Goal: Information Seeking & Learning: Compare options

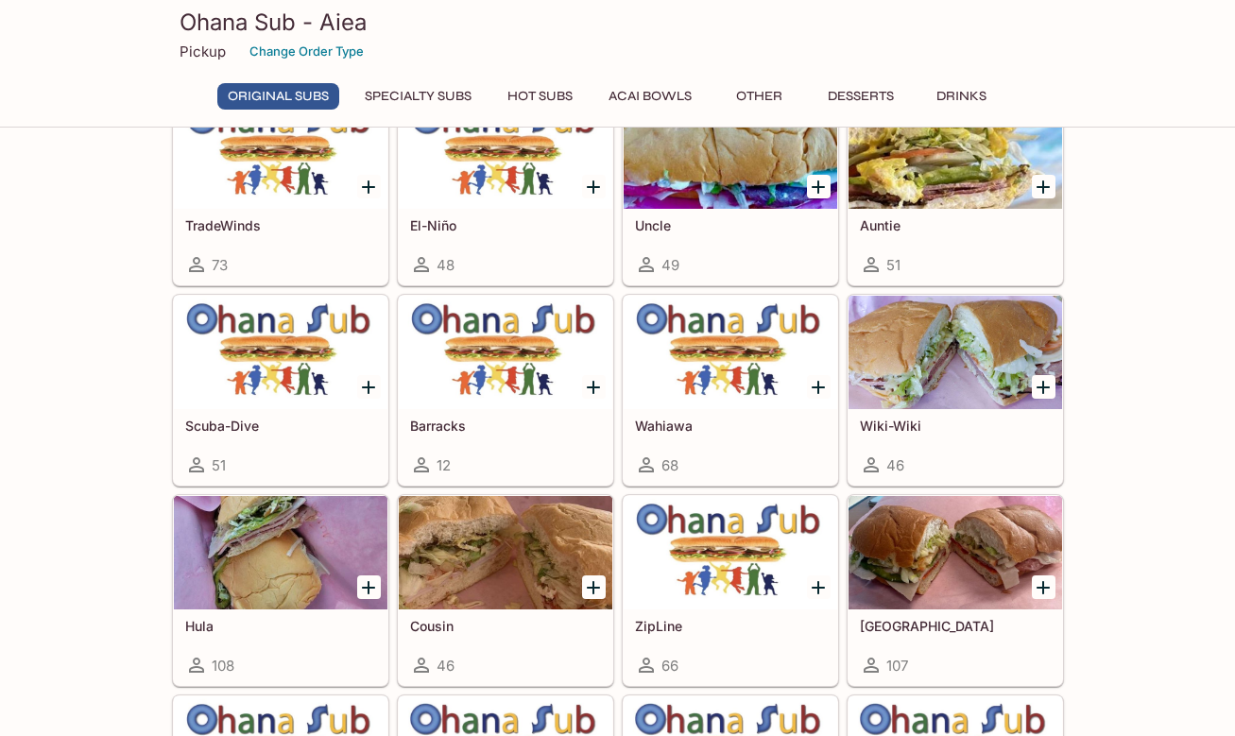
scroll to position [315, 0]
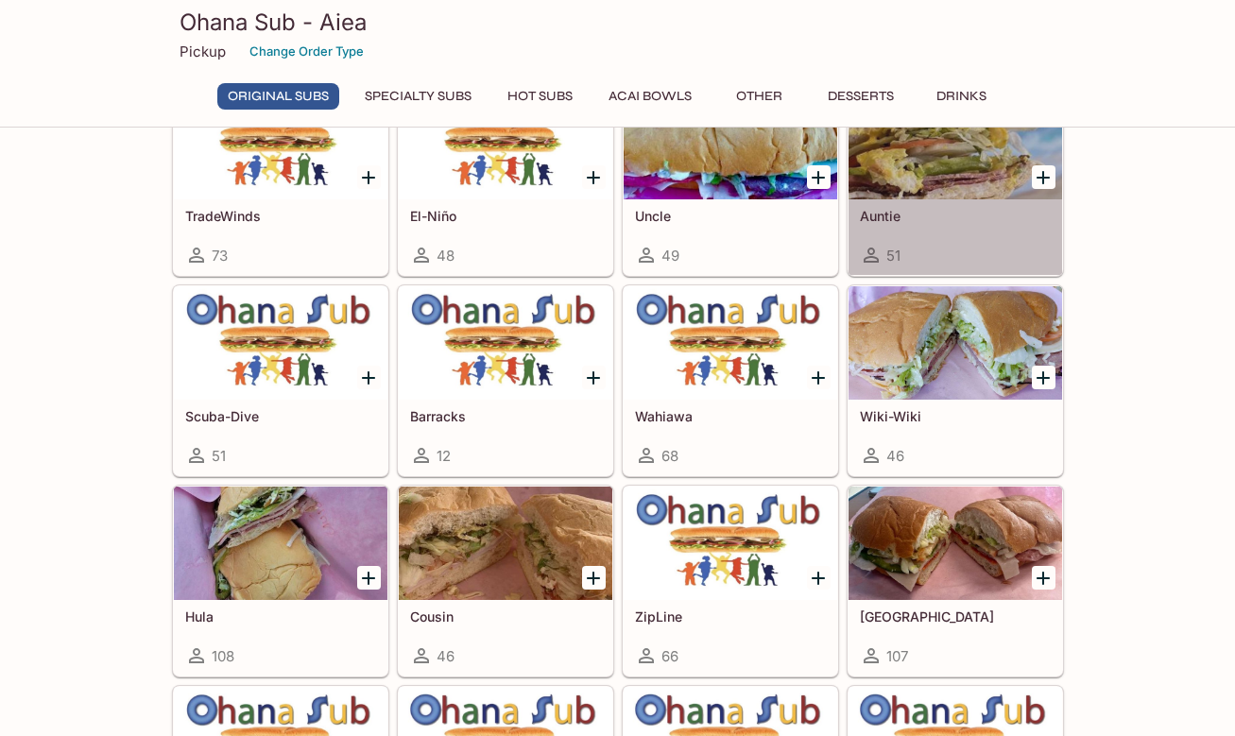
click at [953, 168] on div at bounding box center [954, 142] width 213 height 113
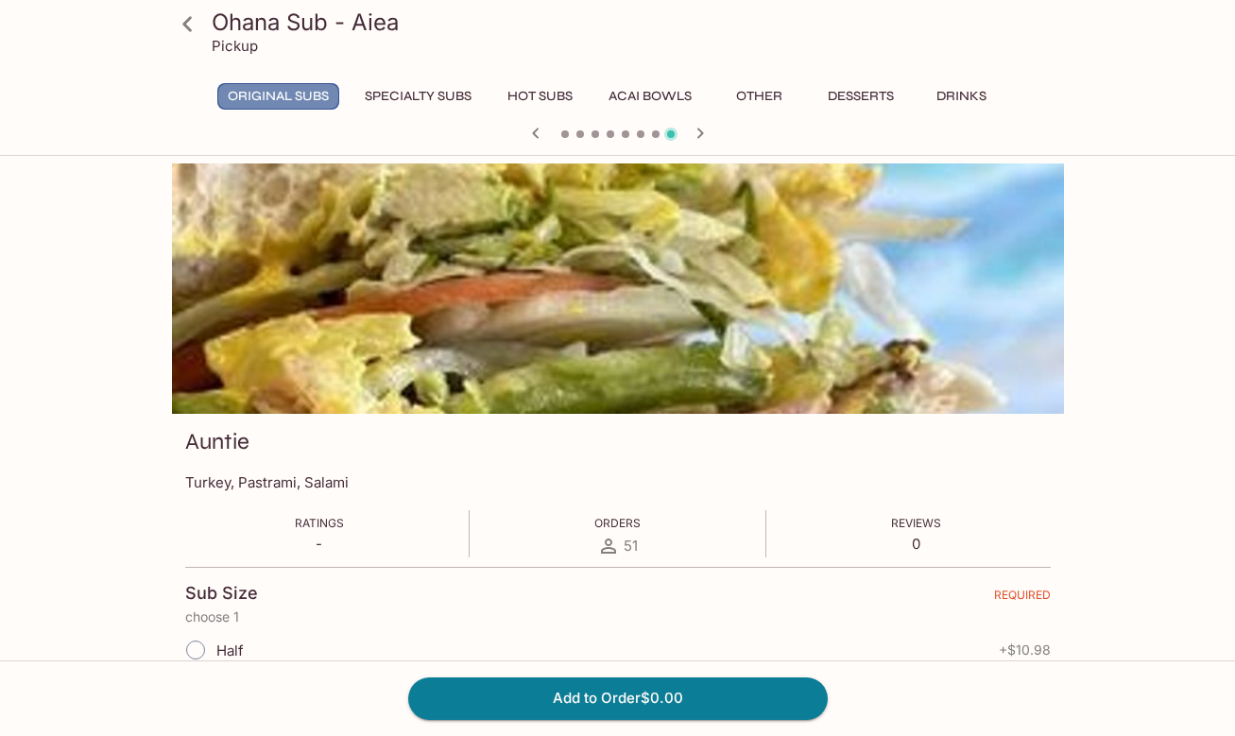
click at [288, 97] on button "Original Subs" at bounding box center [278, 96] width 122 height 26
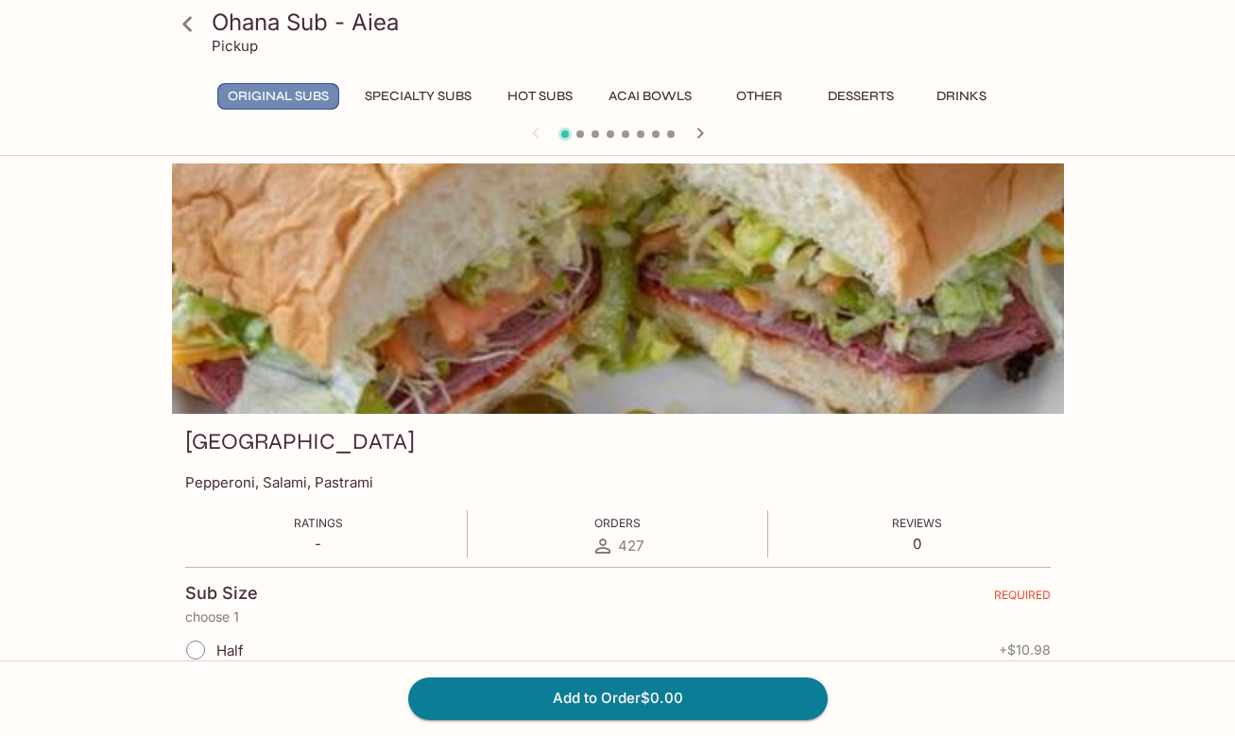
click at [288, 96] on button "Original Subs" at bounding box center [278, 96] width 122 height 26
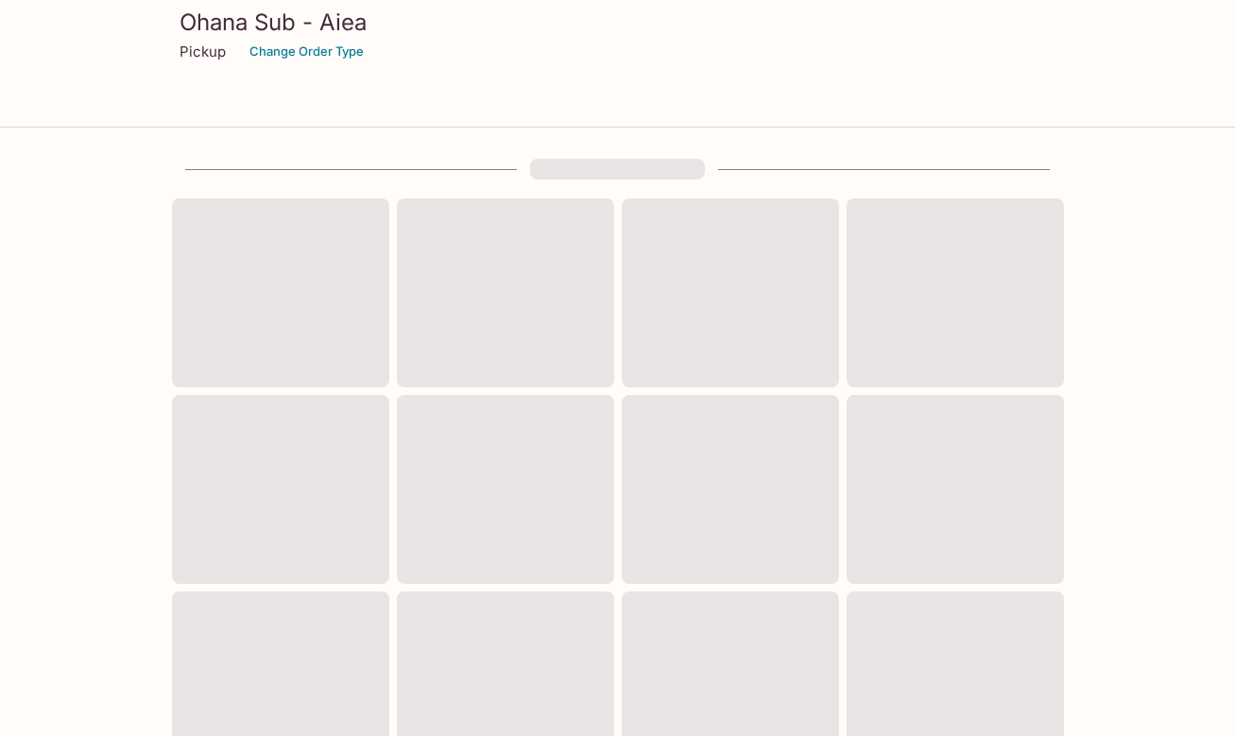
scroll to position [315, 0]
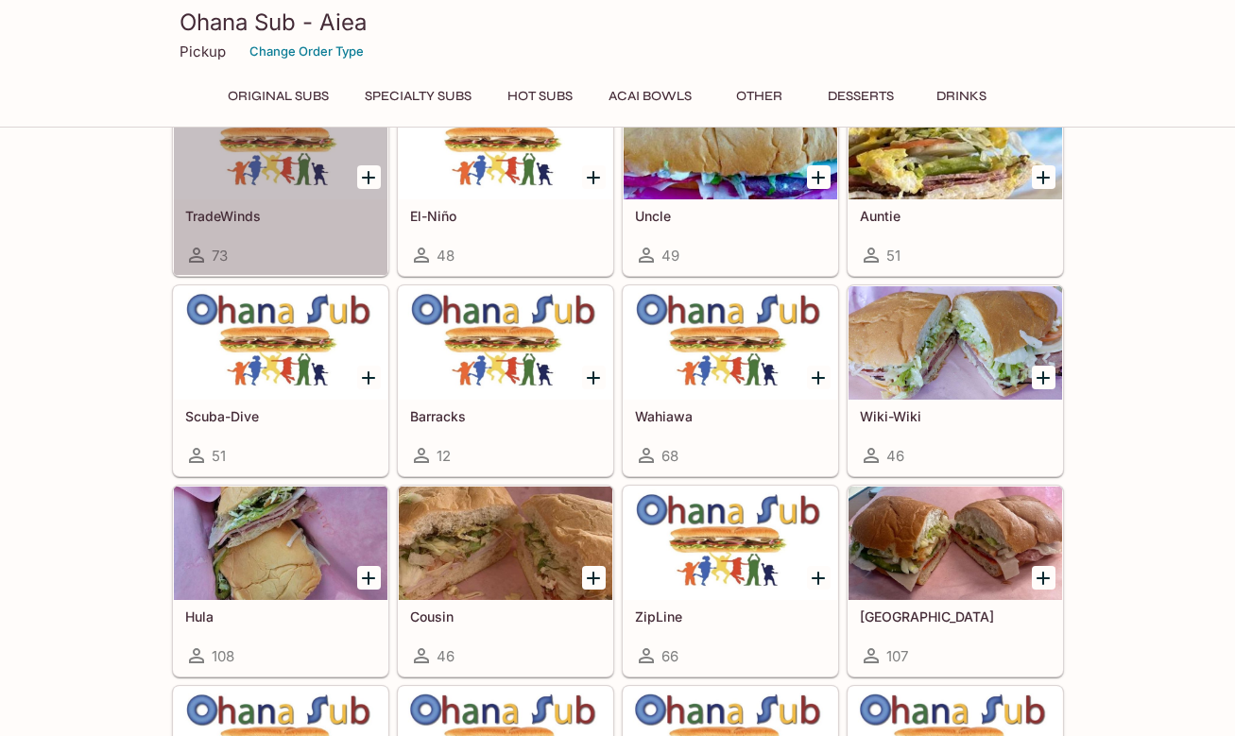
click at [272, 192] on div at bounding box center [280, 142] width 213 height 113
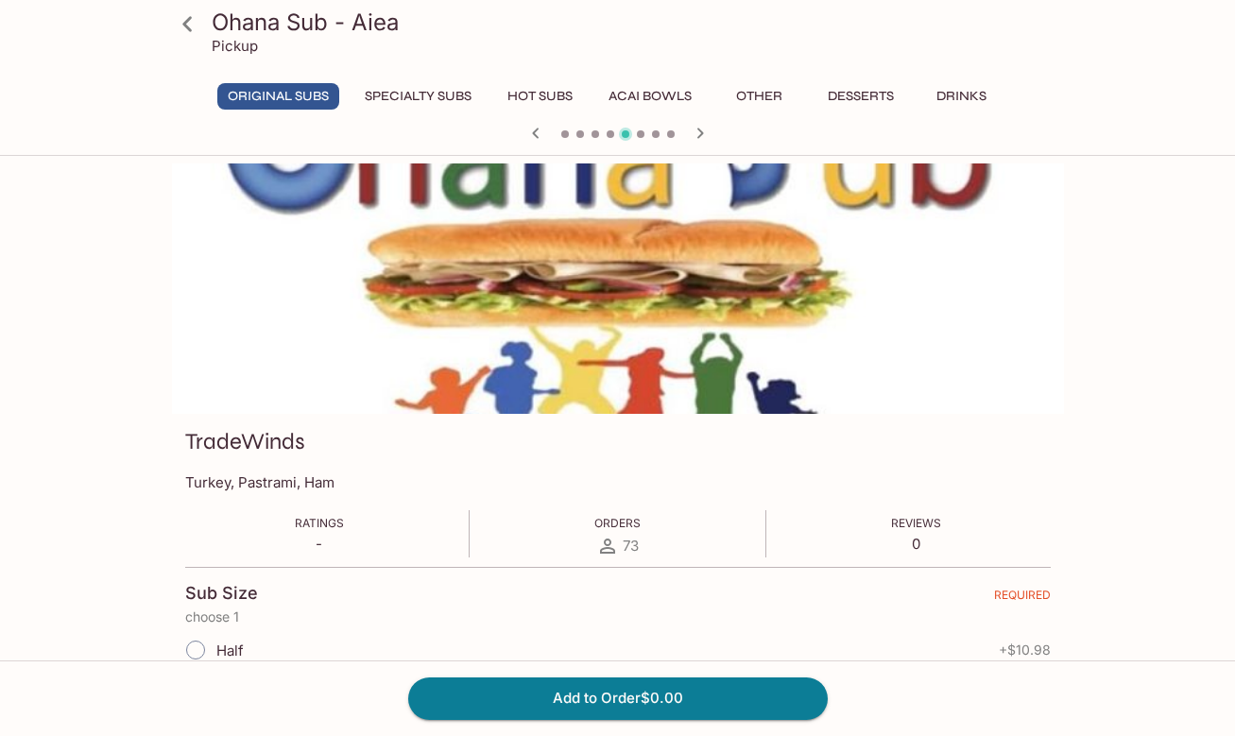
scroll to position [315, 0]
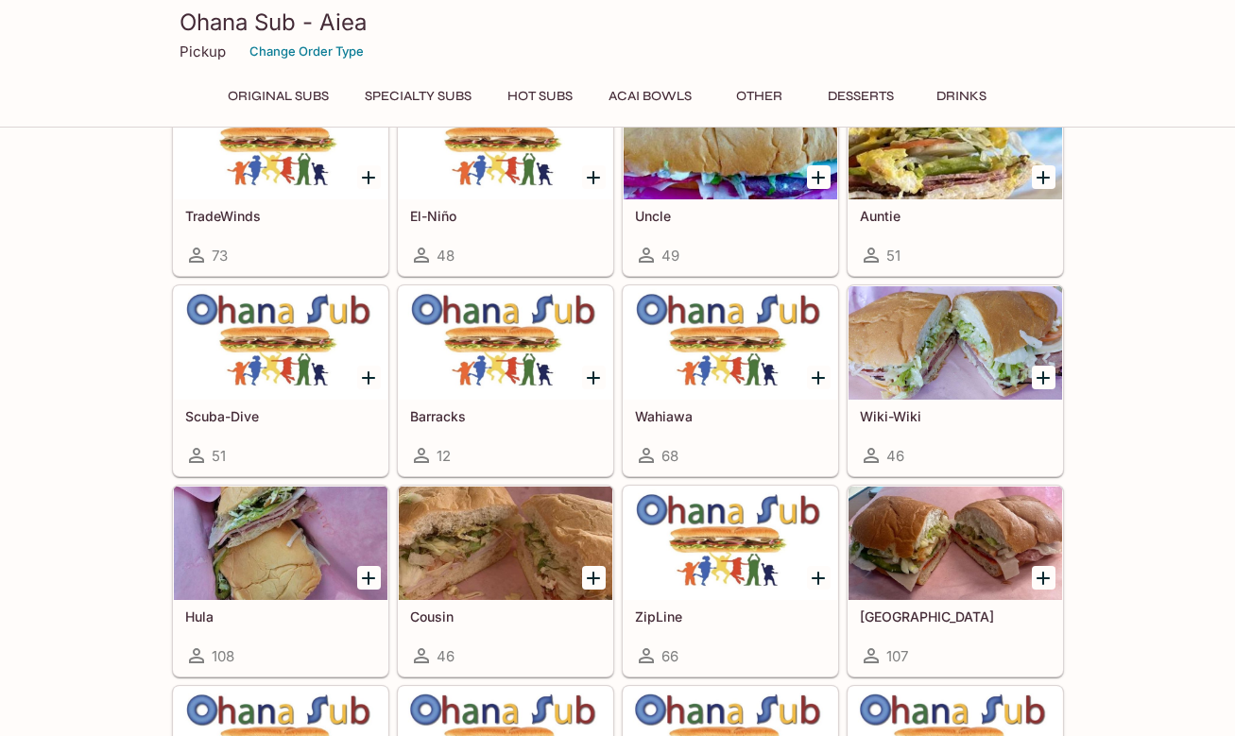
click at [529, 220] on h5 "El-Niño" at bounding box center [505, 216] width 191 height 16
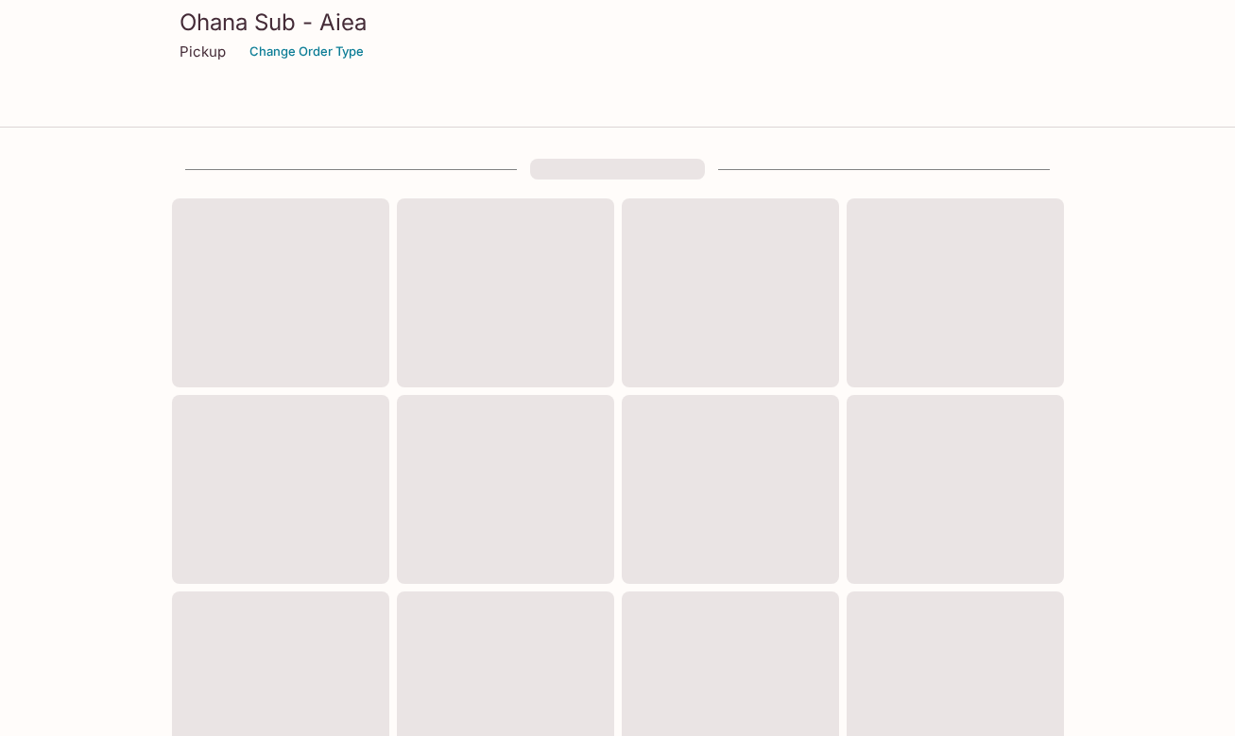
scroll to position [315, 0]
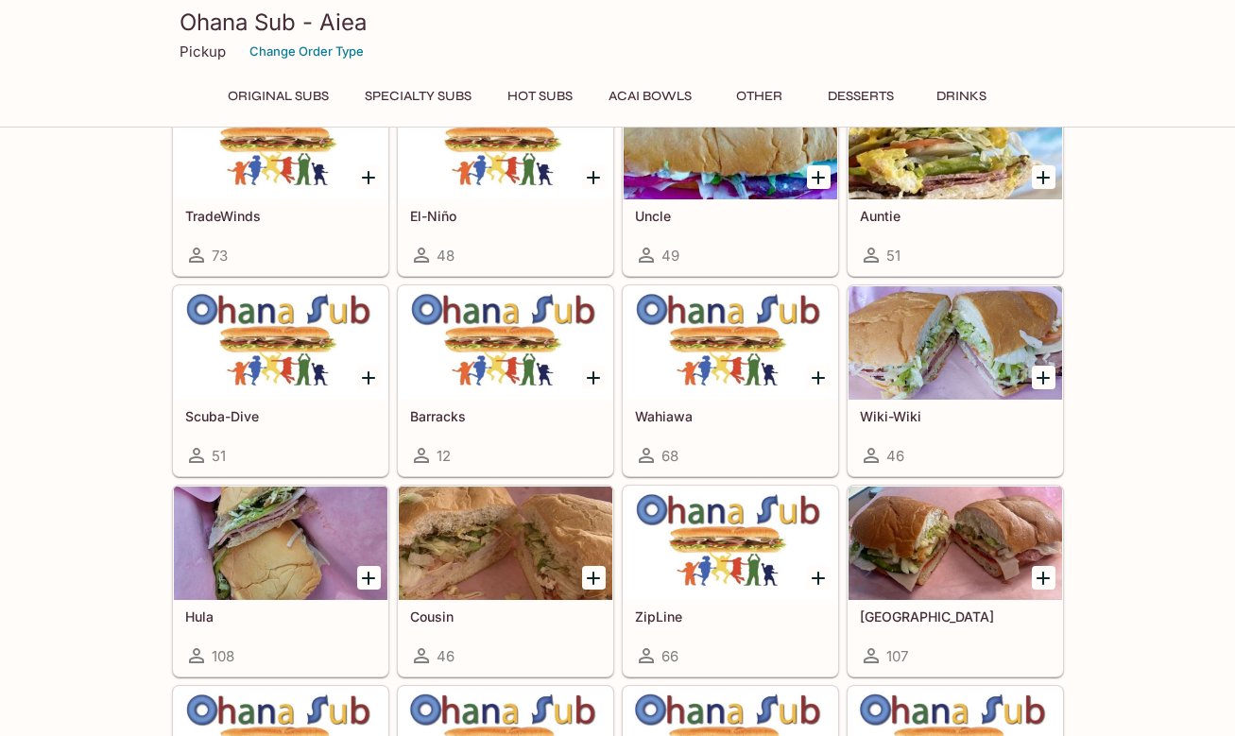
click at [742, 220] on h5 "Uncle" at bounding box center [730, 216] width 191 height 16
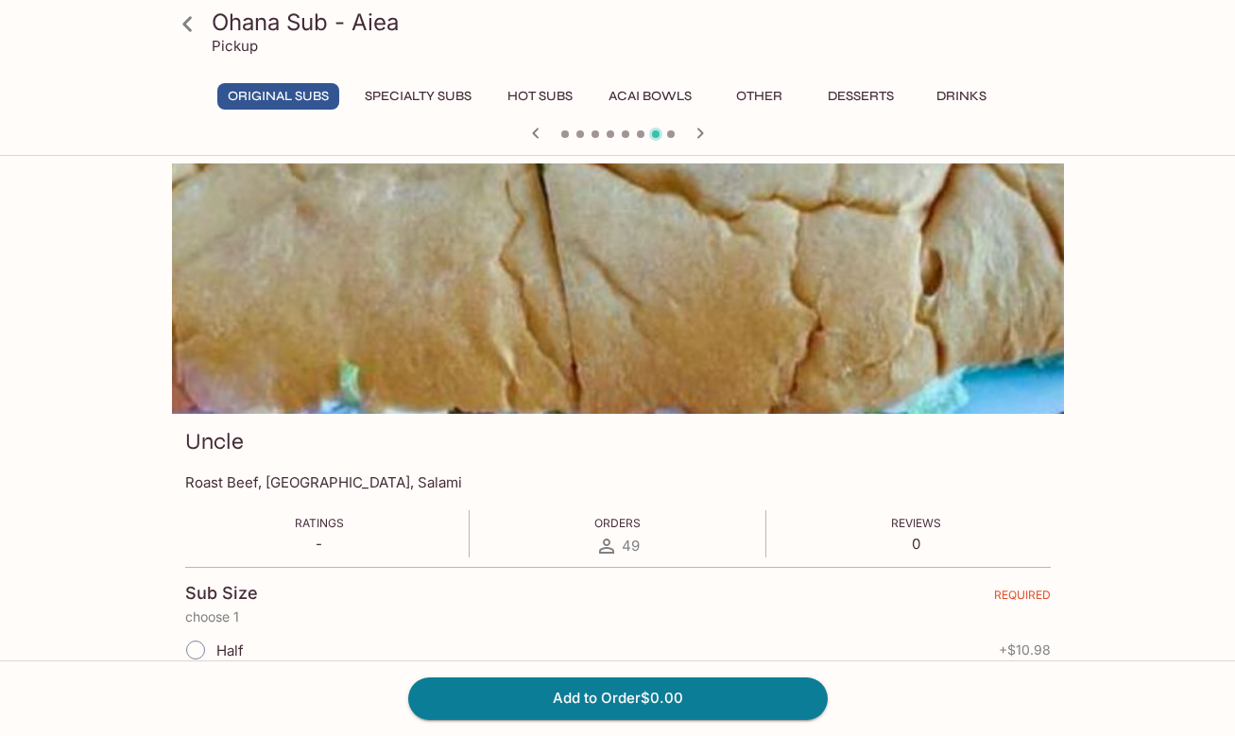
scroll to position [315, 0]
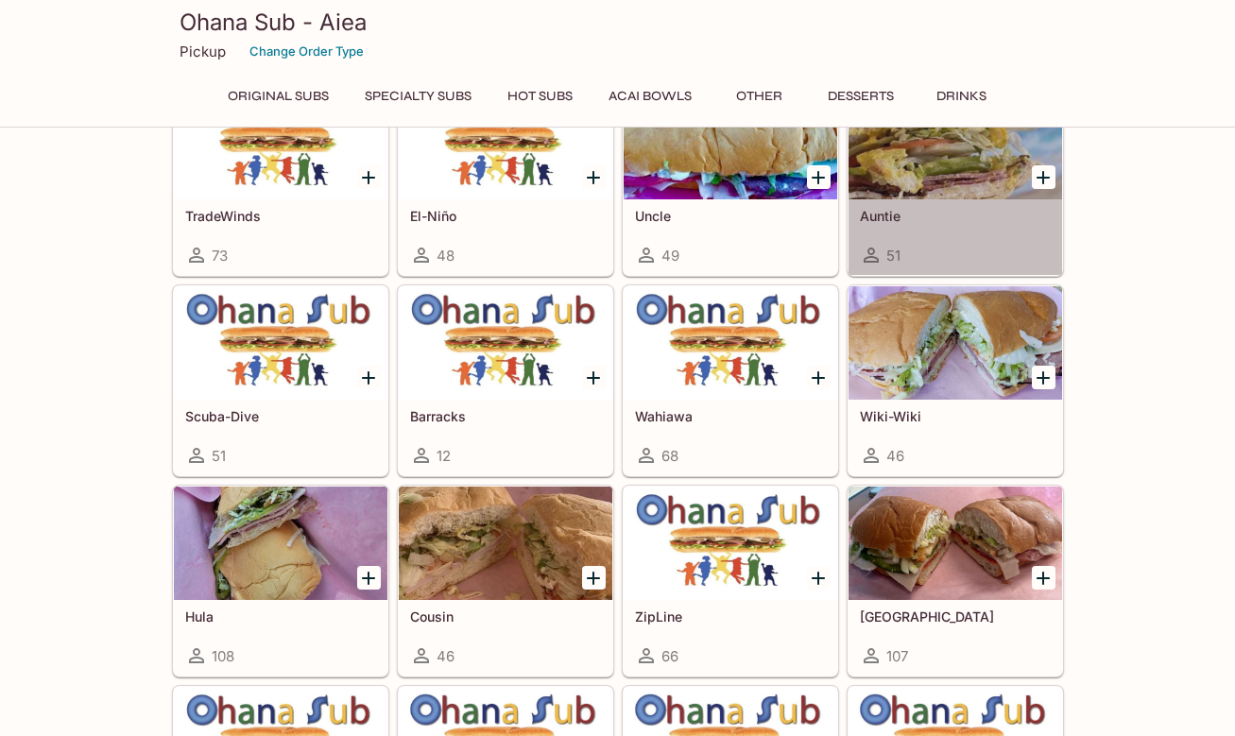
click at [944, 226] on div "Auntie 51" at bounding box center [954, 237] width 213 height 76
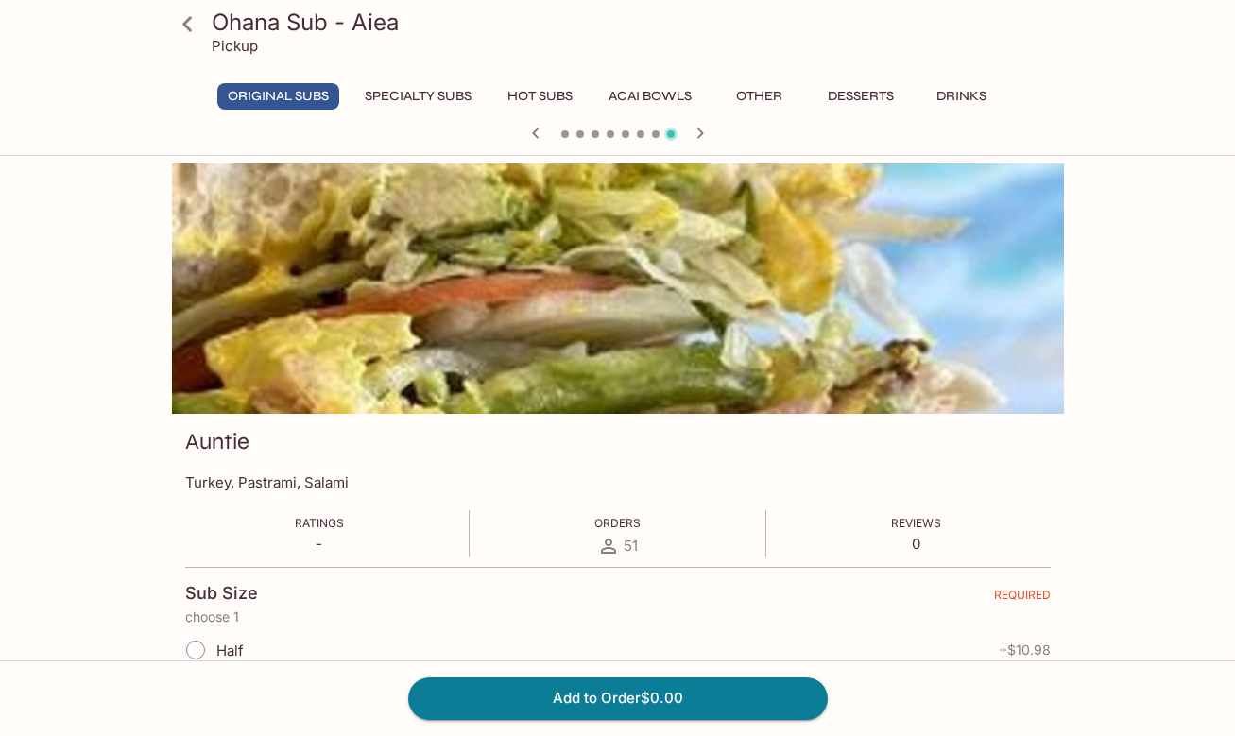
scroll to position [315, 0]
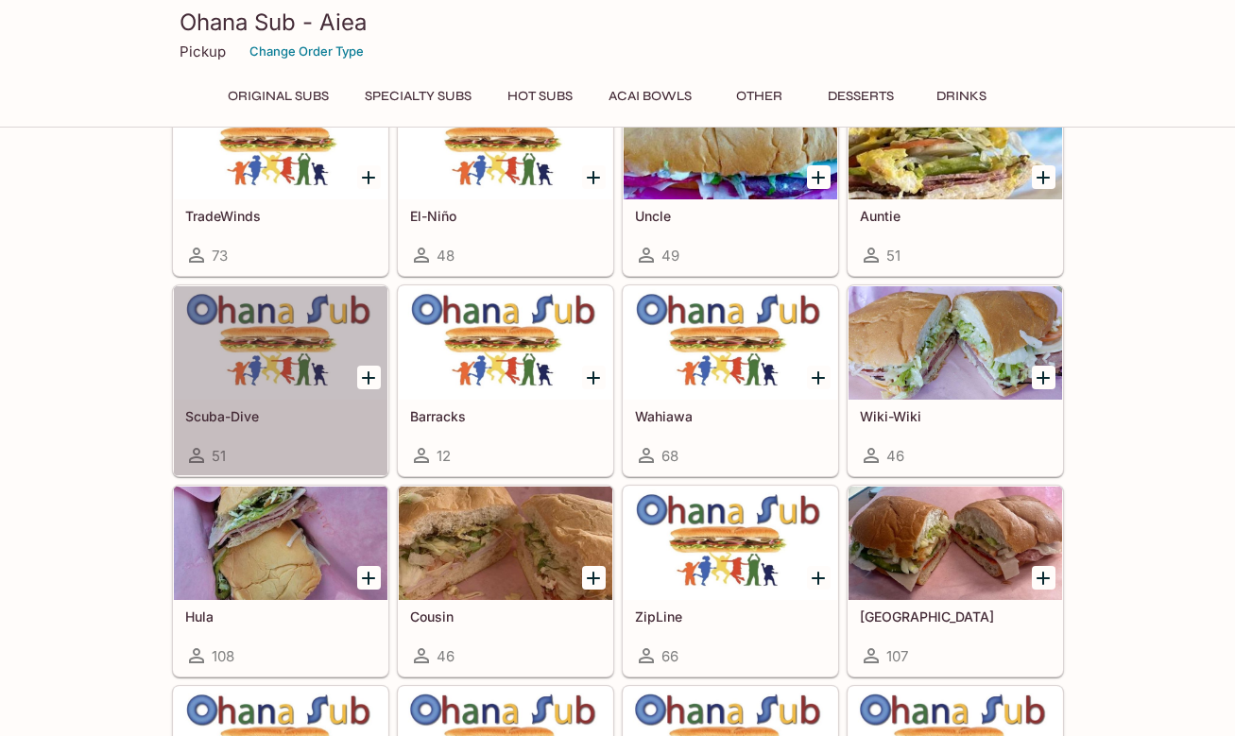
click at [305, 409] on h5 "Scuba-Dive" at bounding box center [280, 416] width 191 height 16
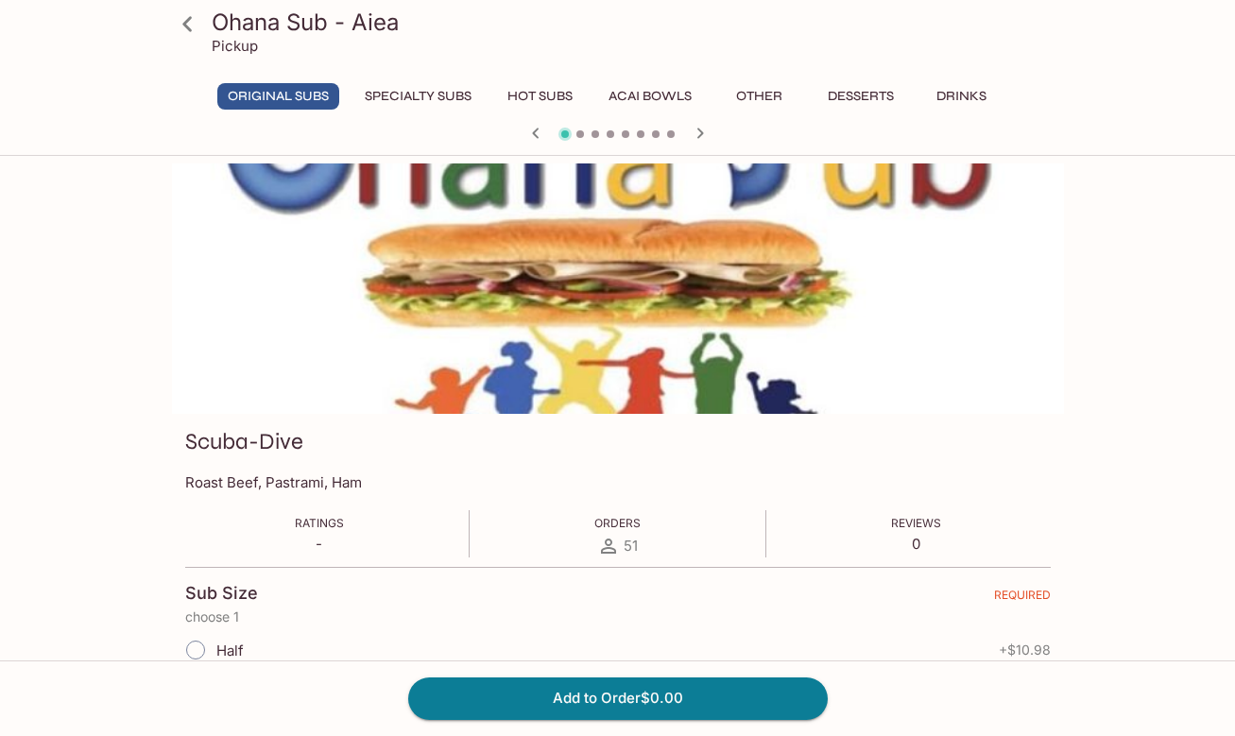
scroll to position [315, 0]
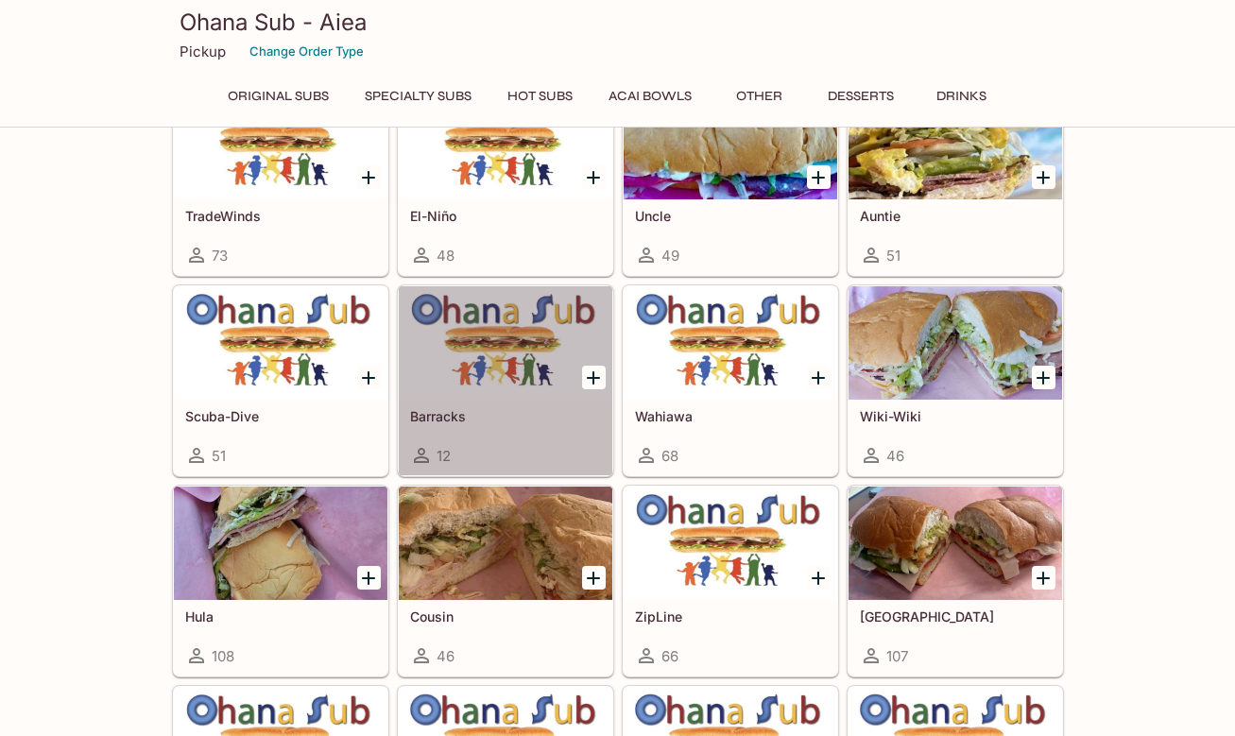
click at [541, 421] on h5 "Barracks" at bounding box center [505, 416] width 191 height 16
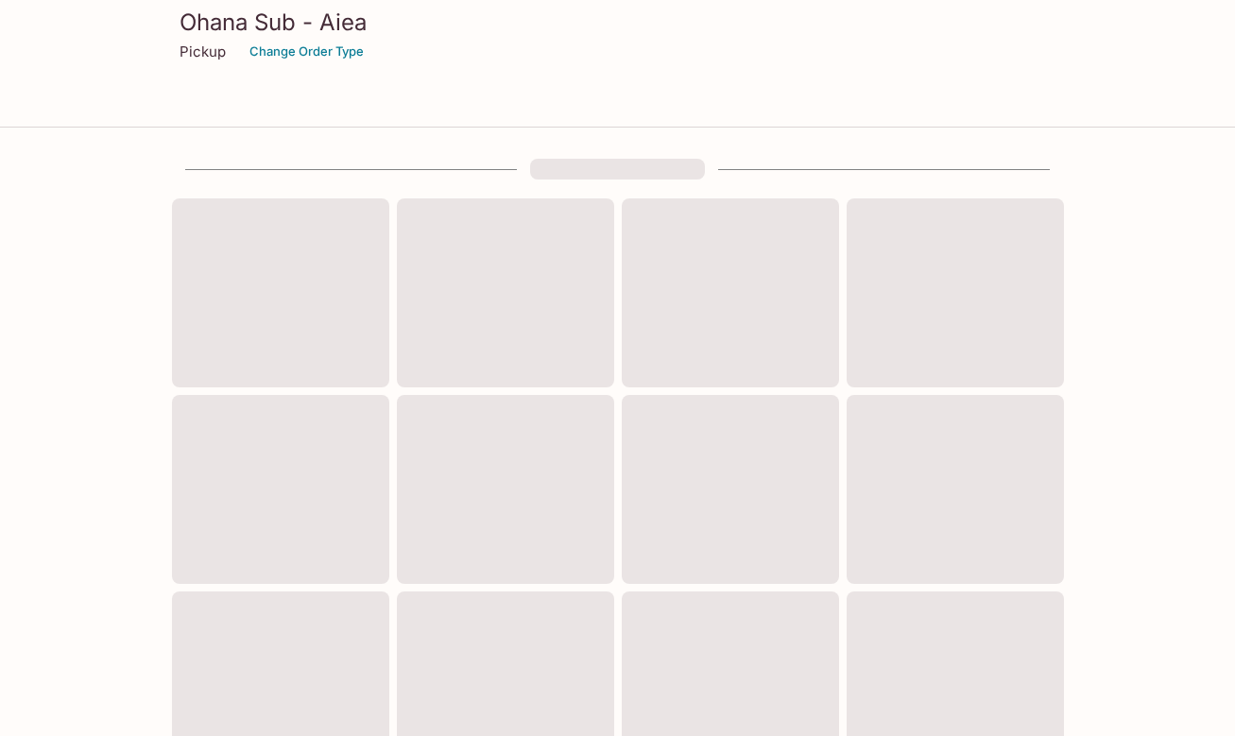
scroll to position [315, 0]
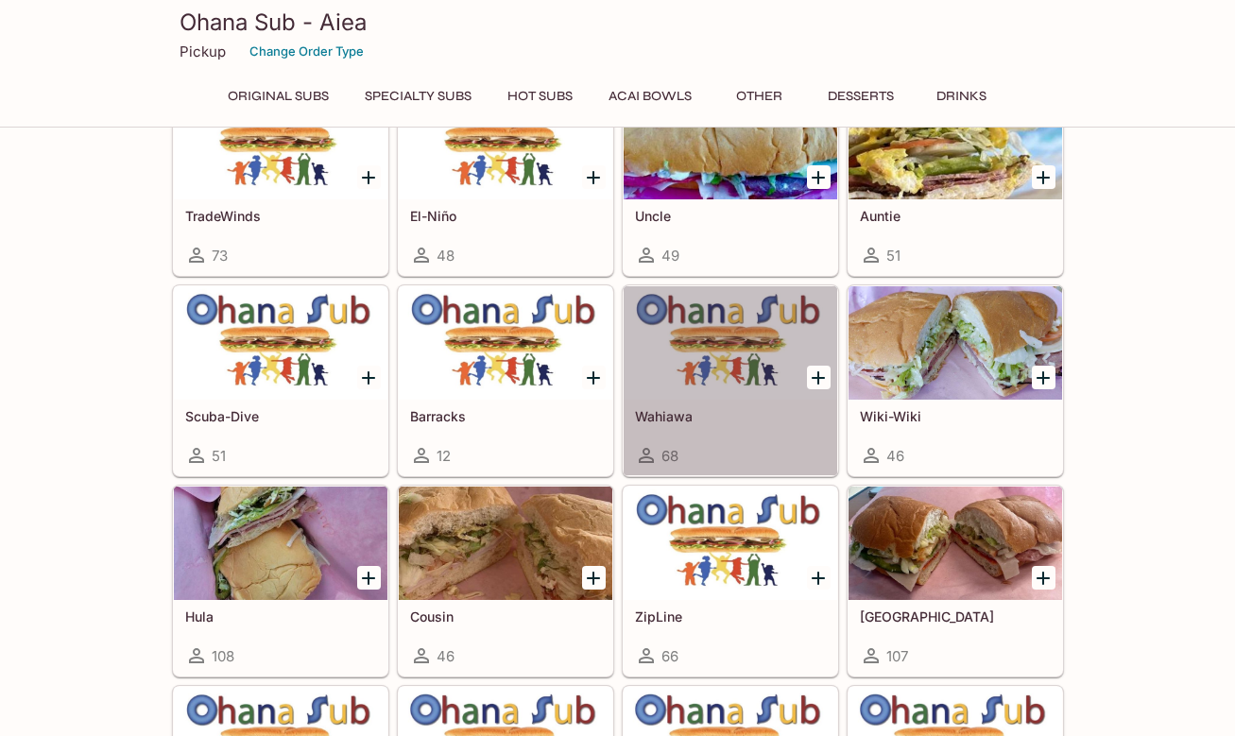
click at [737, 422] on h5 "Wahiawa" at bounding box center [730, 416] width 191 height 16
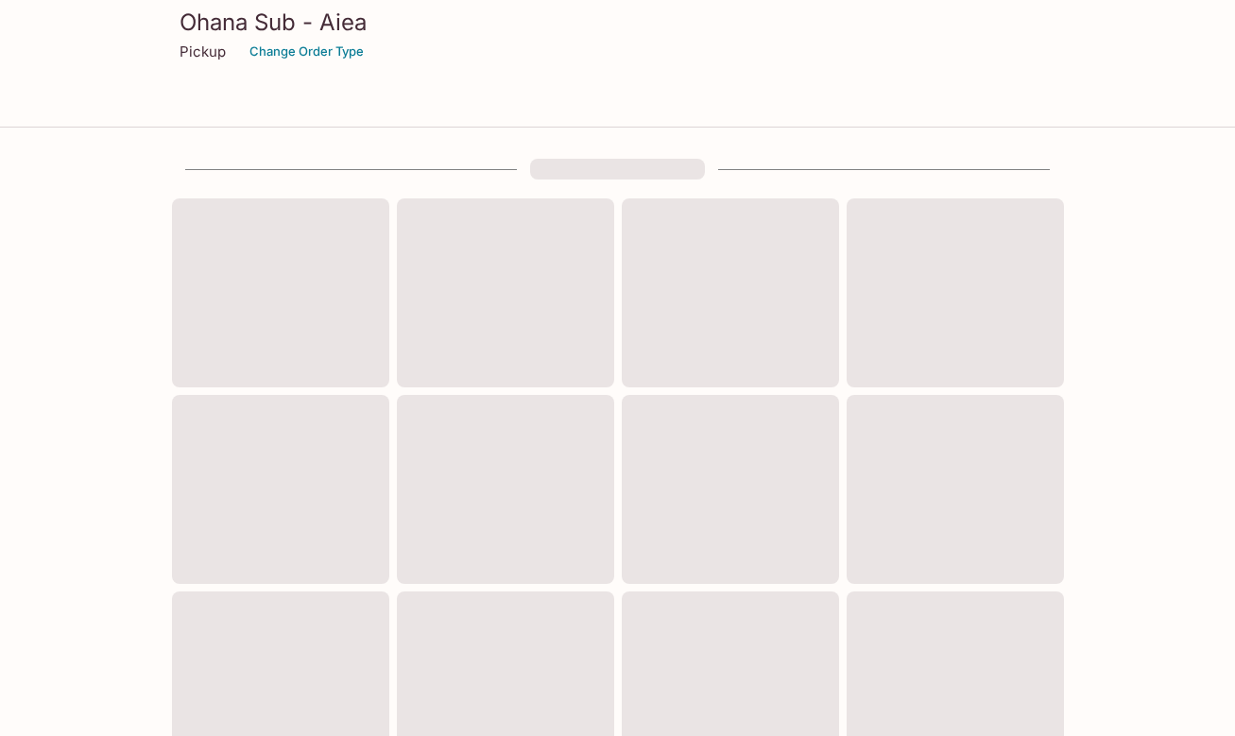
scroll to position [315, 0]
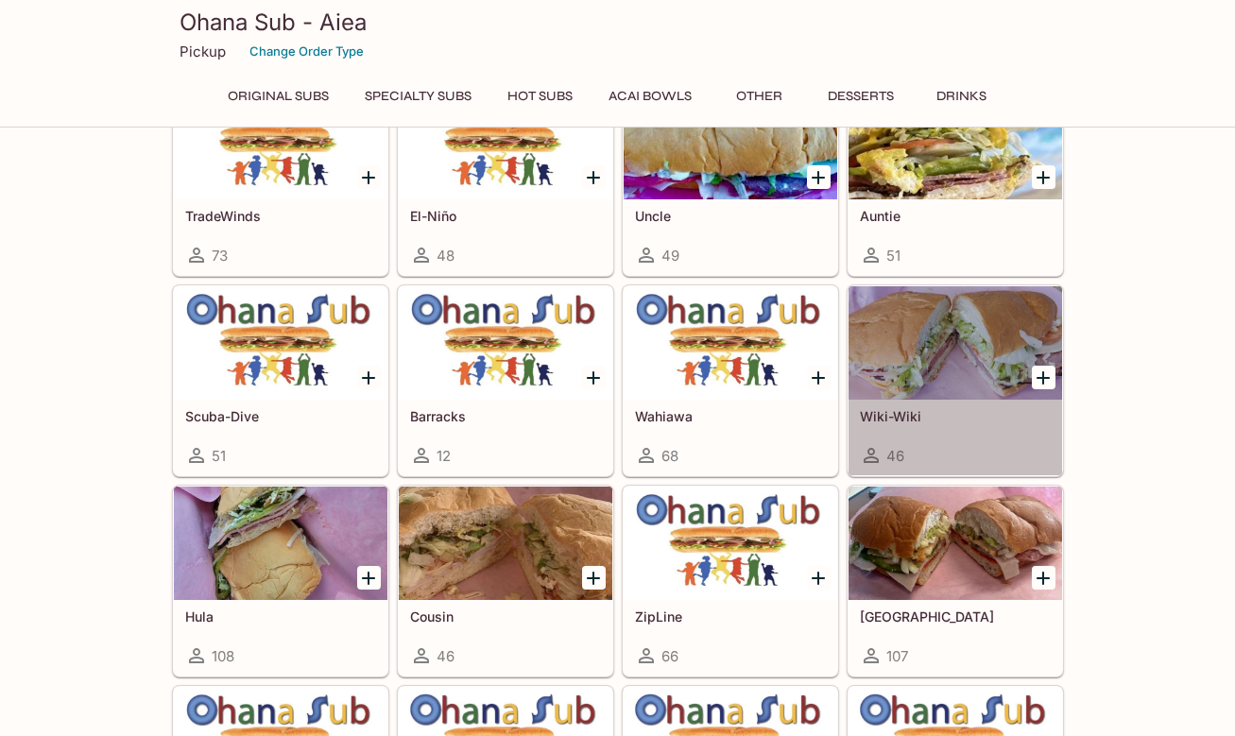
click at [975, 418] on h5 "Wiki-Wiki" at bounding box center [955, 416] width 191 height 16
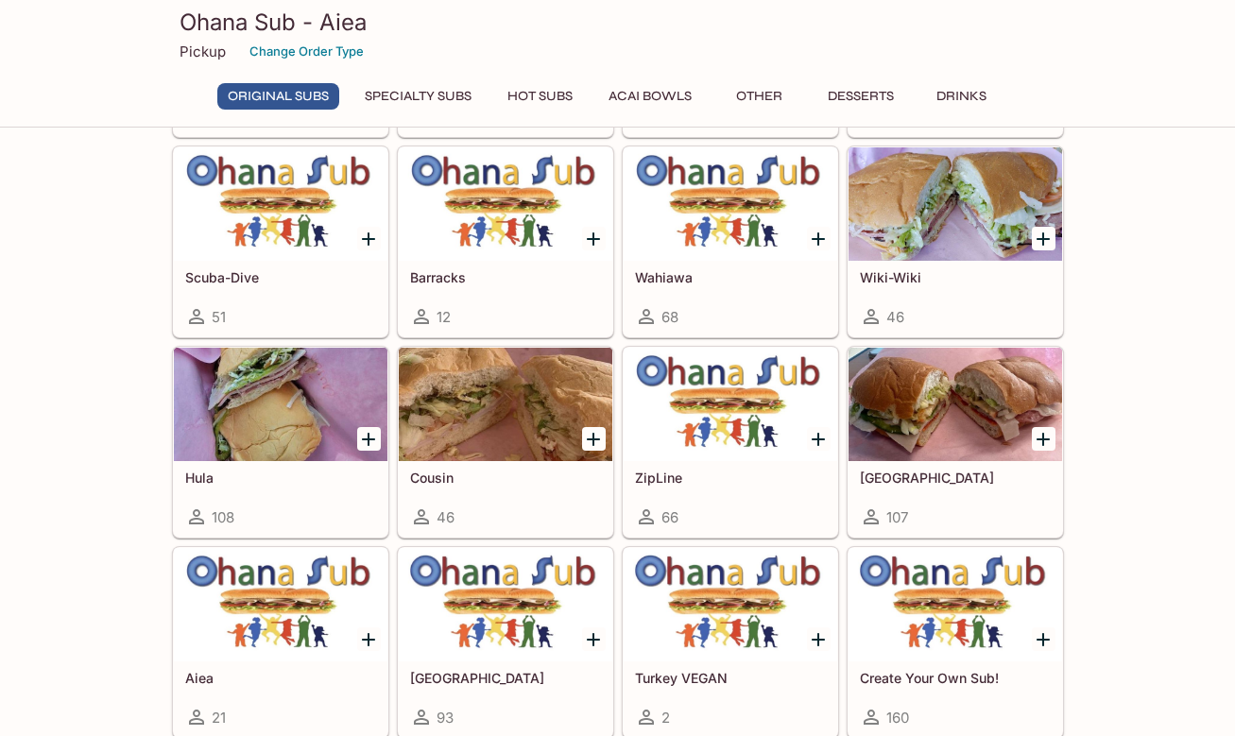
scroll to position [472, 0]
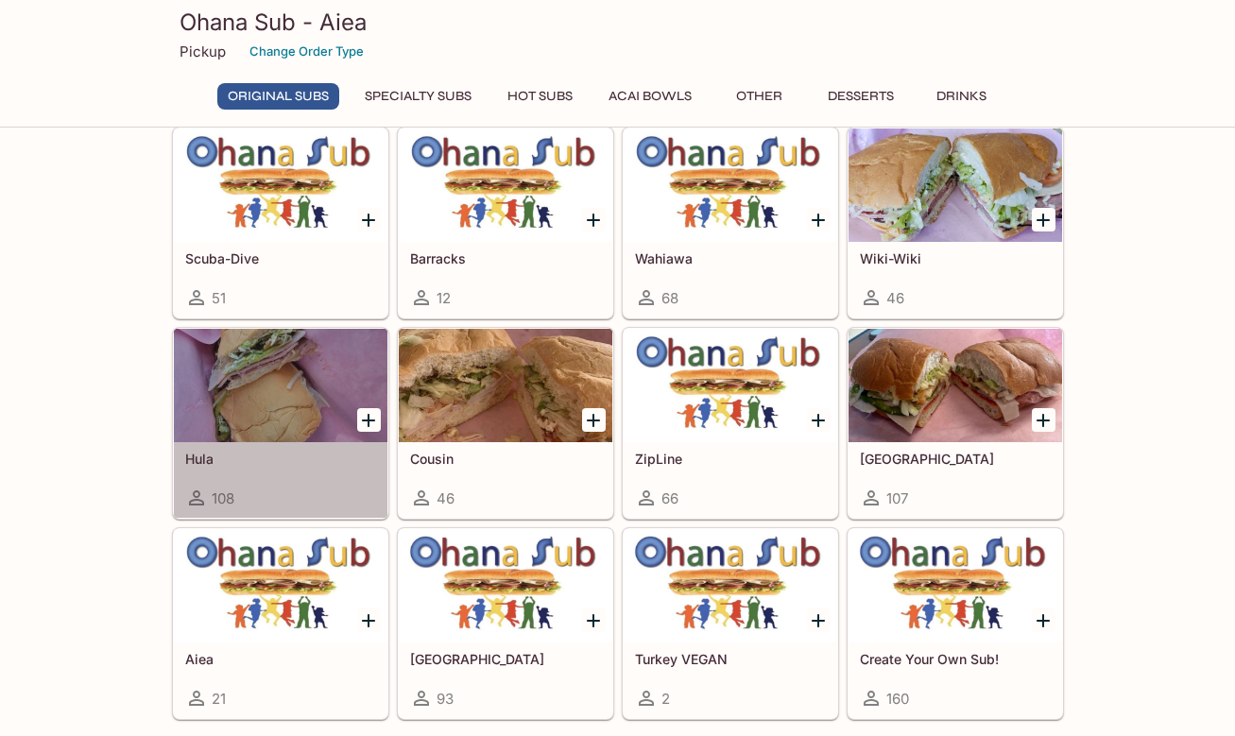
click at [242, 401] on div at bounding box center [280, 385] width 213 height 113
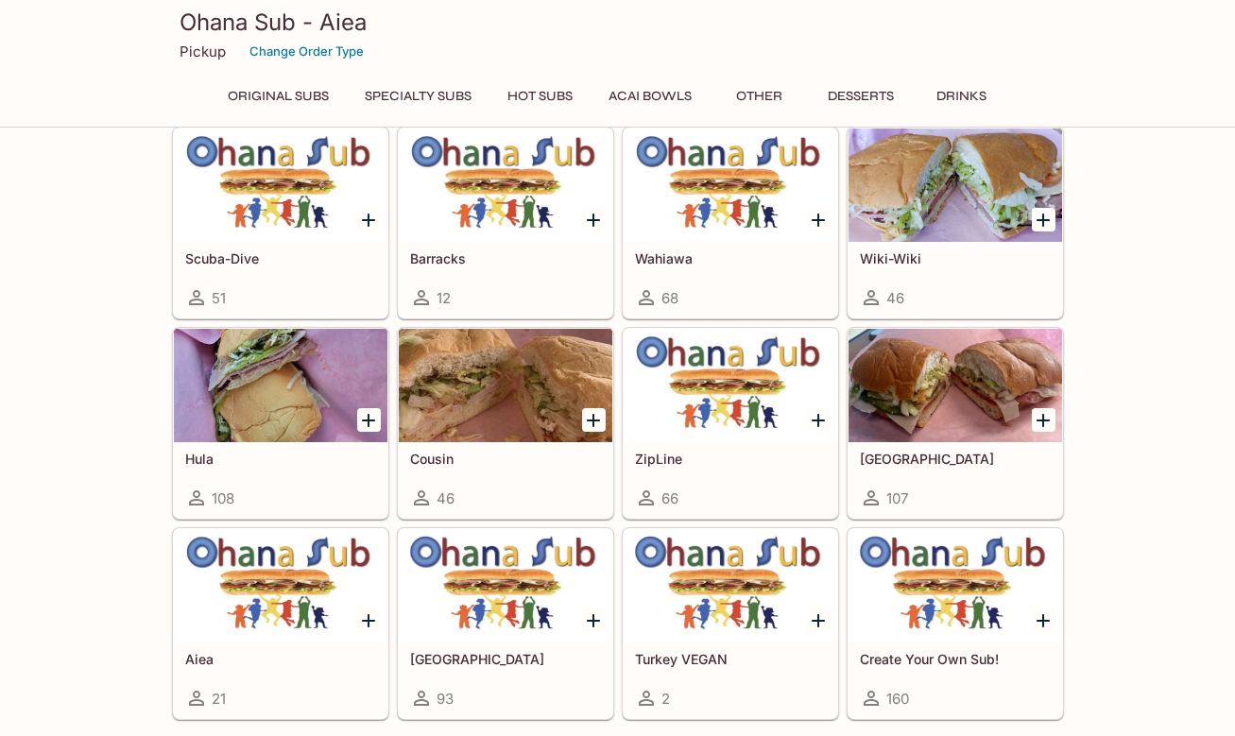
scroll to position [472, 0]
click at [530, 442] on link "Cousin [DEMOGRAPHIC_DATA]" at bounding box center [505, 423] width 215 height 191
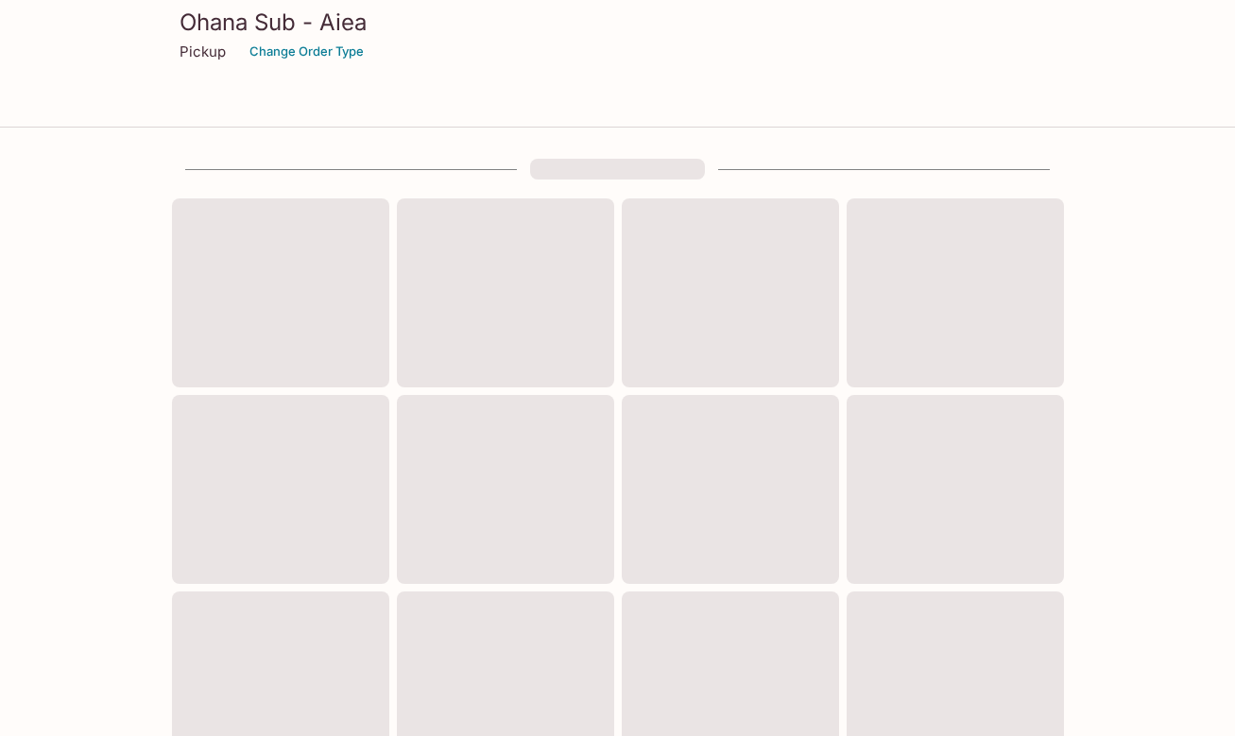
scroll to position [472, 0]
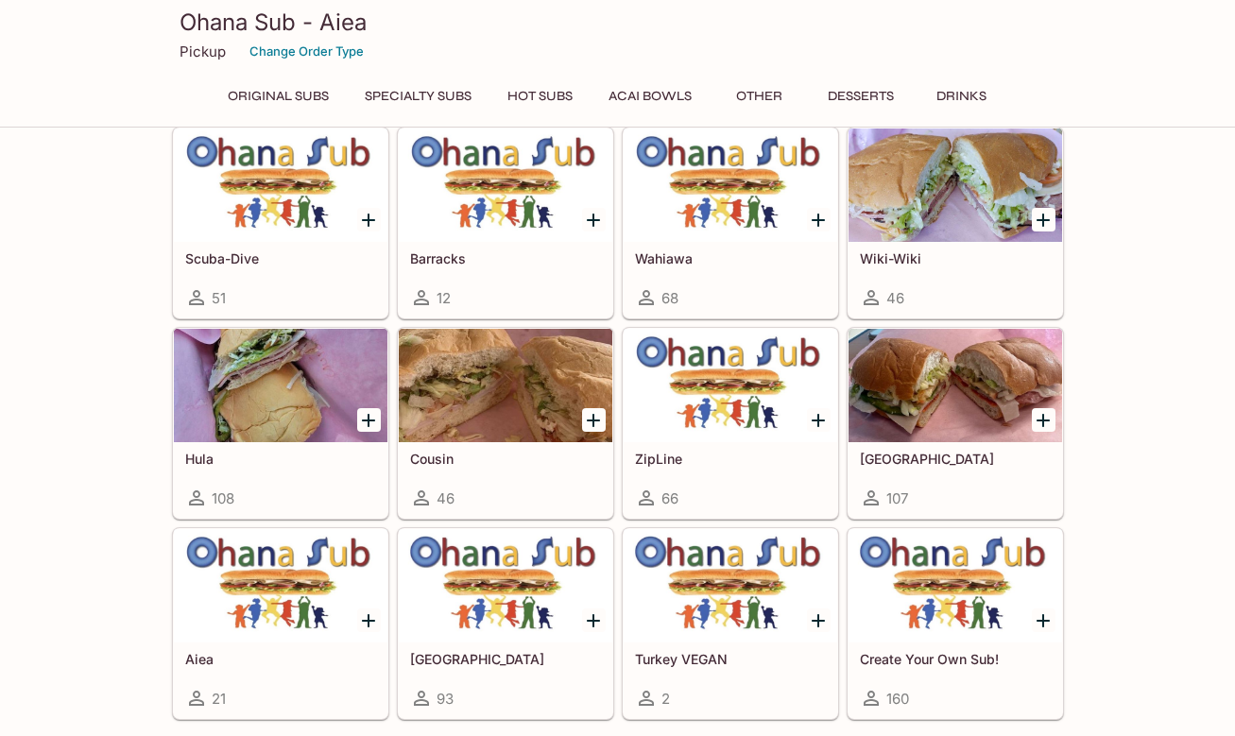
click at [728, 455] on h5 "ZipLine" at bounding box center [730, 459] width 191 height 16
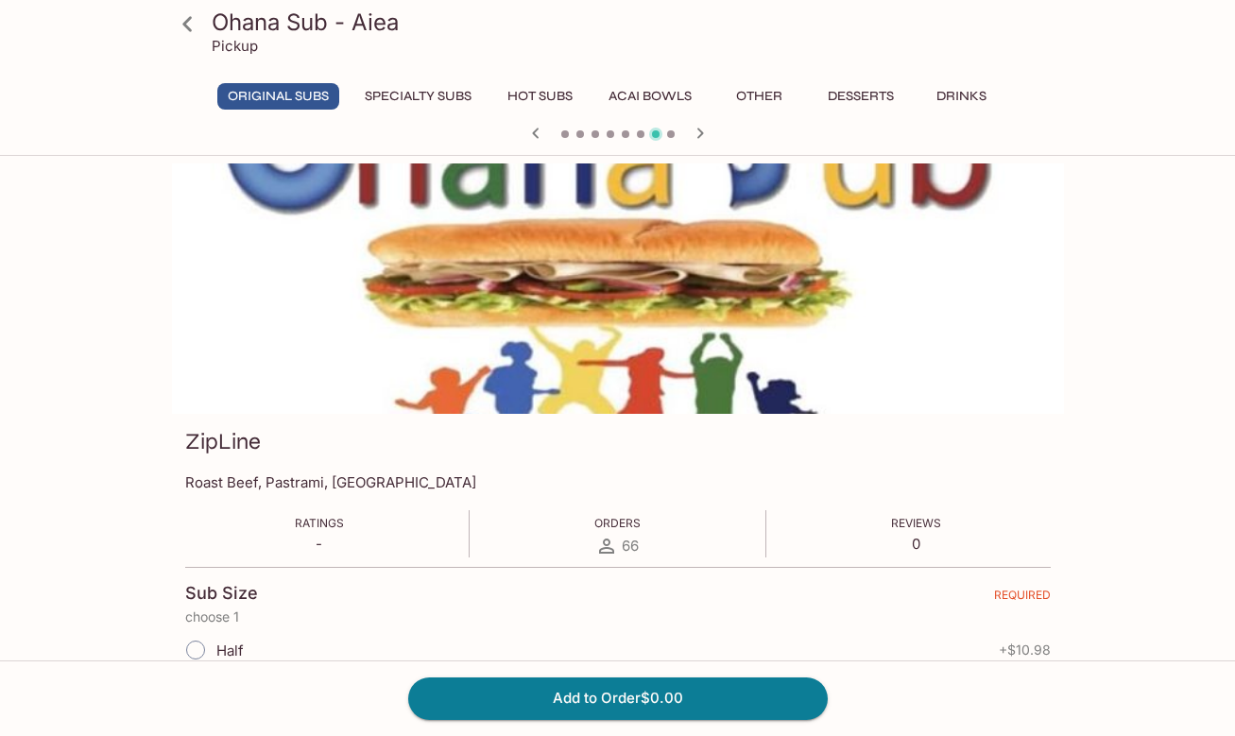
scroll to position [472, 0]
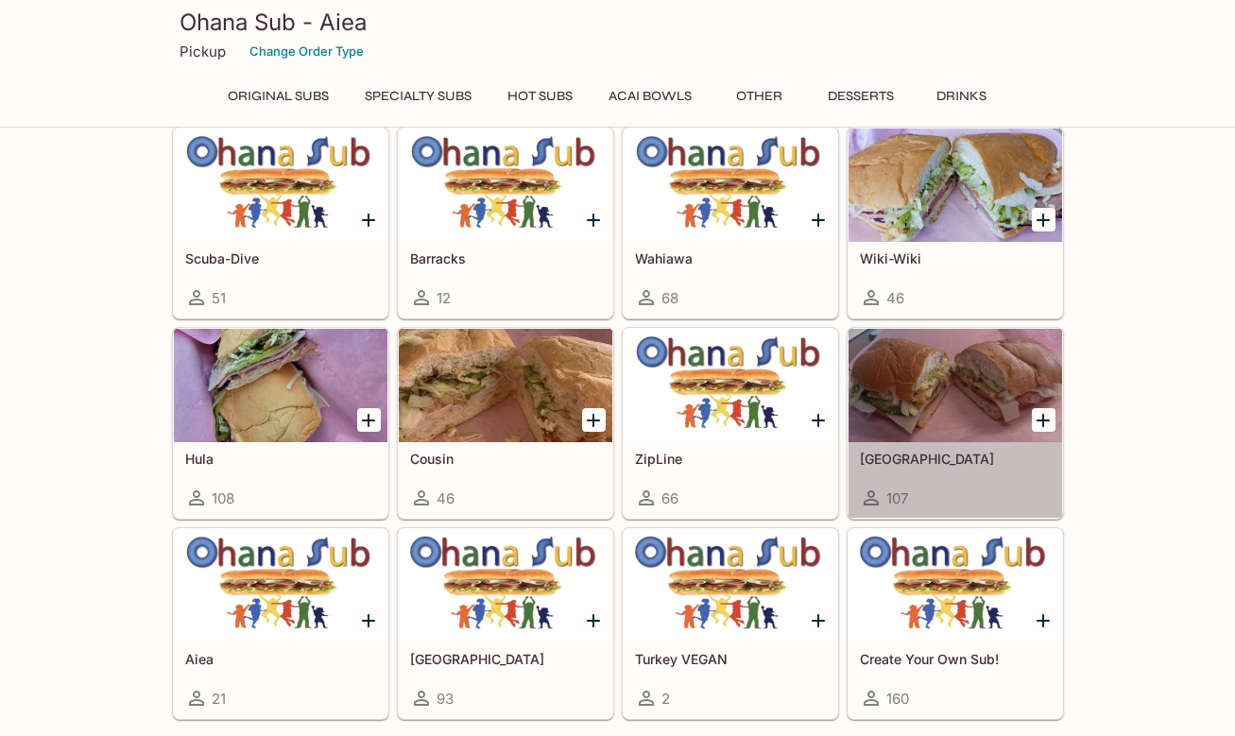
click at [959, 430] on div at bounding box center [954, 385] width 213 height 113
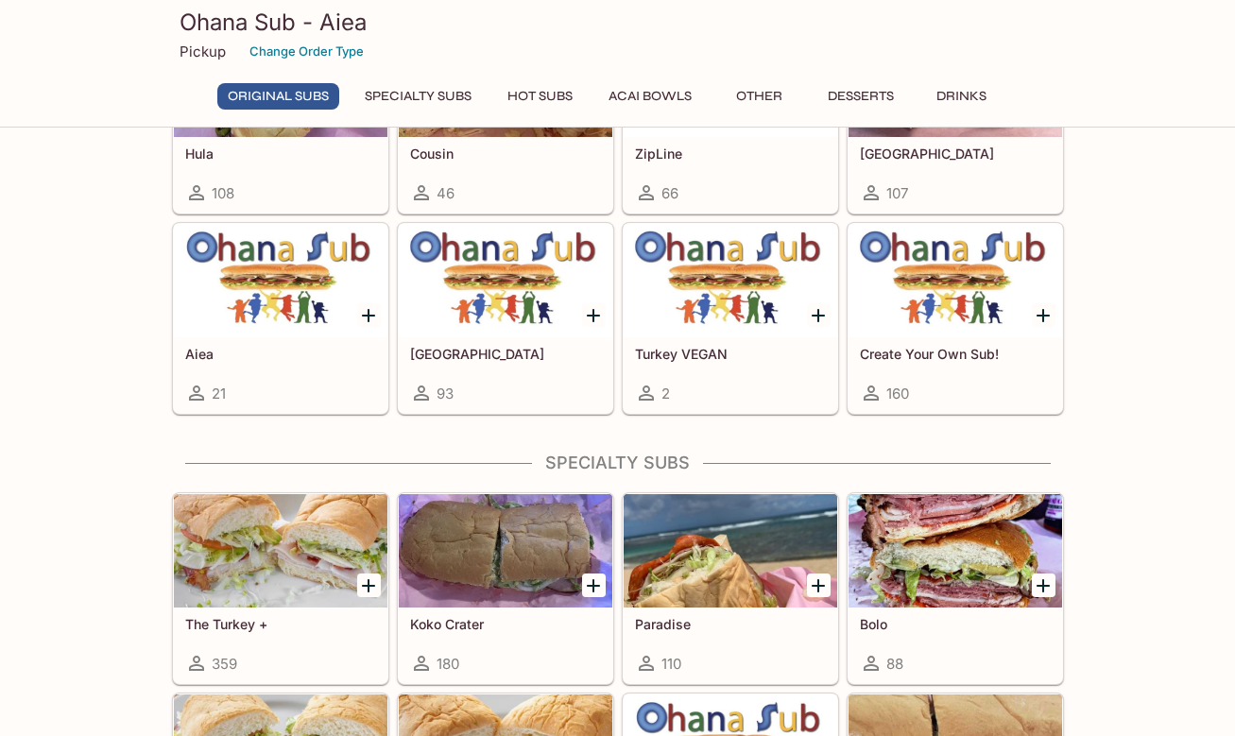
scroll to position [787, 0]
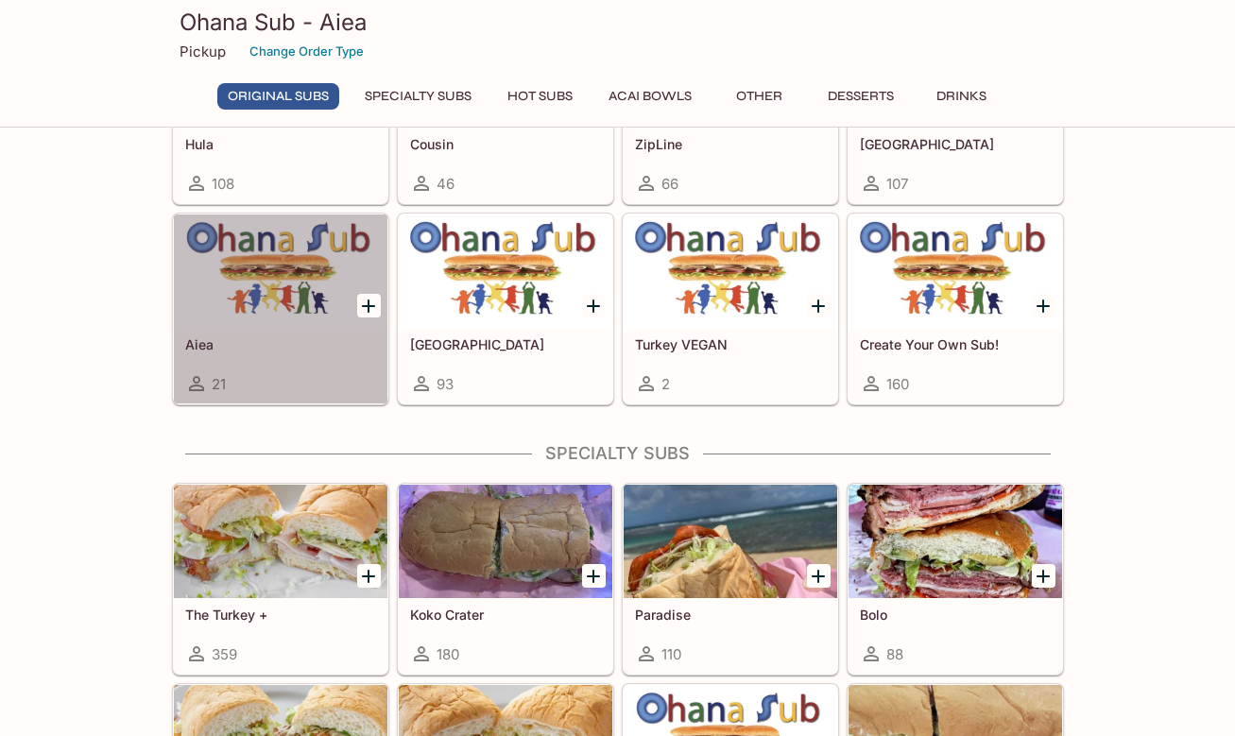
click at [282, 321] on div at bounding box center [280, 270] width 213 height 113
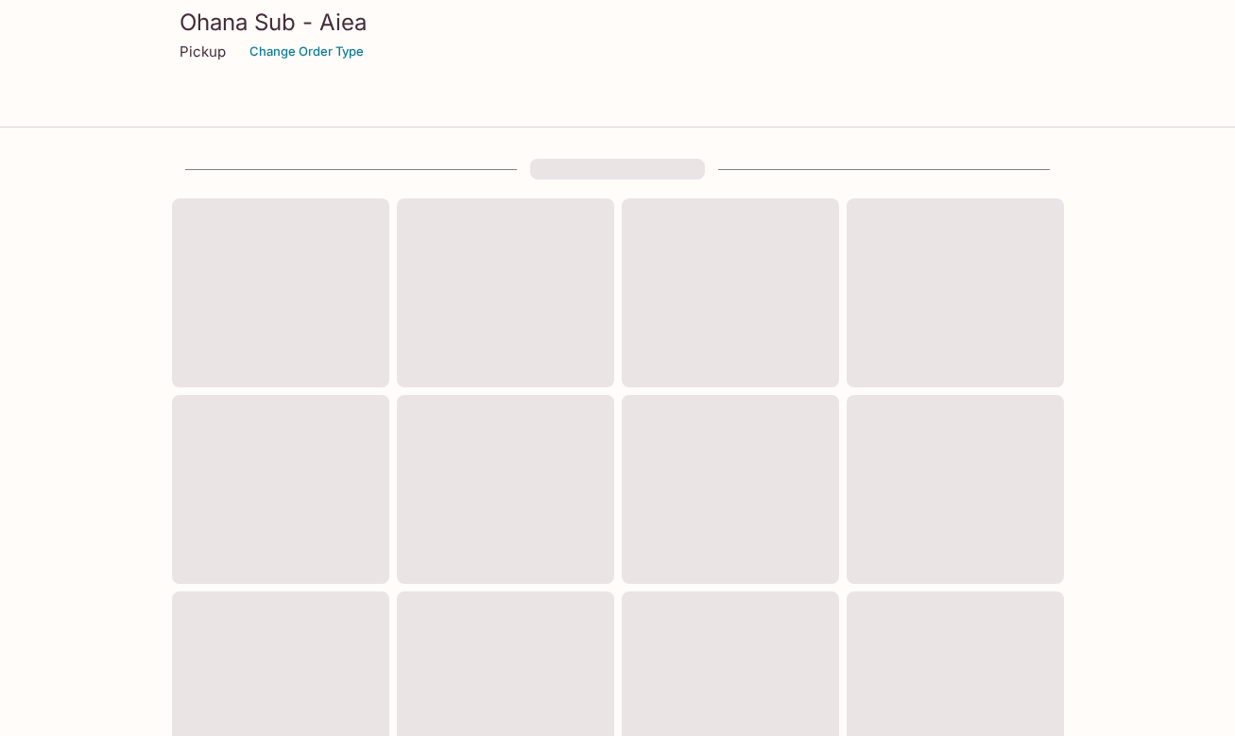
scroll to position [634, 0]
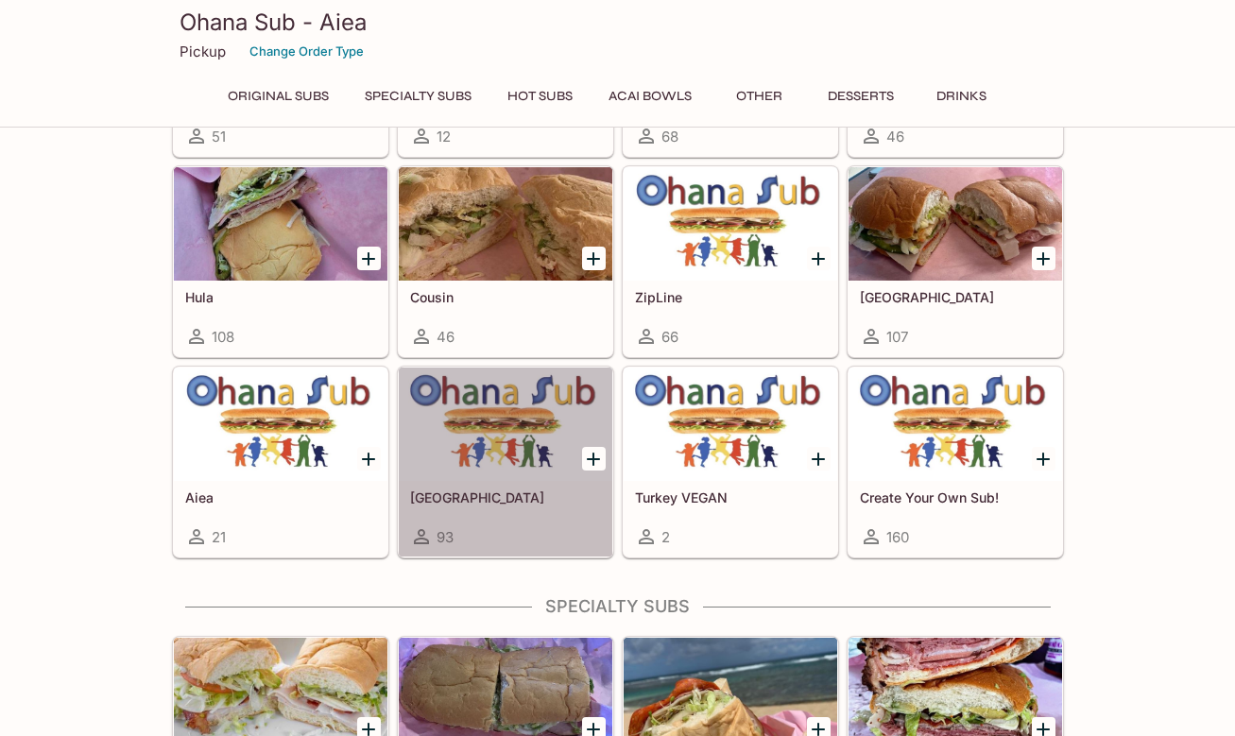
click at [565, 482] on div "Turkey 93" at bounding box center [505, 519] width 213 height 76
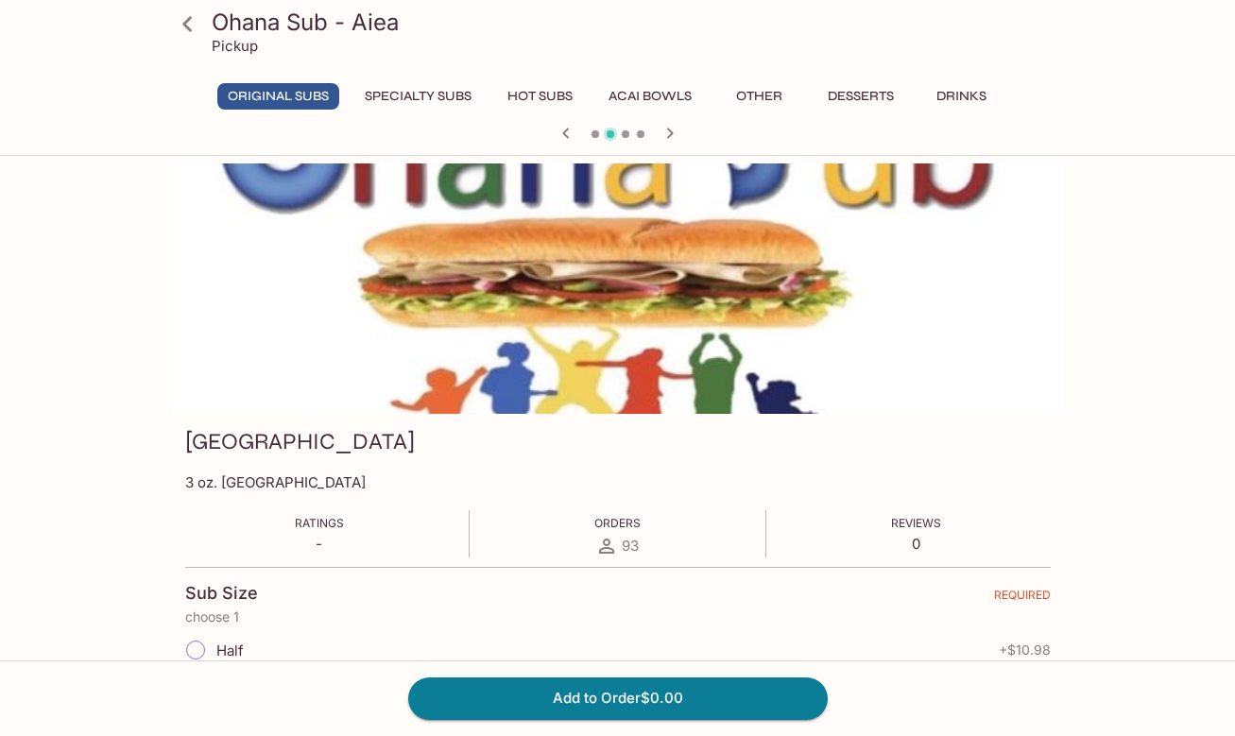
scroll to position [634, 0]
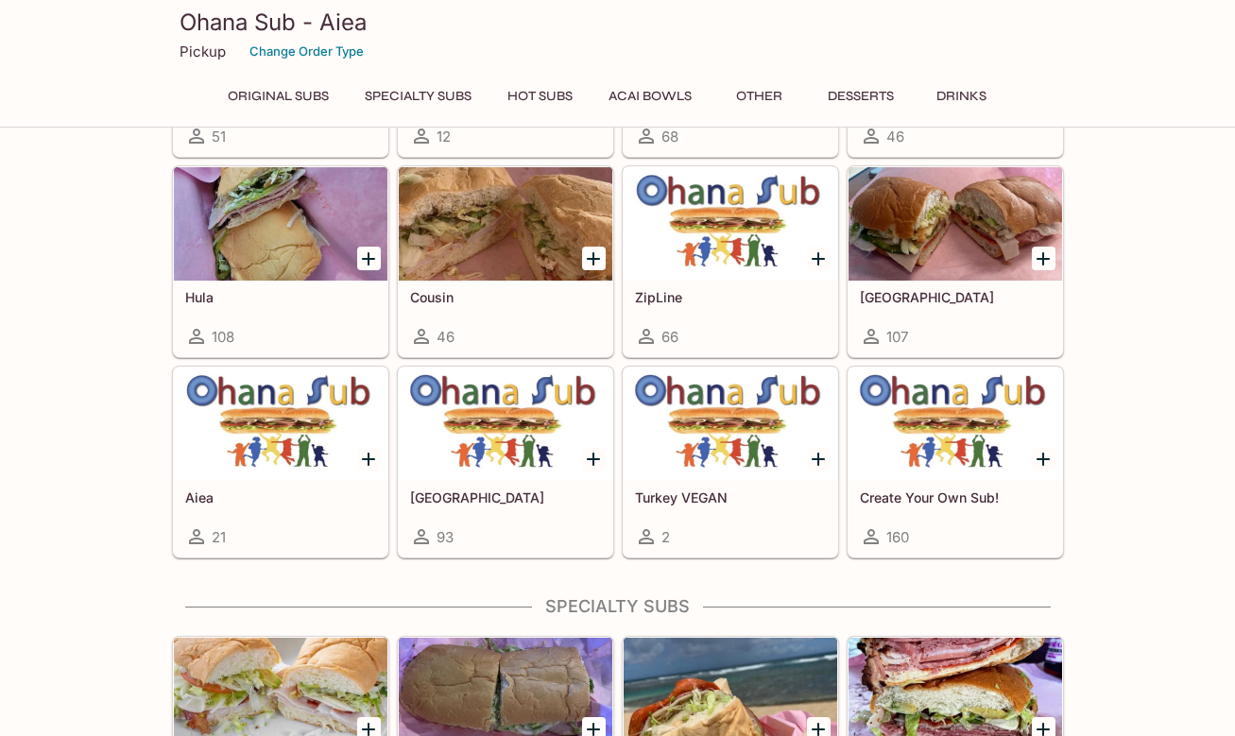
click at [742, 468] on div at bounding box center [729, 423] width 213 height 113
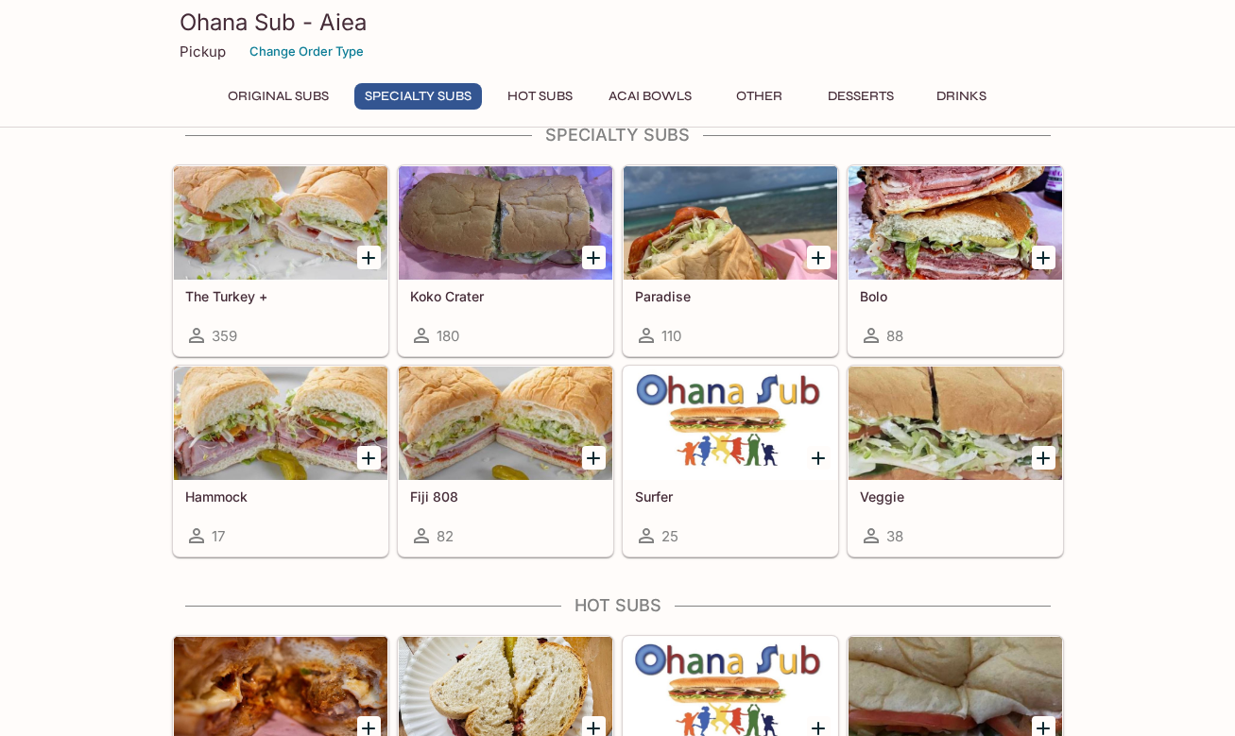
scroll to position [1106, 0]
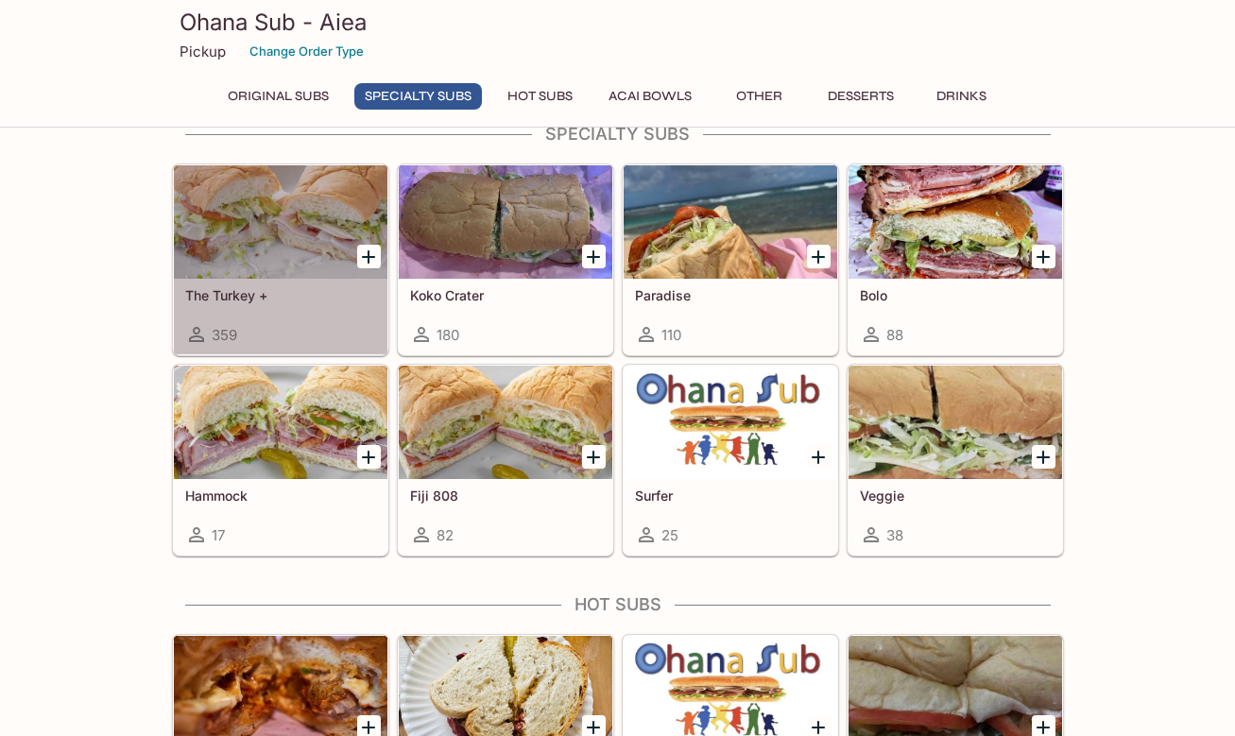
click at [277, 247] on div at bounding box center [280, 221] width 213 height 113
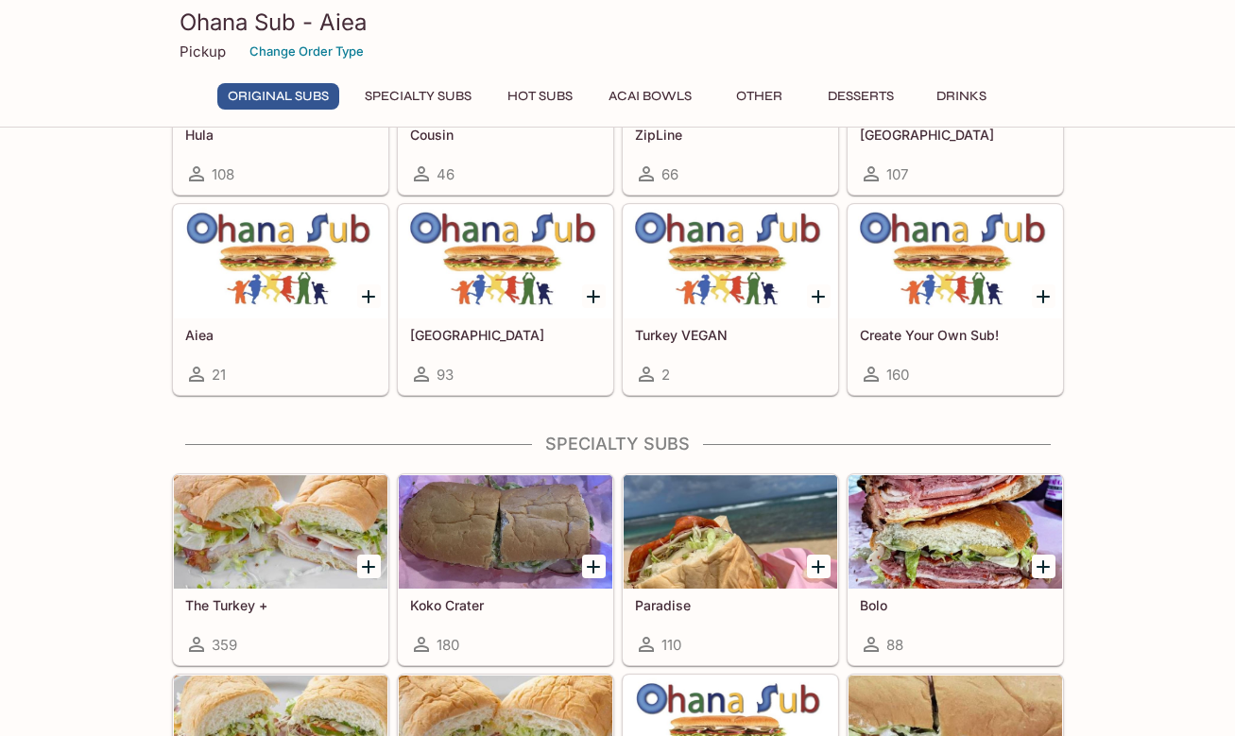
scroll to position [948, 0]
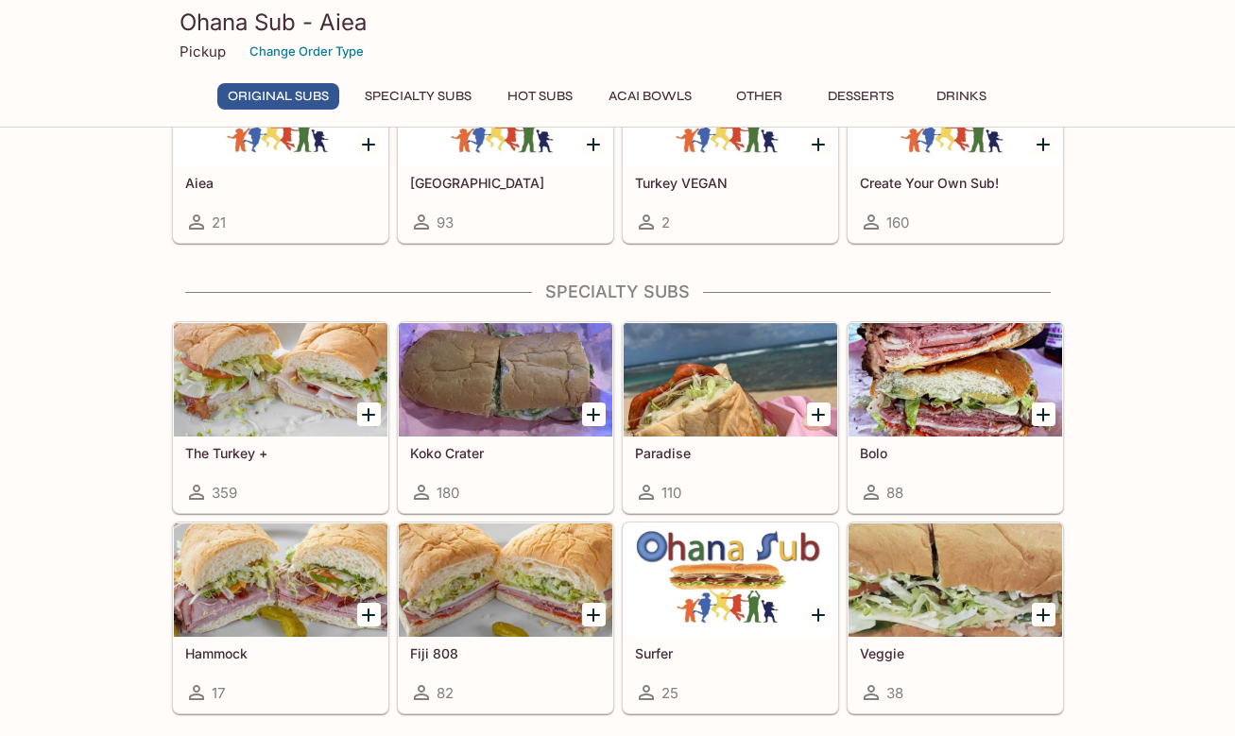
click at [273, 406] on div at bounding box center [280, 379] width 213 height 113
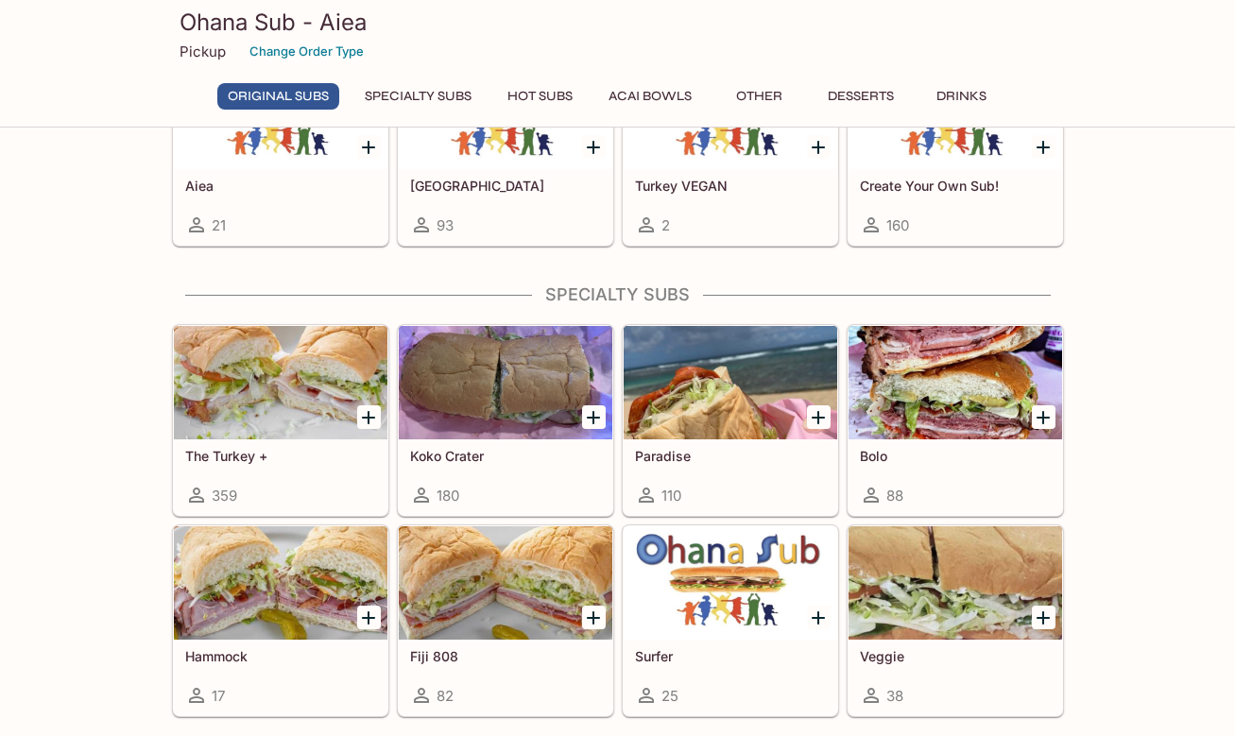
scroll to position [948, 0]
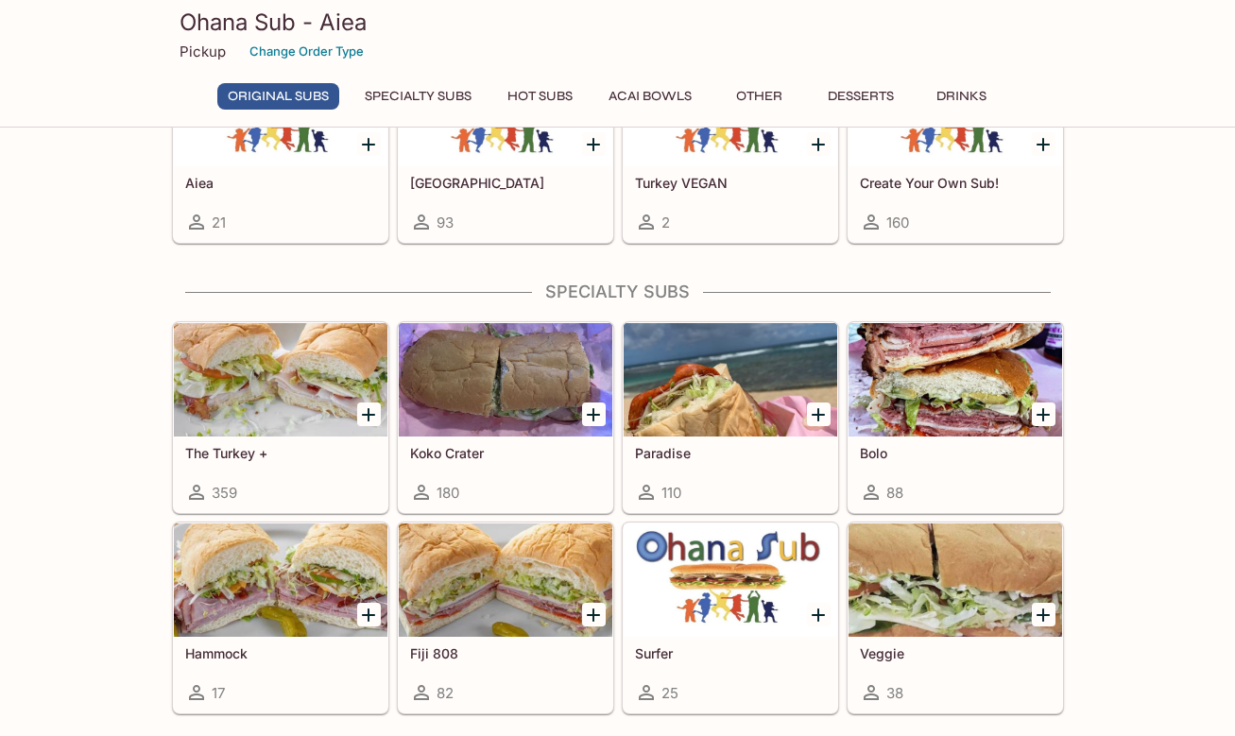
click at [490, 349] on div at bounding box center [505, 379] width 213 height 113
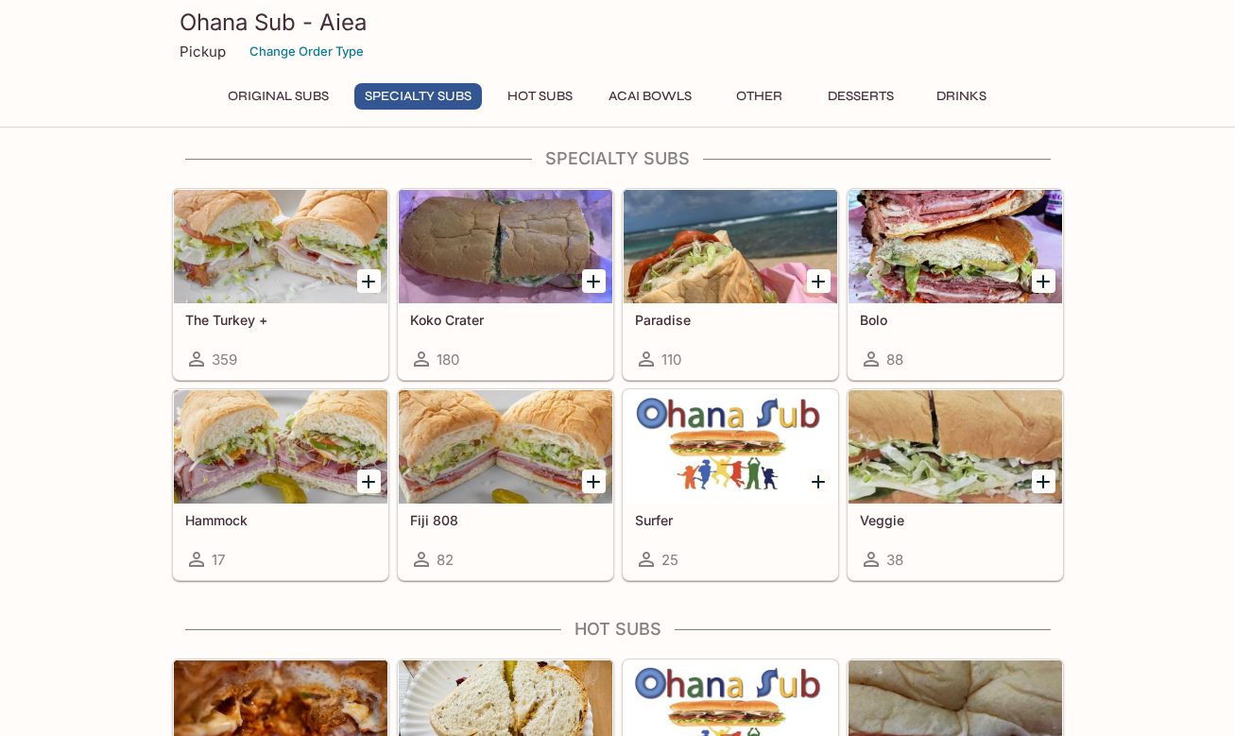
scroll to position [1106, 0]
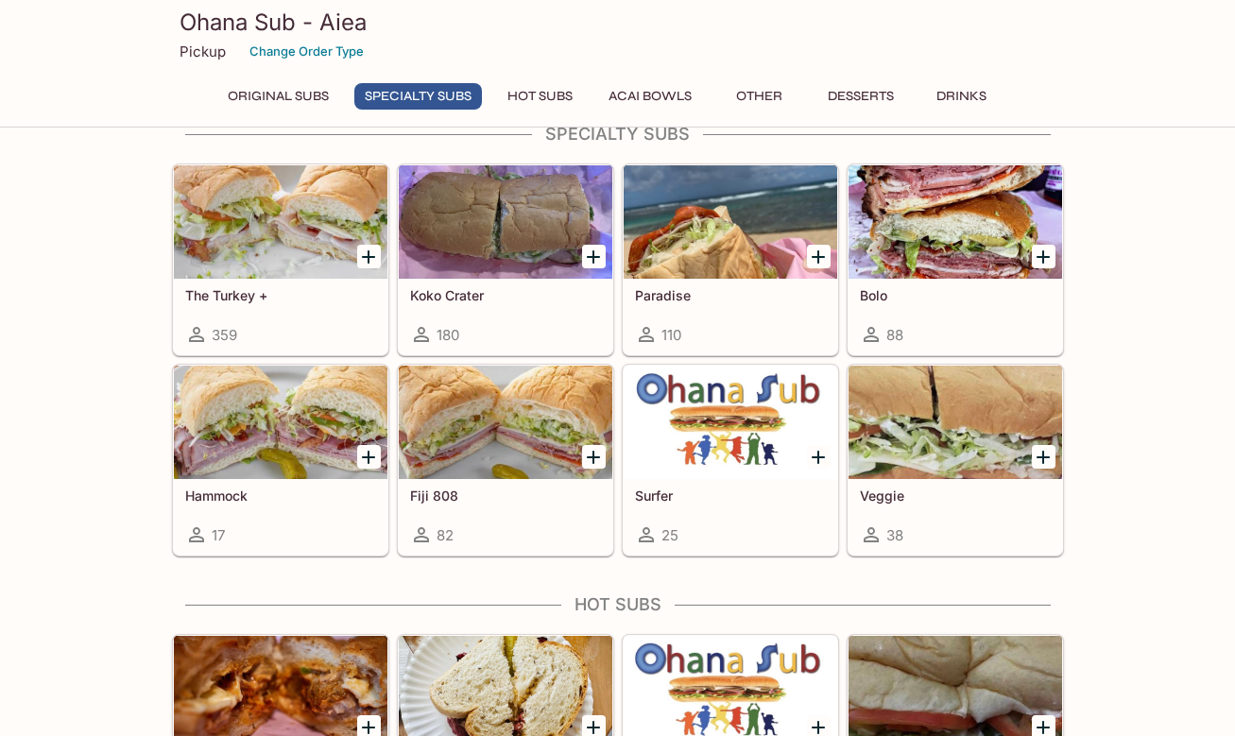
click at [747, 257] on div at bounding box center [729, 221] width 213 height 113
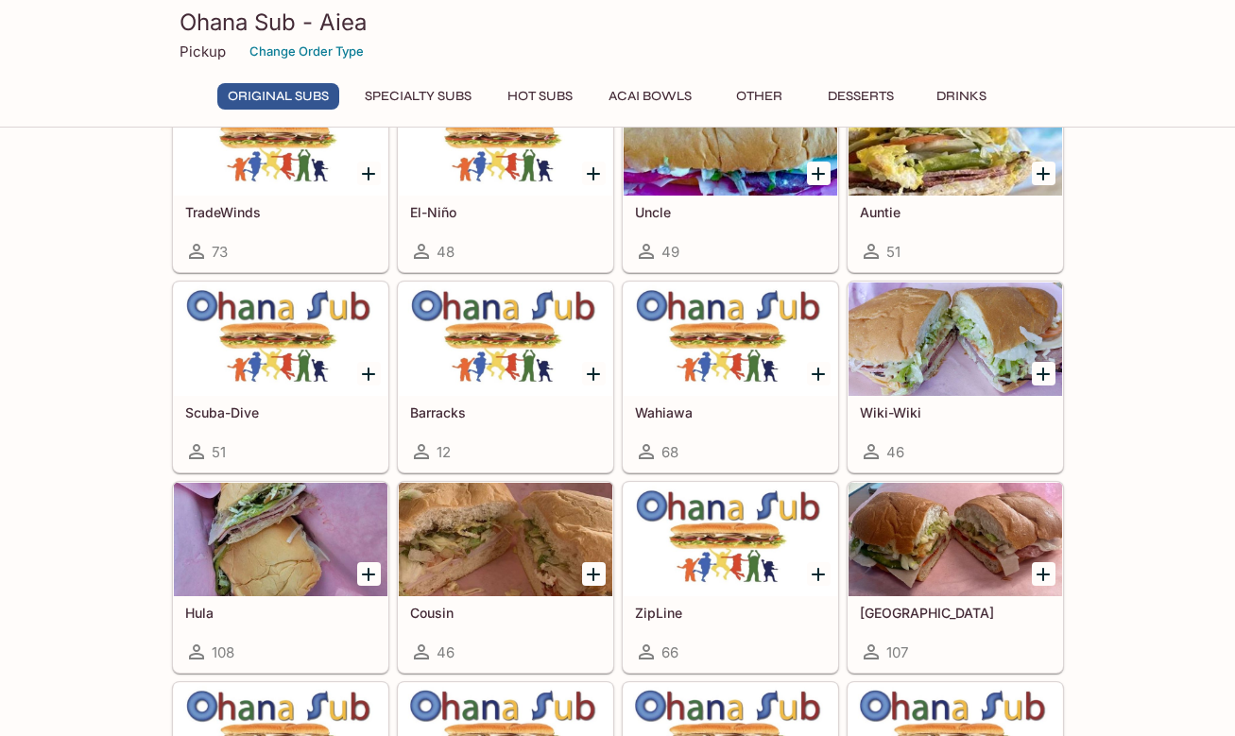
scroll to position [162, 0]
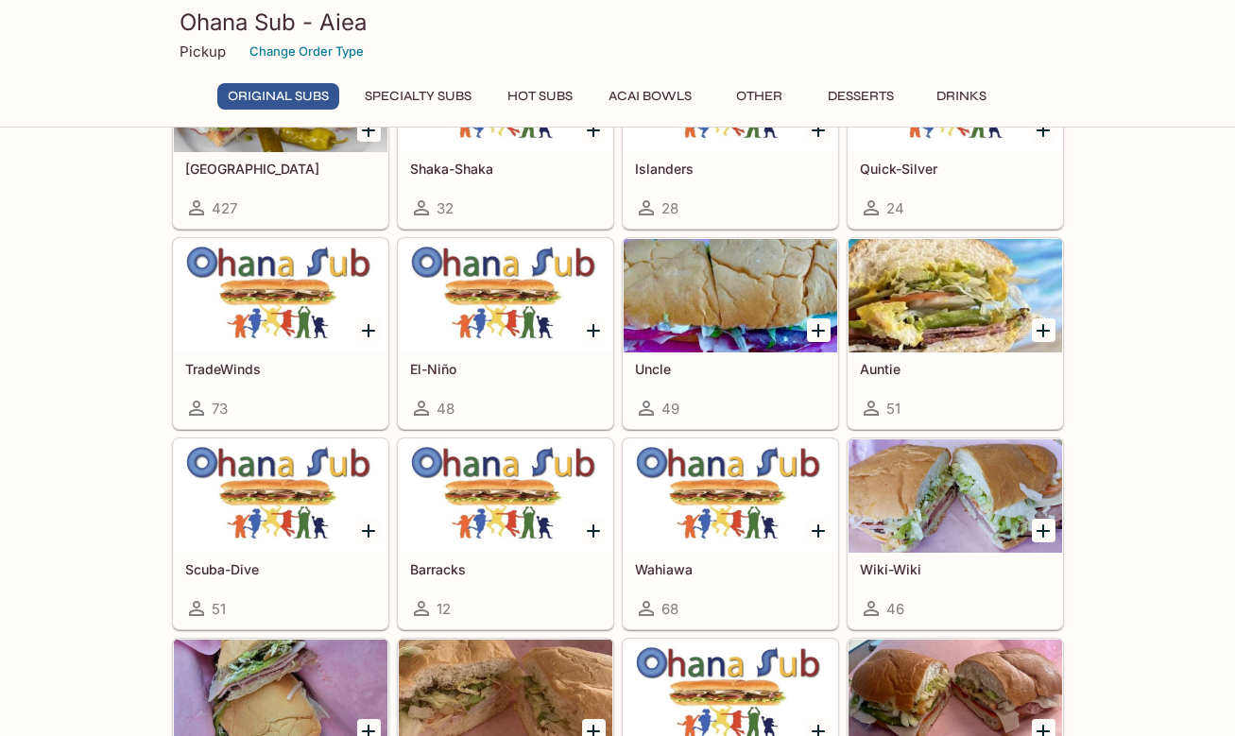
click at [487, 364] on h5 "El-Niño" at bounding box center [505, 369] width 191 height 16
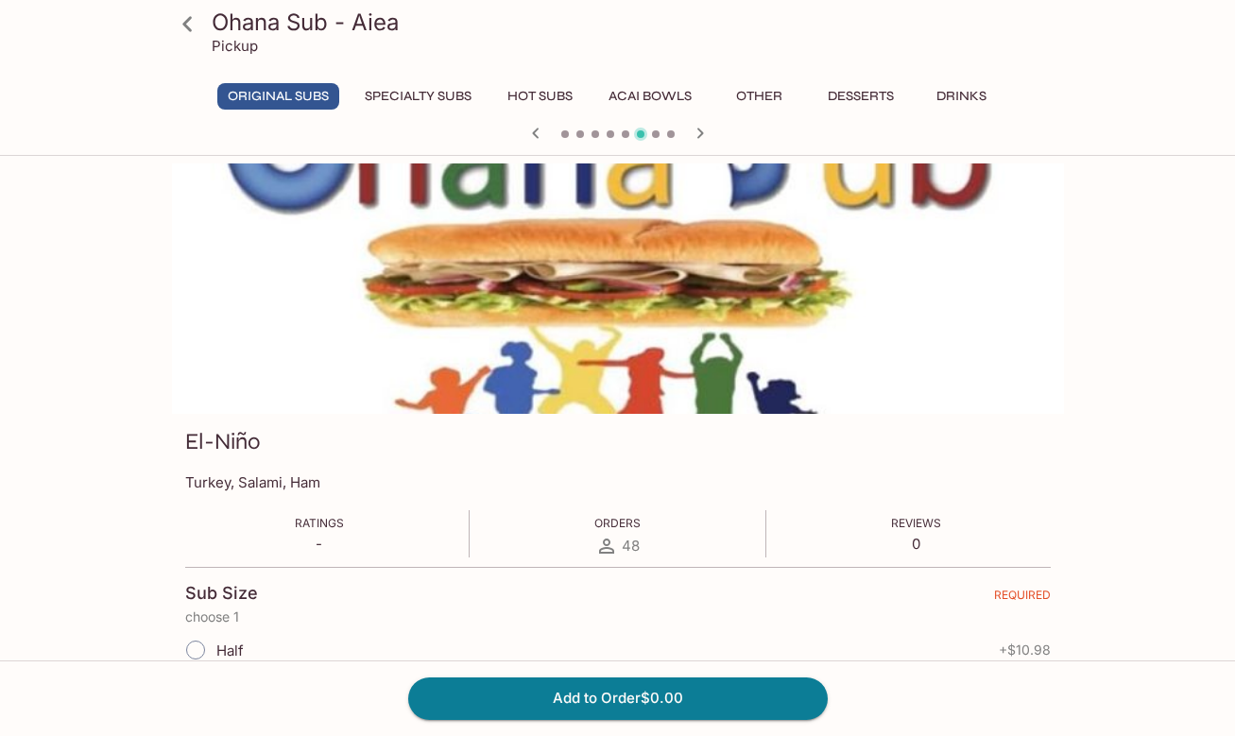
scroll to position [162, 0]
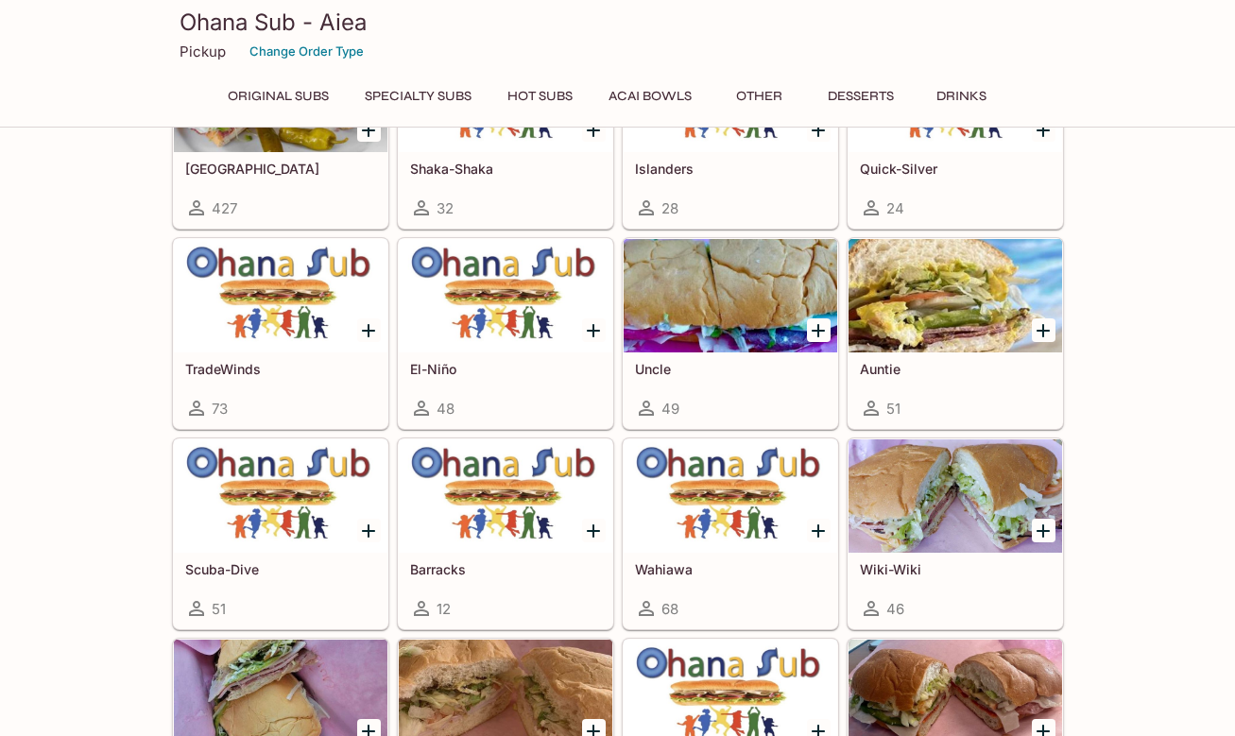
click at [266, 346] on div at bounding box center [280, 295] width 213 height 113
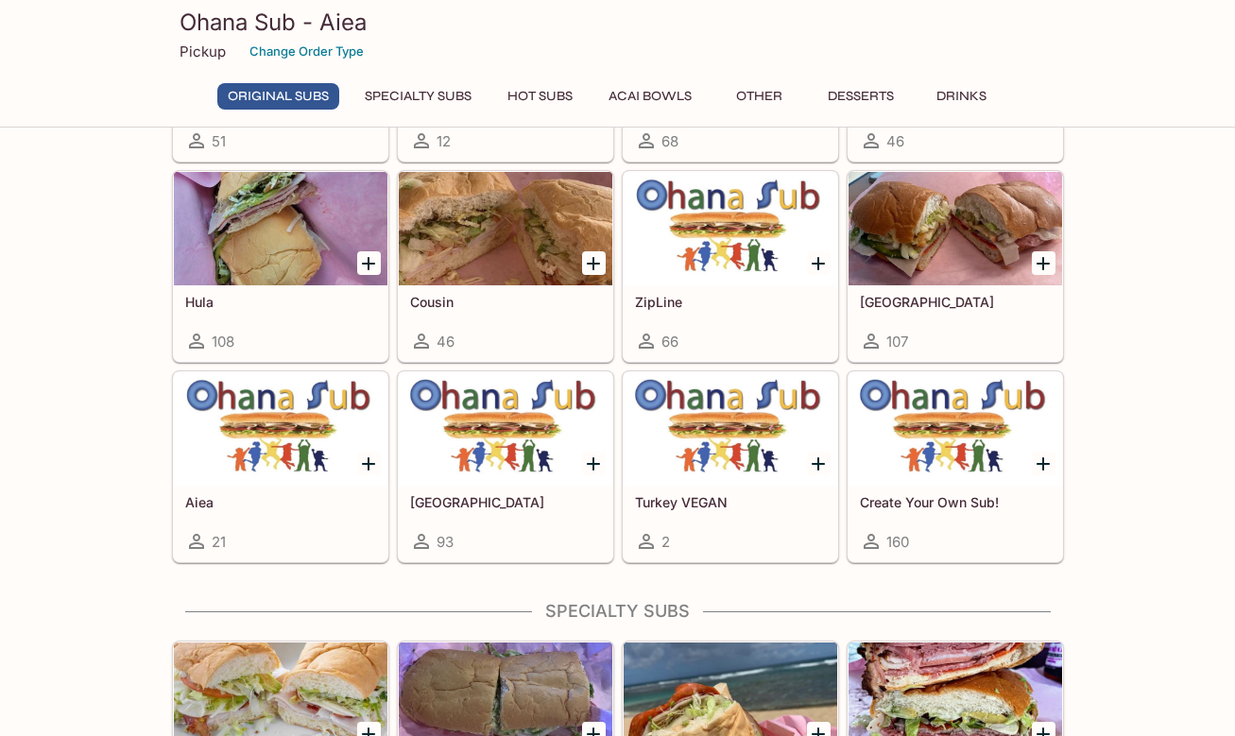
scroll to position [787, 0]
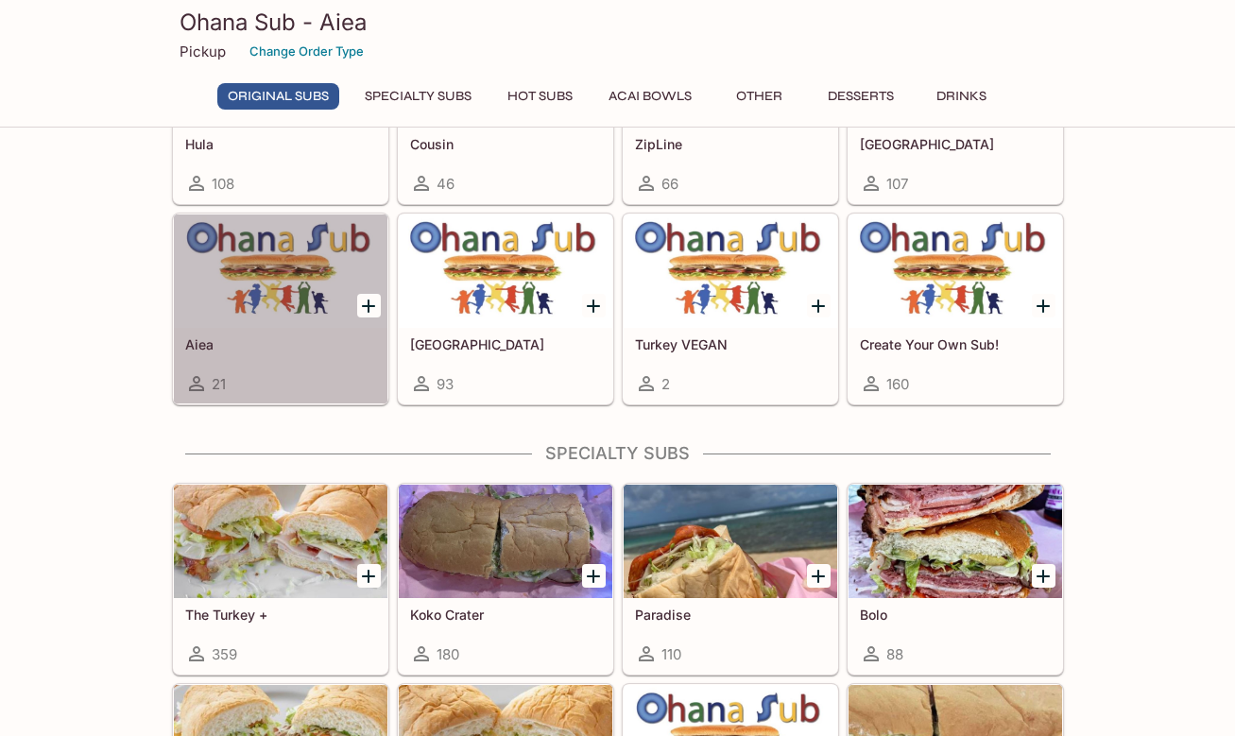
click at [243, 318] on div at bounding box center [280, 270] width 213 height 113
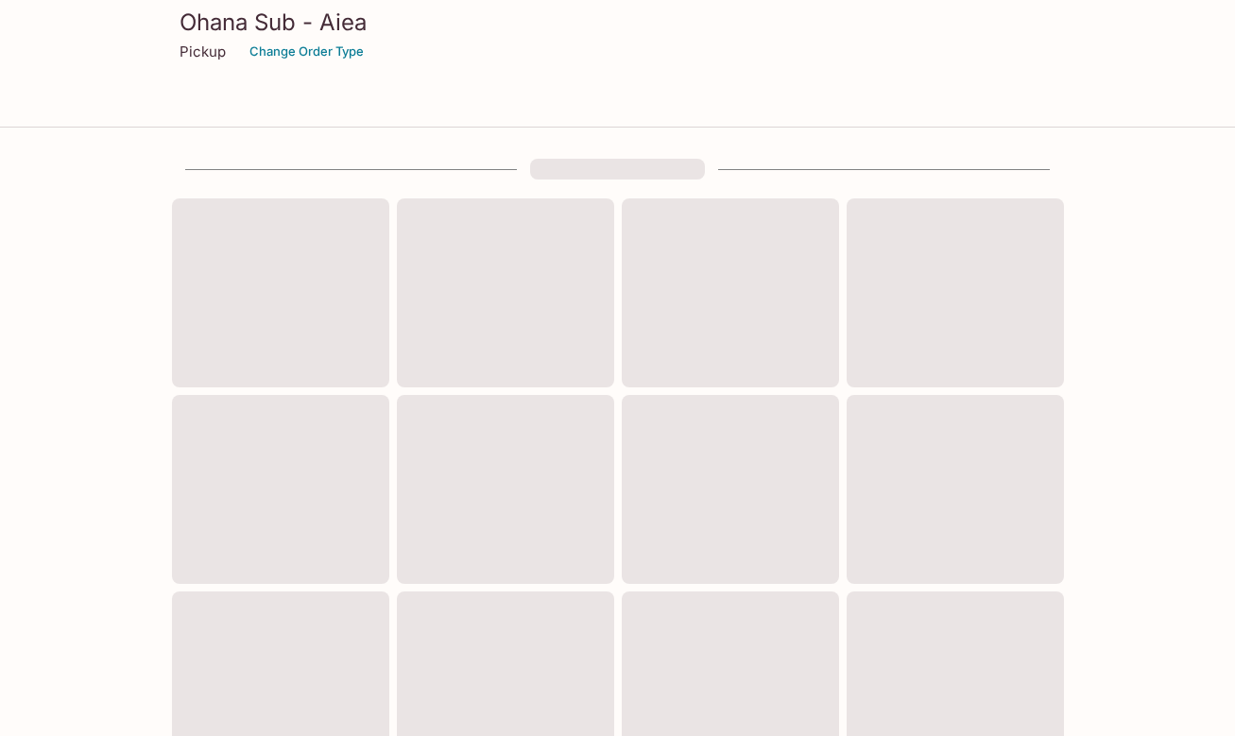
scroll to position [634, 0]
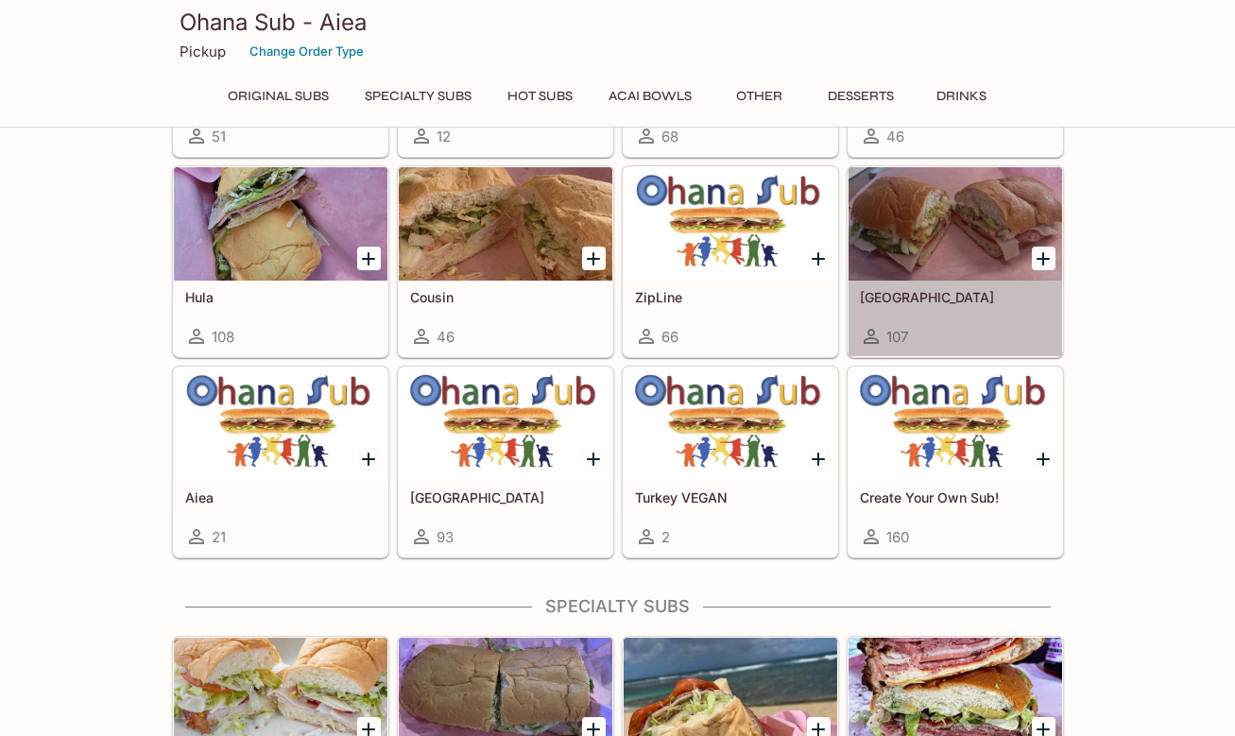
click at [974, 283] on div "Manoa Falls 107" at bounding box center [954, 319] width 213 height 76
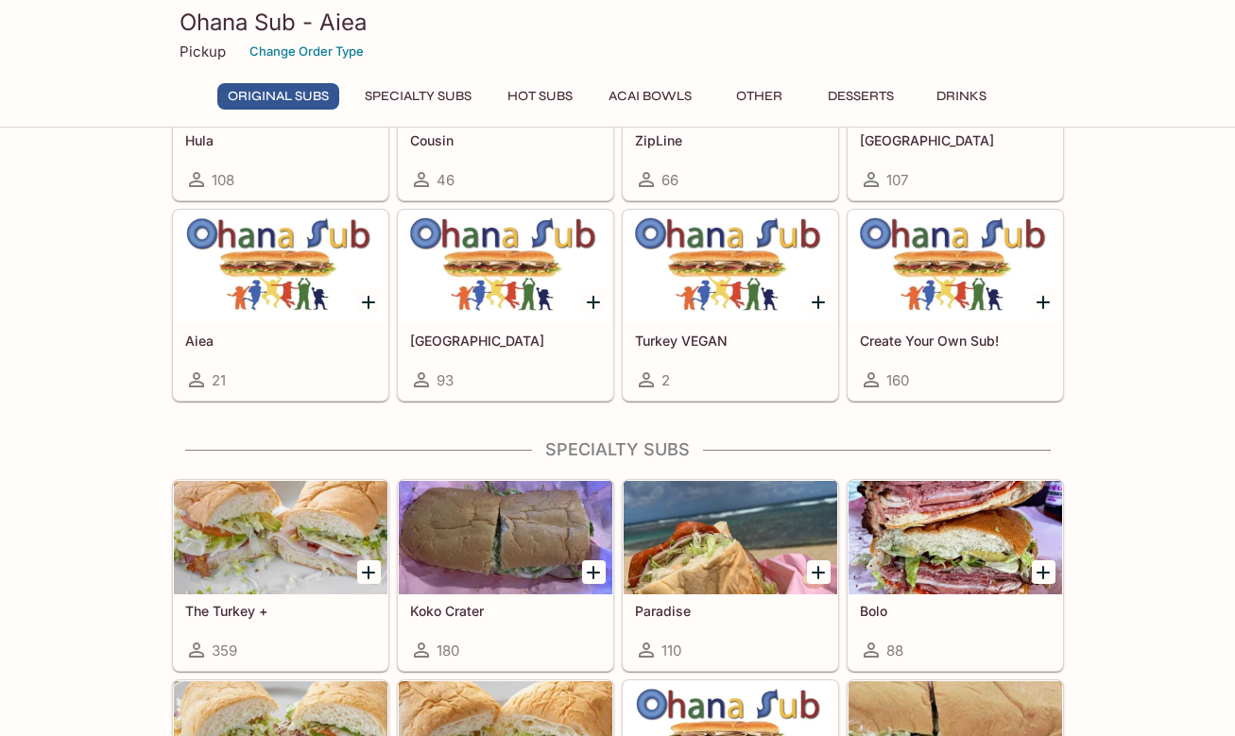
scroll to position [948, 0]
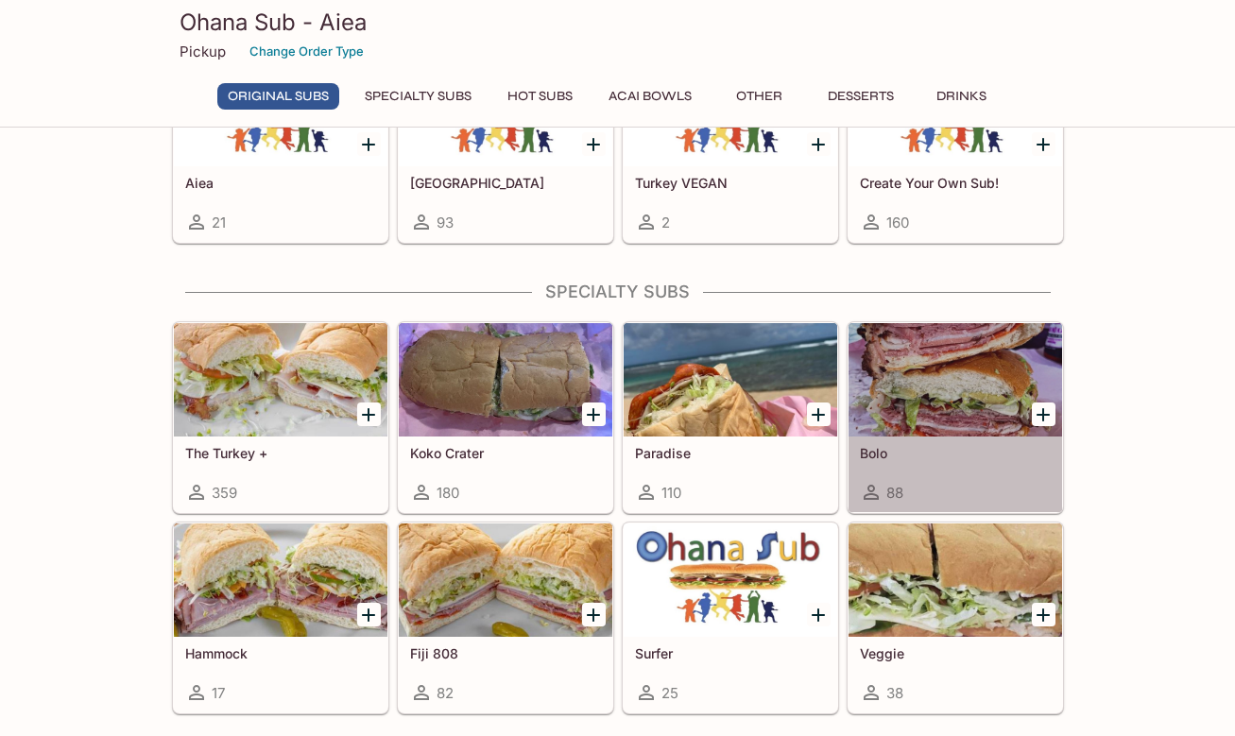
click at [985, 388] on div at bounding box center [954, 379] width 213 height 113
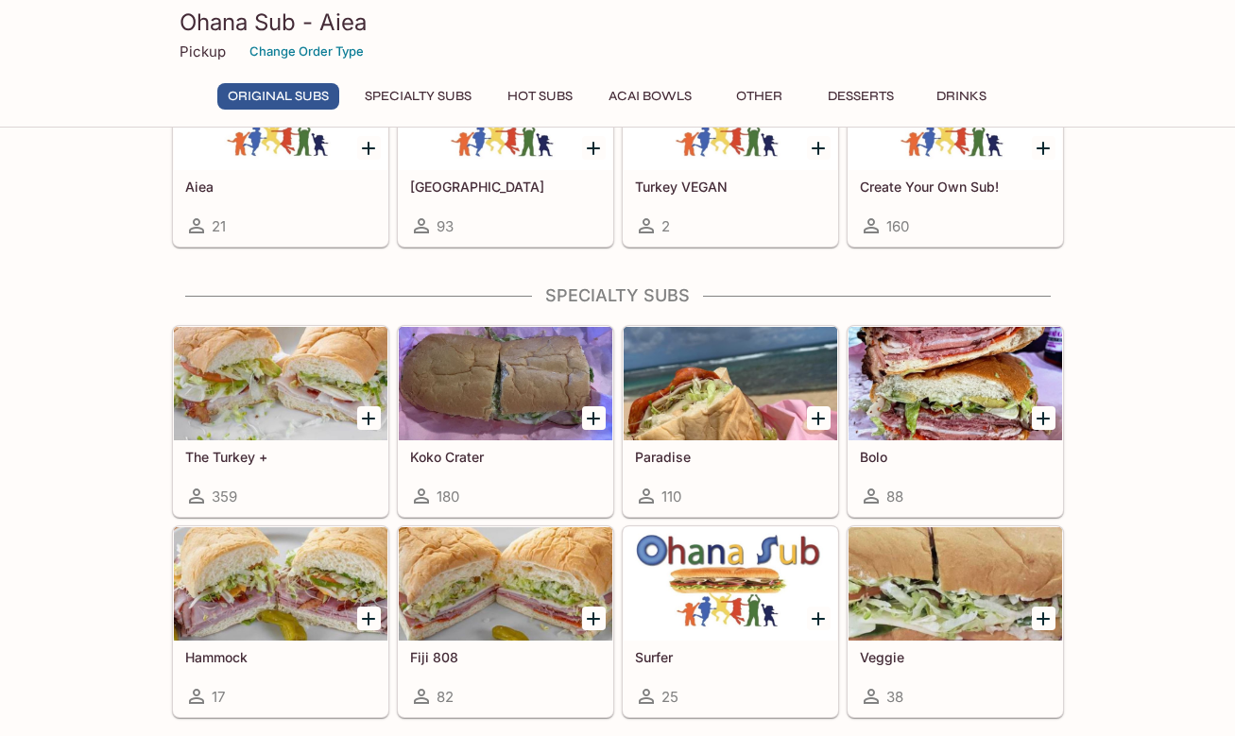
scroll to position [948, 0]
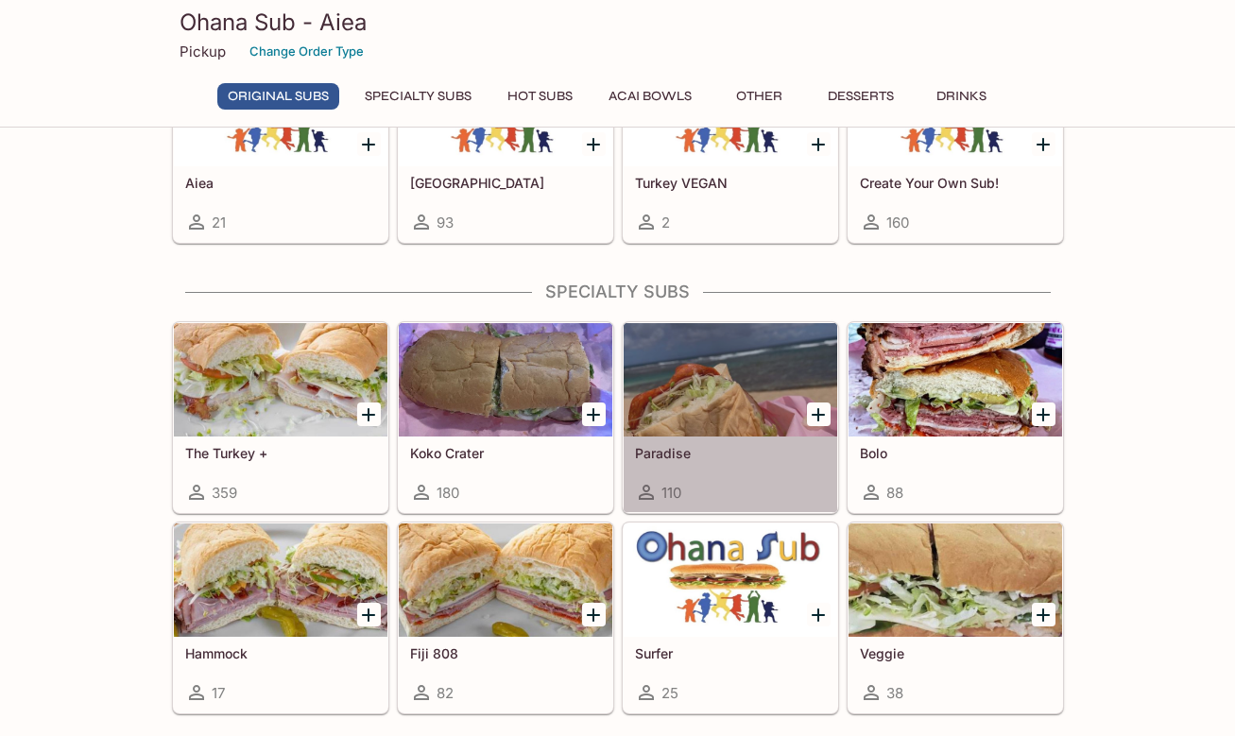
click at [698, 401] on div at bounding box center [729, 379] width 213 height 113
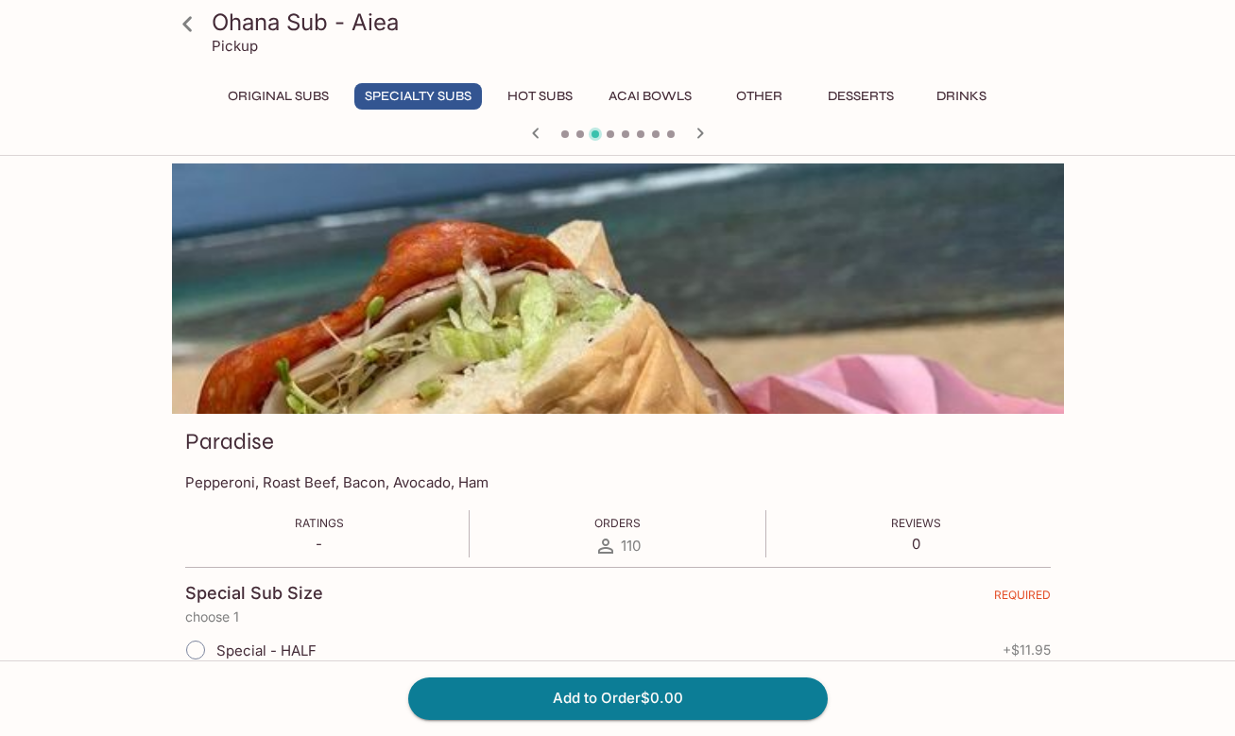
scroll to position [634, 0]
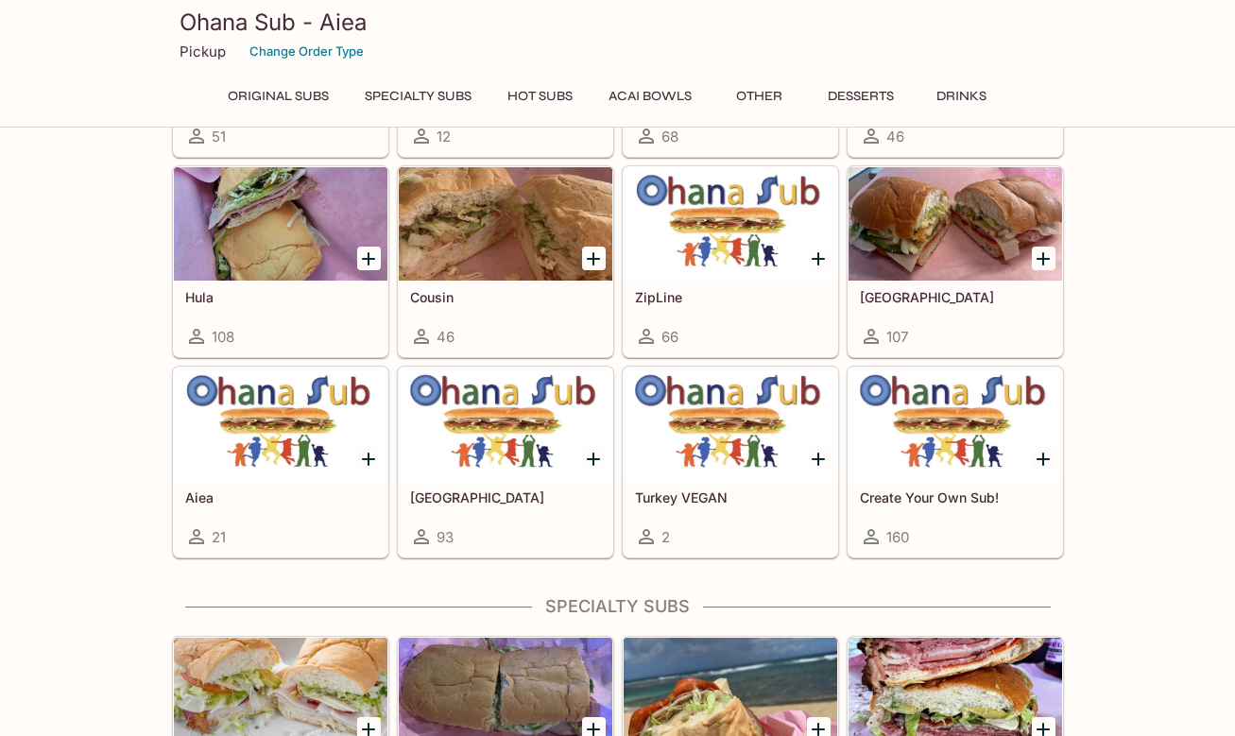
click at [311, 471] on div at bounding box center [280, 423] width 213 height 113
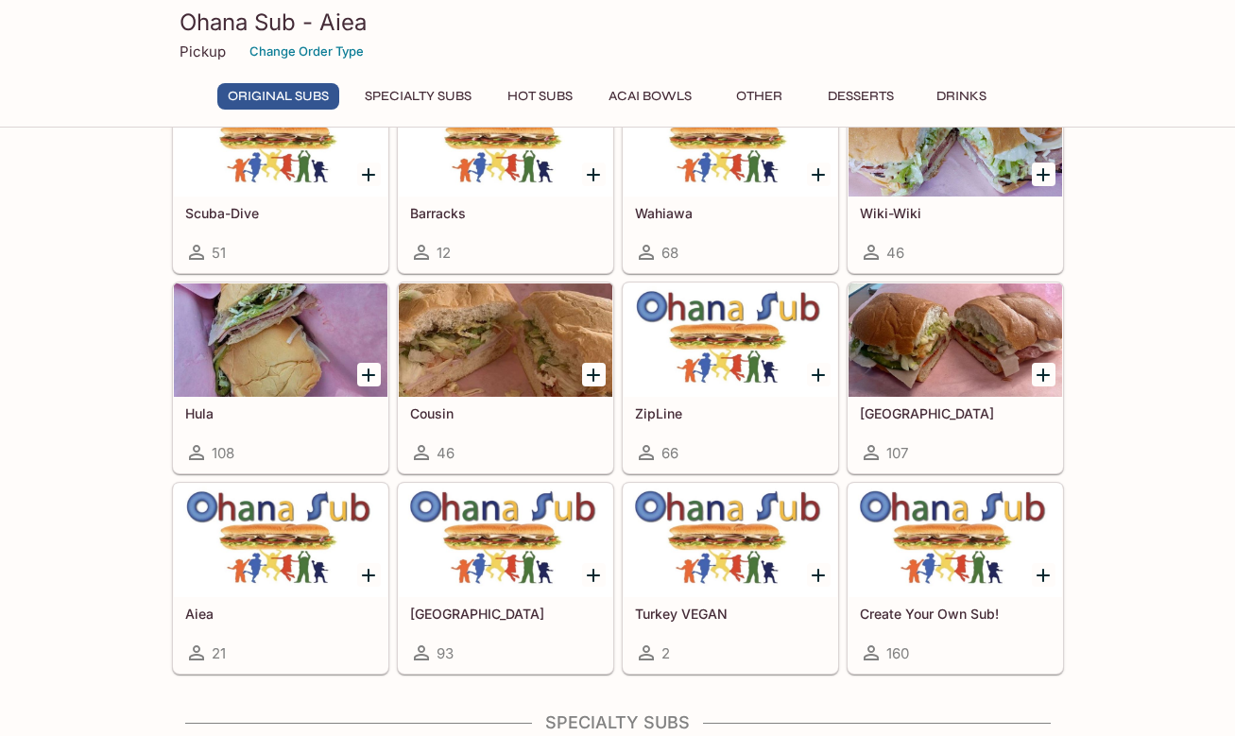
scroll to position [476, 0]
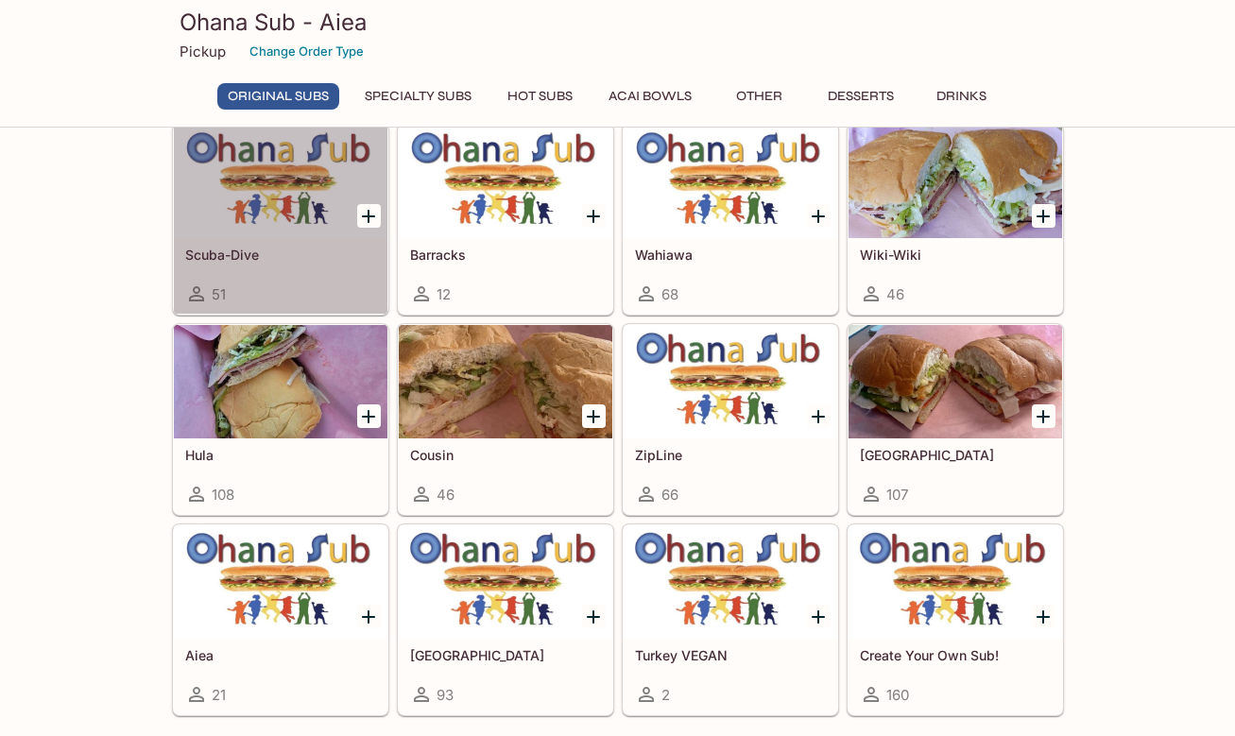
click at [323, 233] on div at bounding box center [280, 181] width 213 height 113
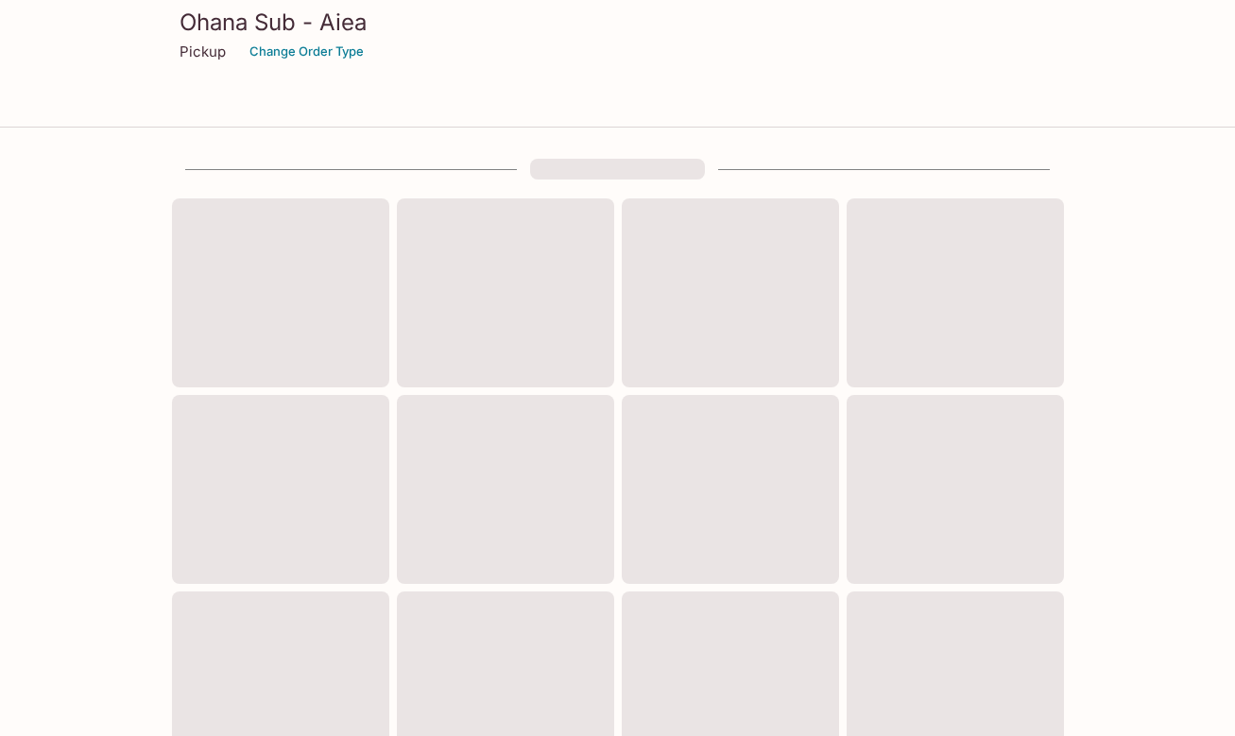
scroll to position [476, 0]
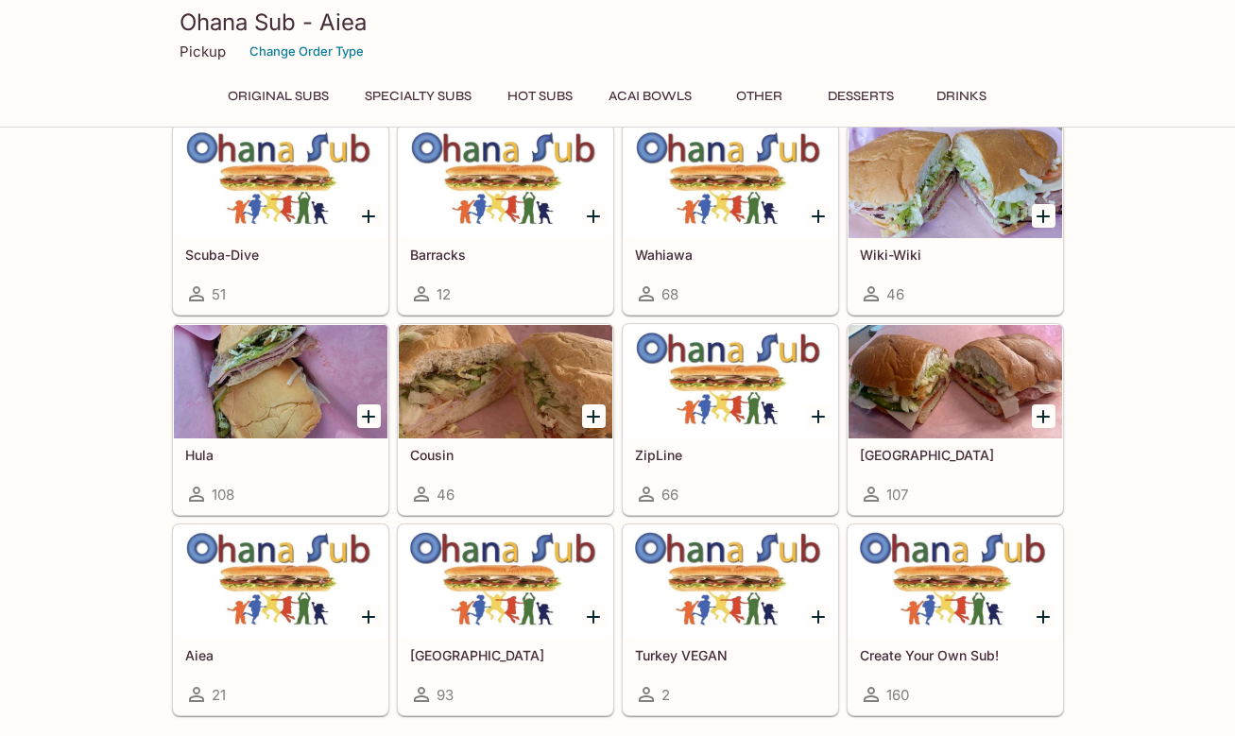
click at [457, 230] on div at bounding box center [505, 181] width 213 height 113
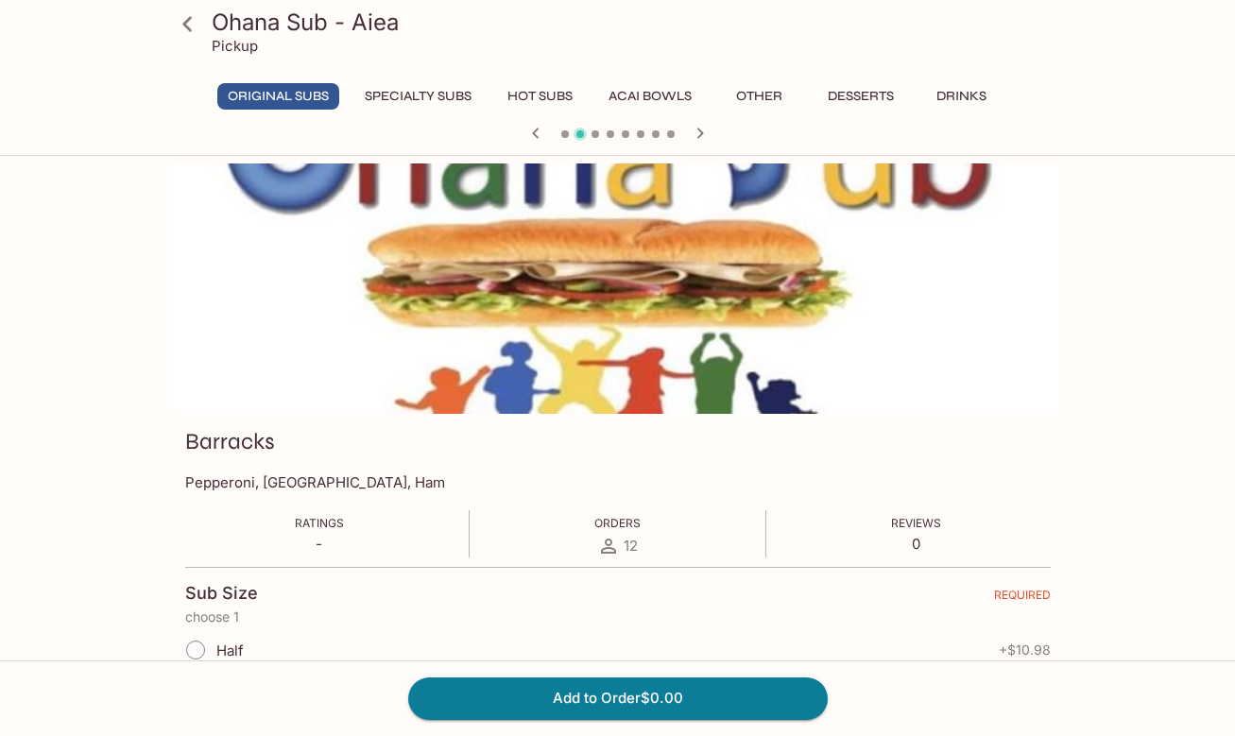
scroll to position [476, 0]
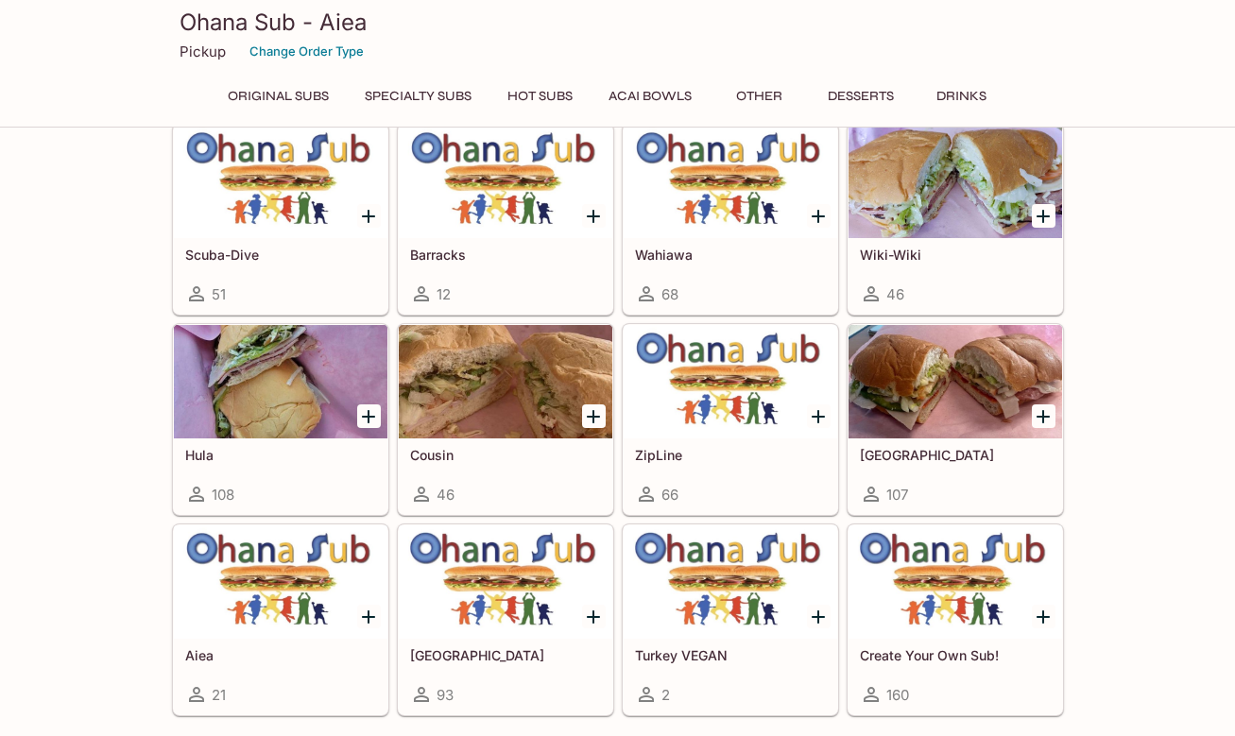
click at [713, 233] on div at bounding box center [729, 181] width 213 height 113
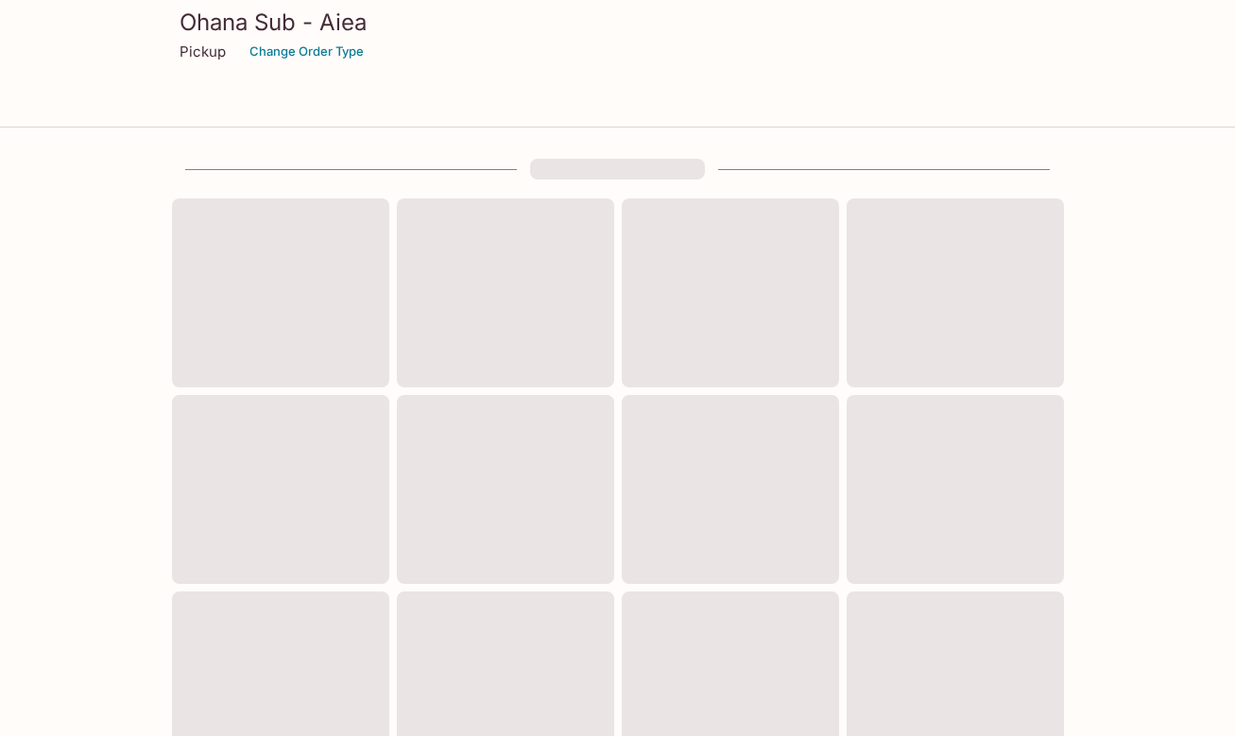
scroll to position [476, 0]
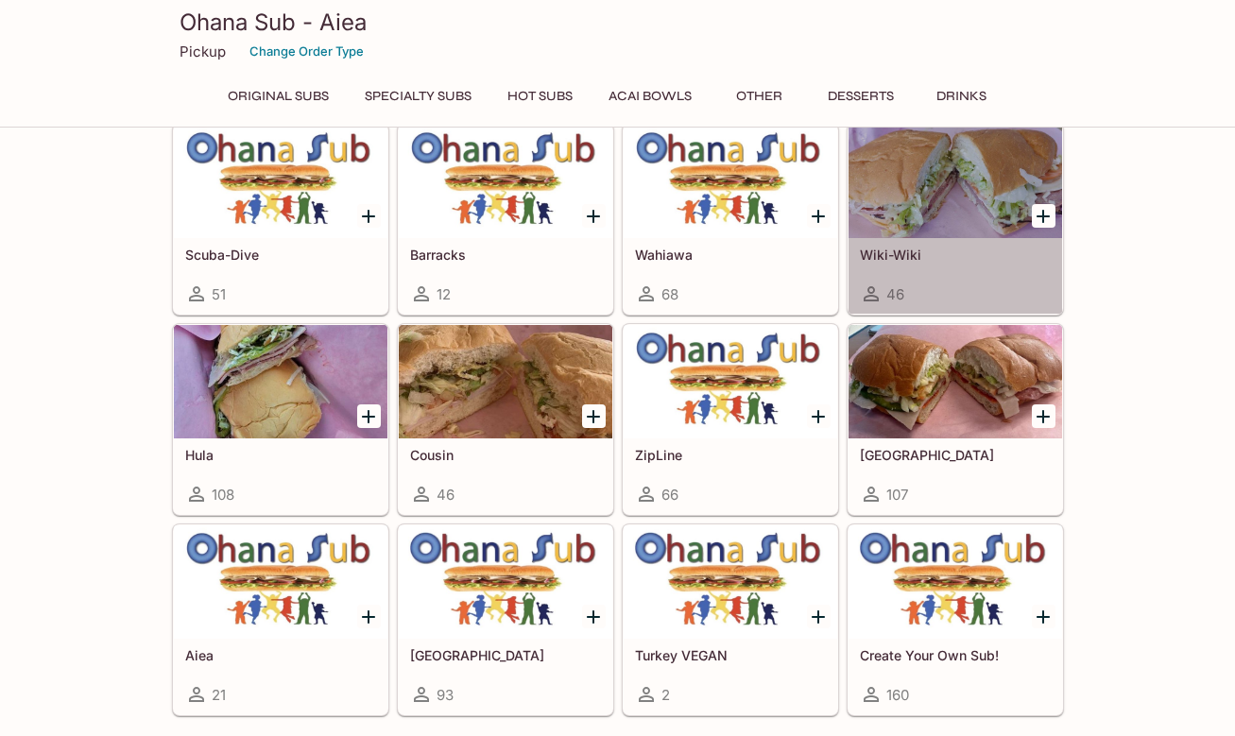
click at [953, 237] on div at bounding box center [954, 181] width 213 height 113
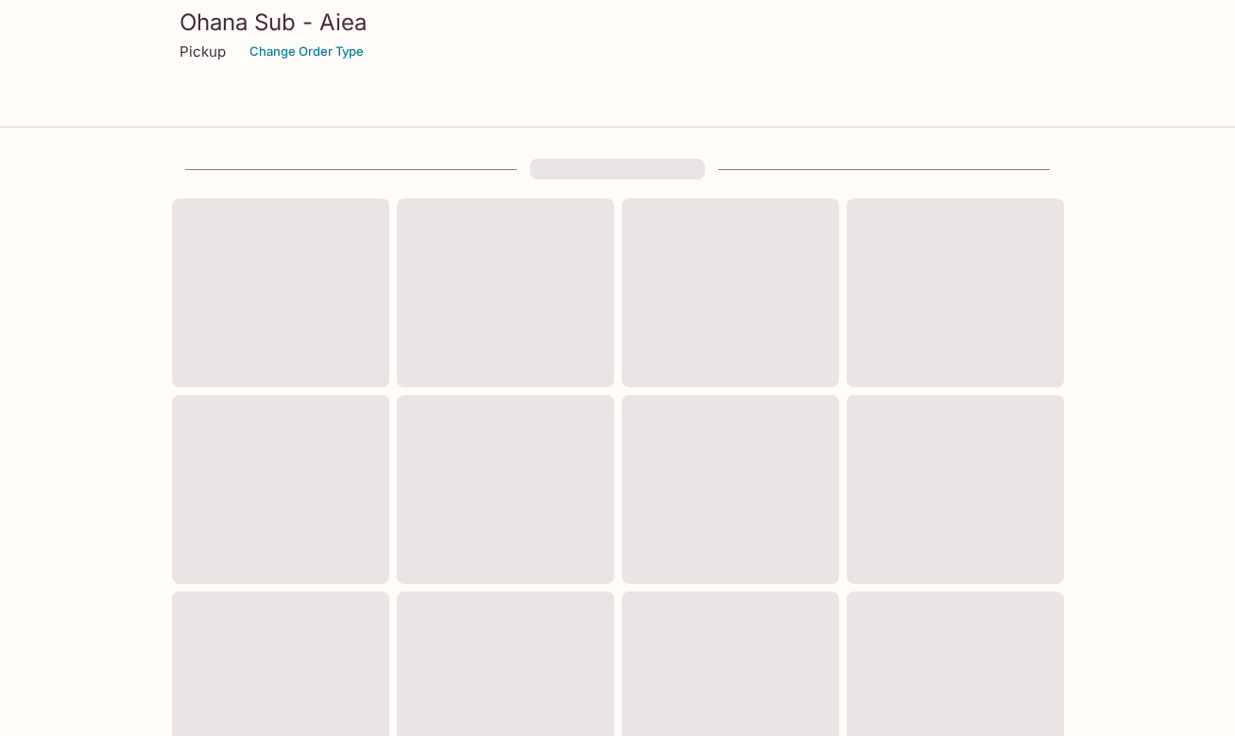
scroll to position [476, 0]
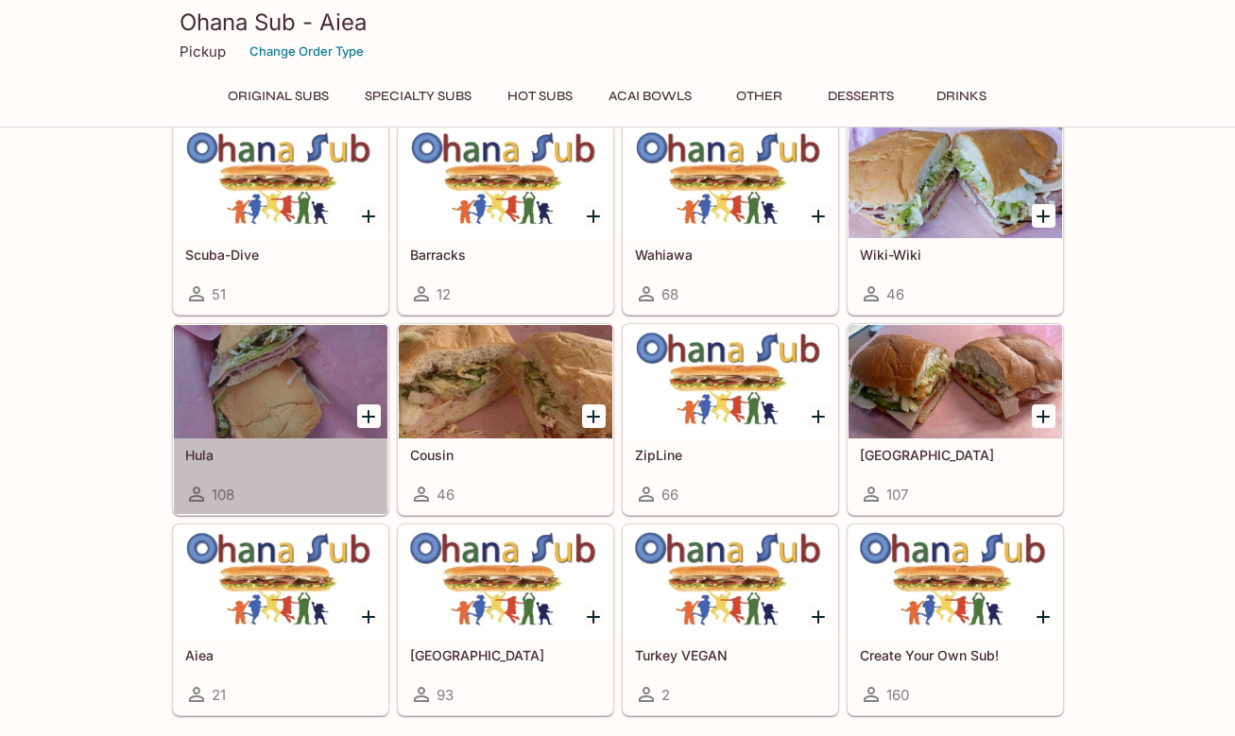
click at [272, 456] on h5 "Hula" at bounding box center [280, 455] width 191 height 16
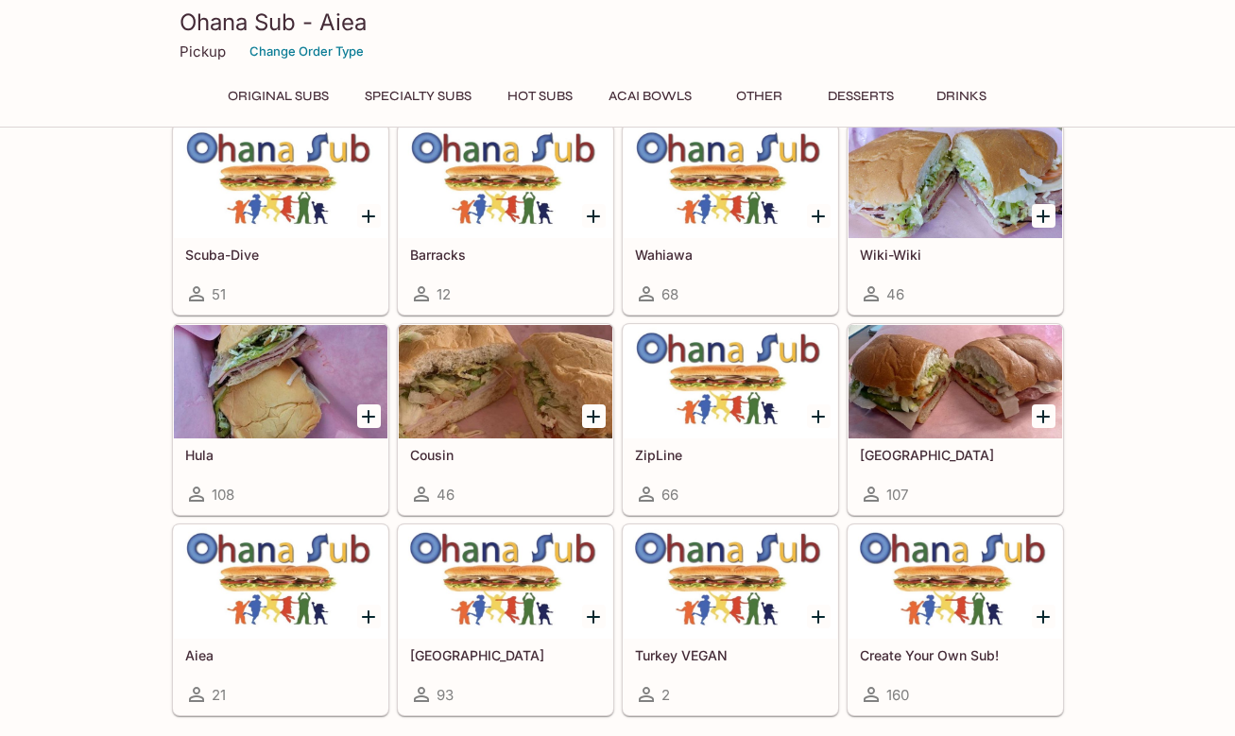
scroll to position [476, 0]
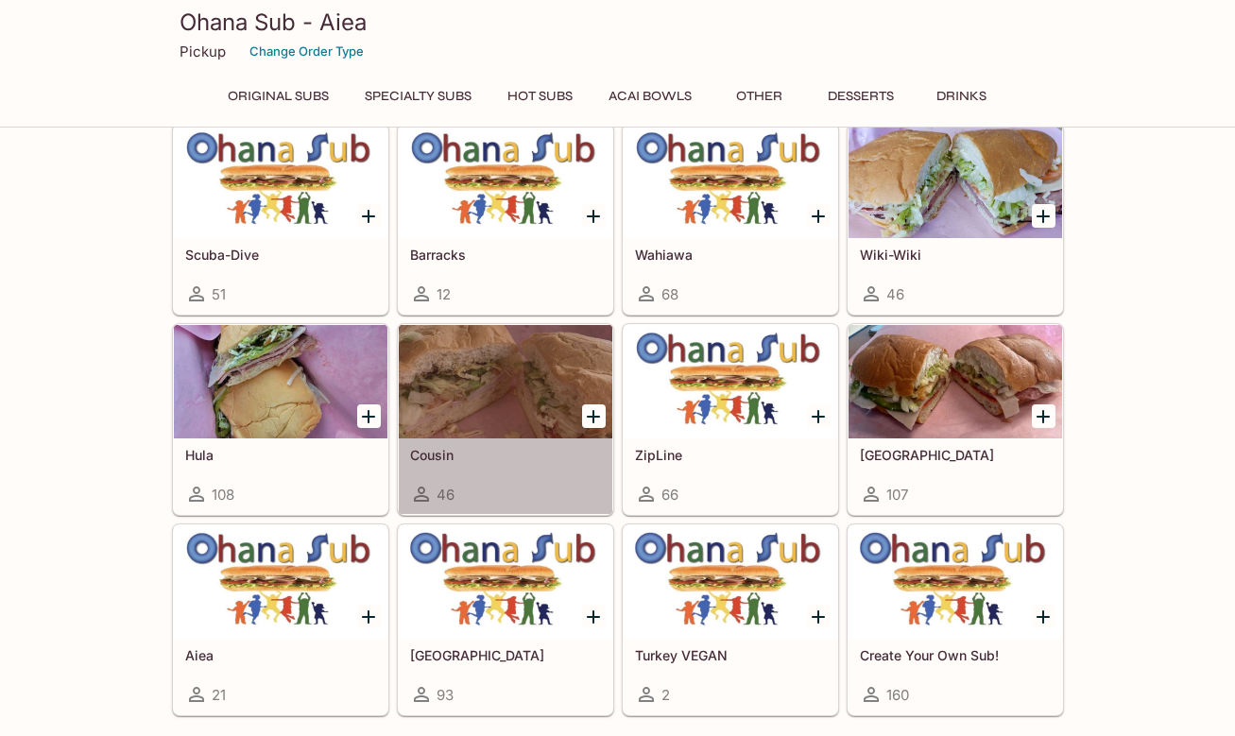
click at [507, 409] on div at bounding box center [505, 381] width 213 height 113
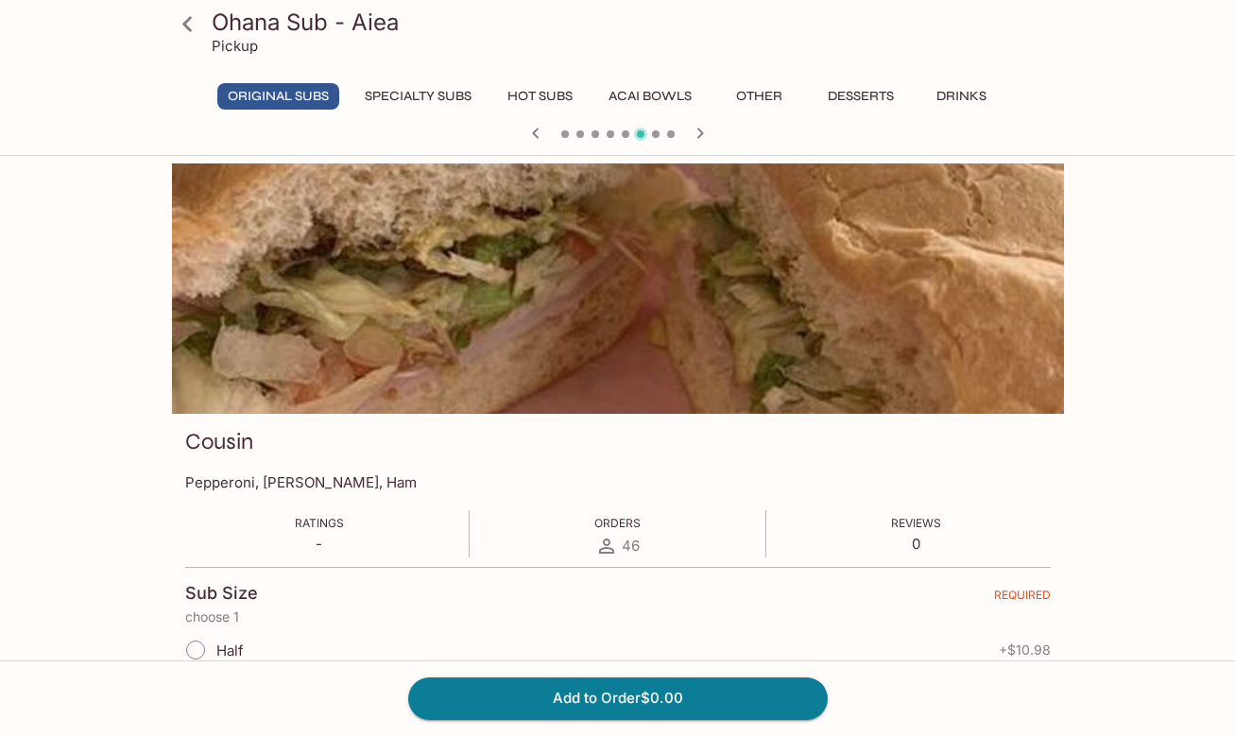
scroll to position [476, 0]
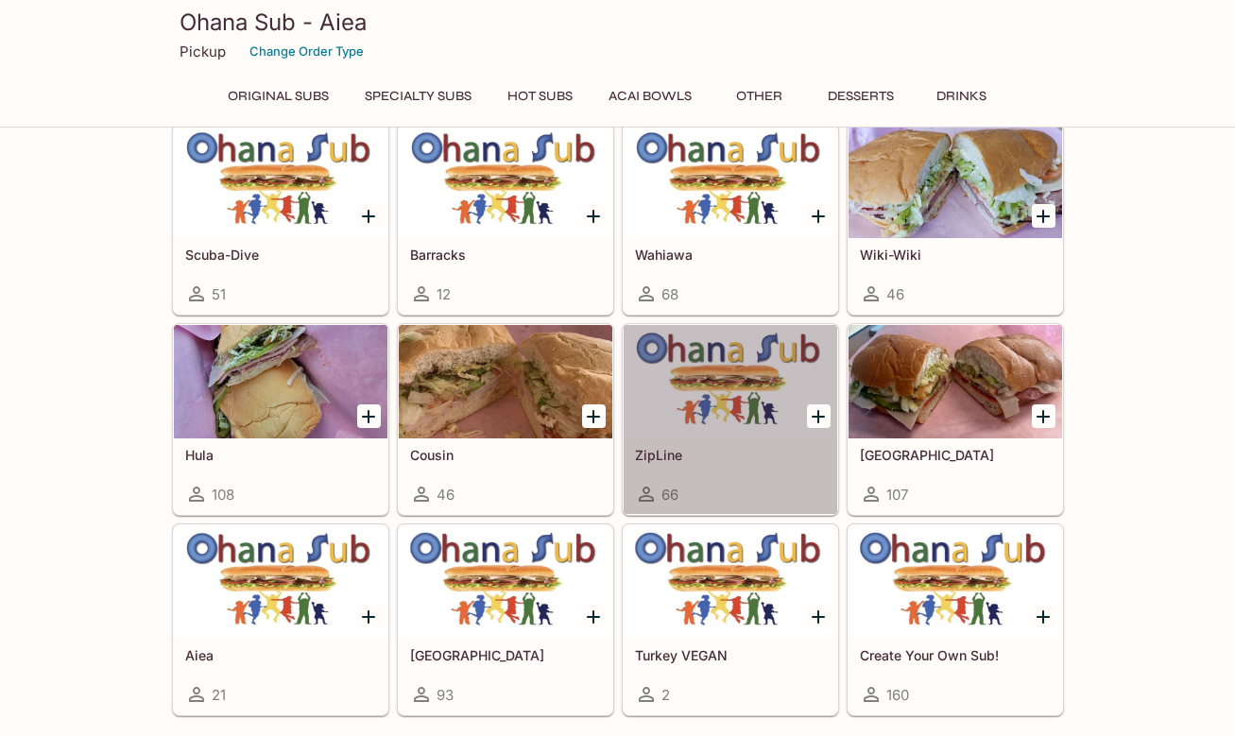
click at [736, 453] on h5 "ZipLine" at bounding box center [730, 455] width 191 height 16
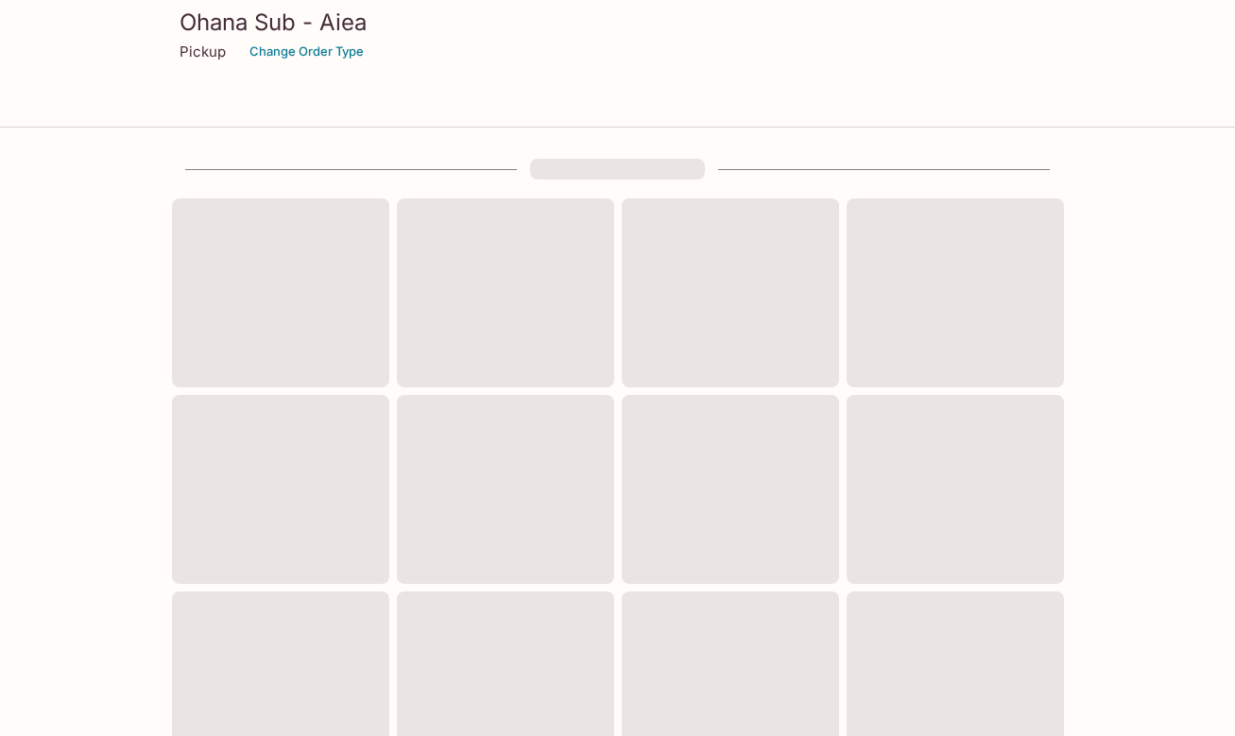
scroll to position [476, 0]
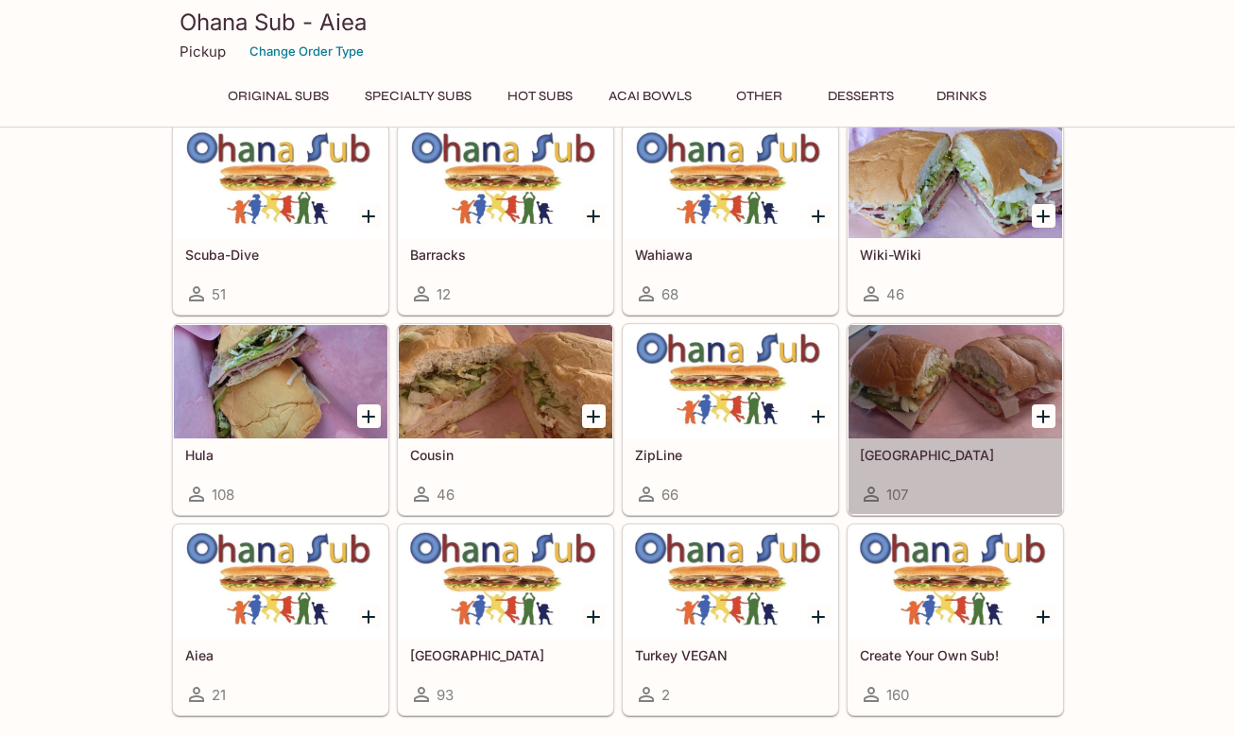
click at [975, 433] on div at bounding box center [954, 381] width 213 height 113
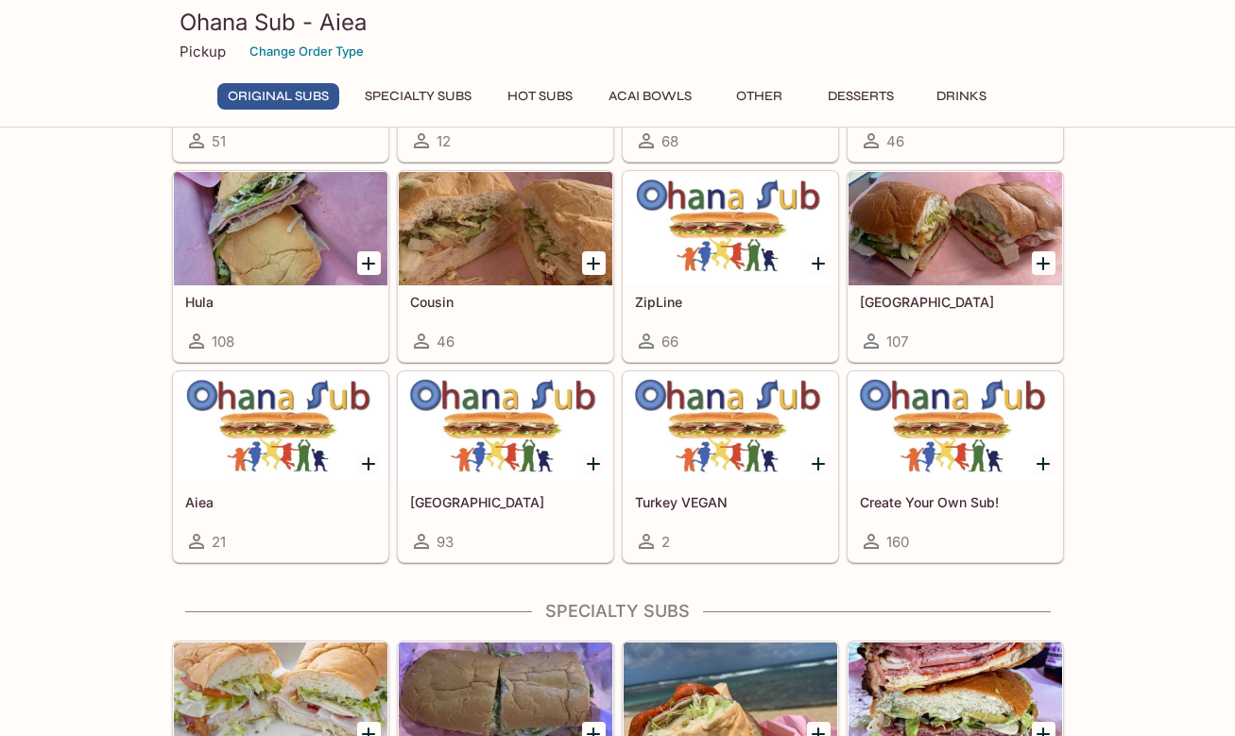
scroll to position [634, 0]
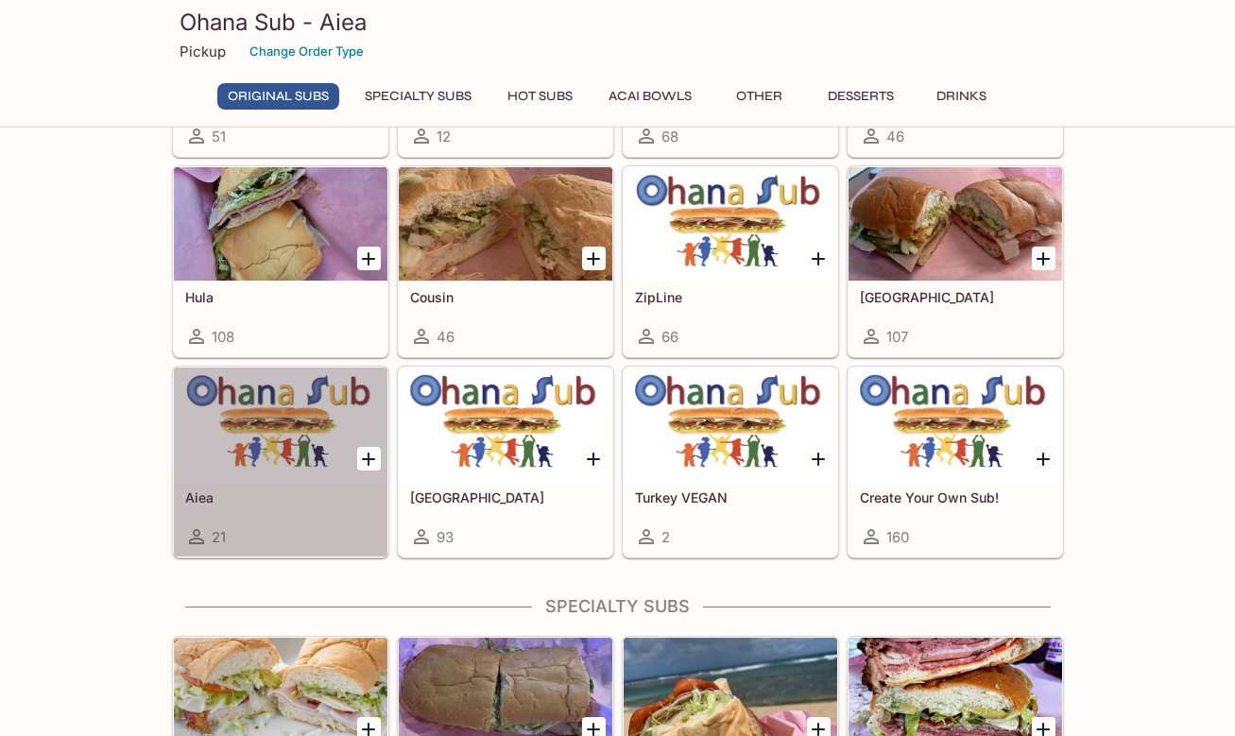
click at [240, 485] on div "Aiea 21" at bounding box center [280, 519] width 213 height 76
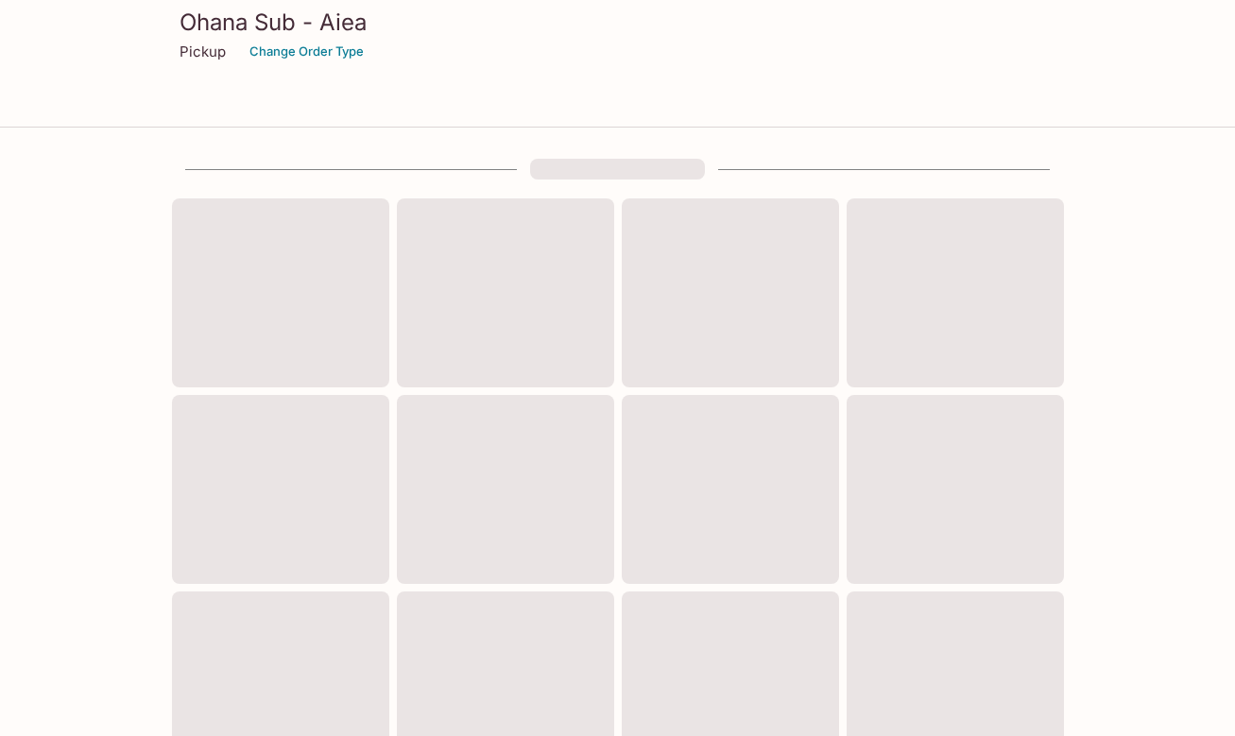
scroll to position [634, 0]
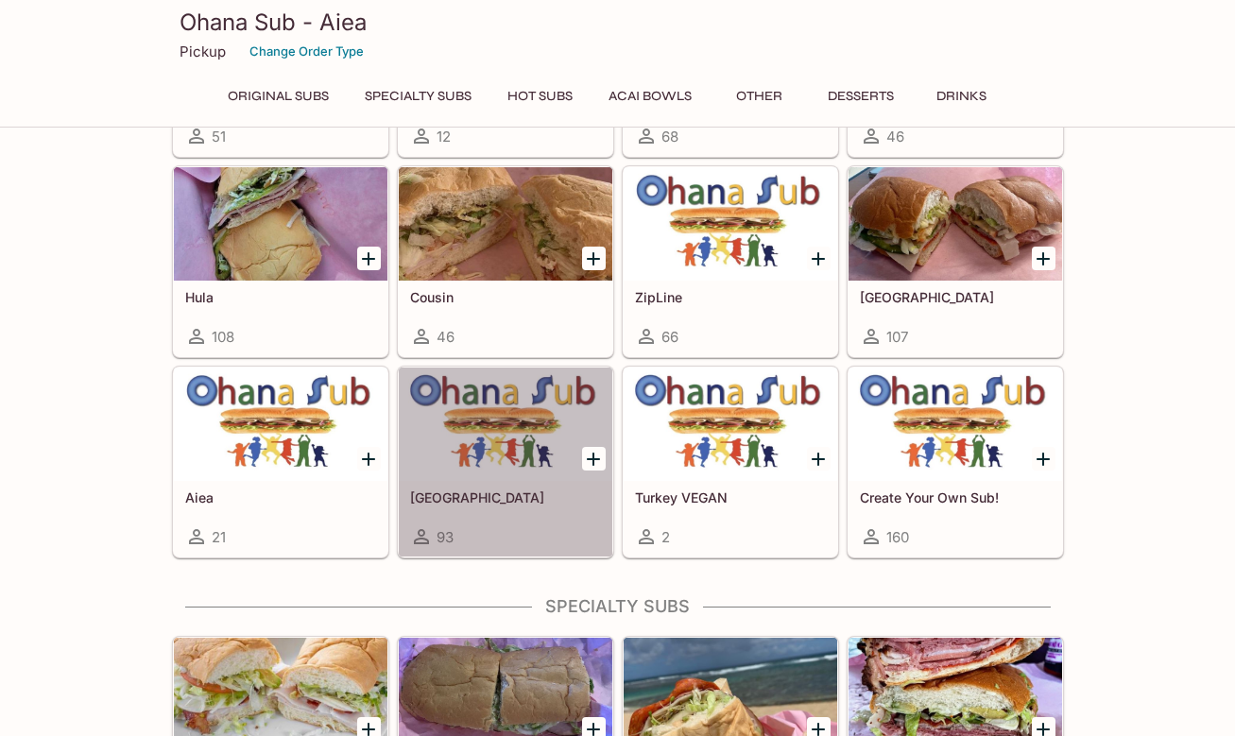
click at [533, 484] on div "Turkey 93" at bounding box center [505, 519] width 213 height 76
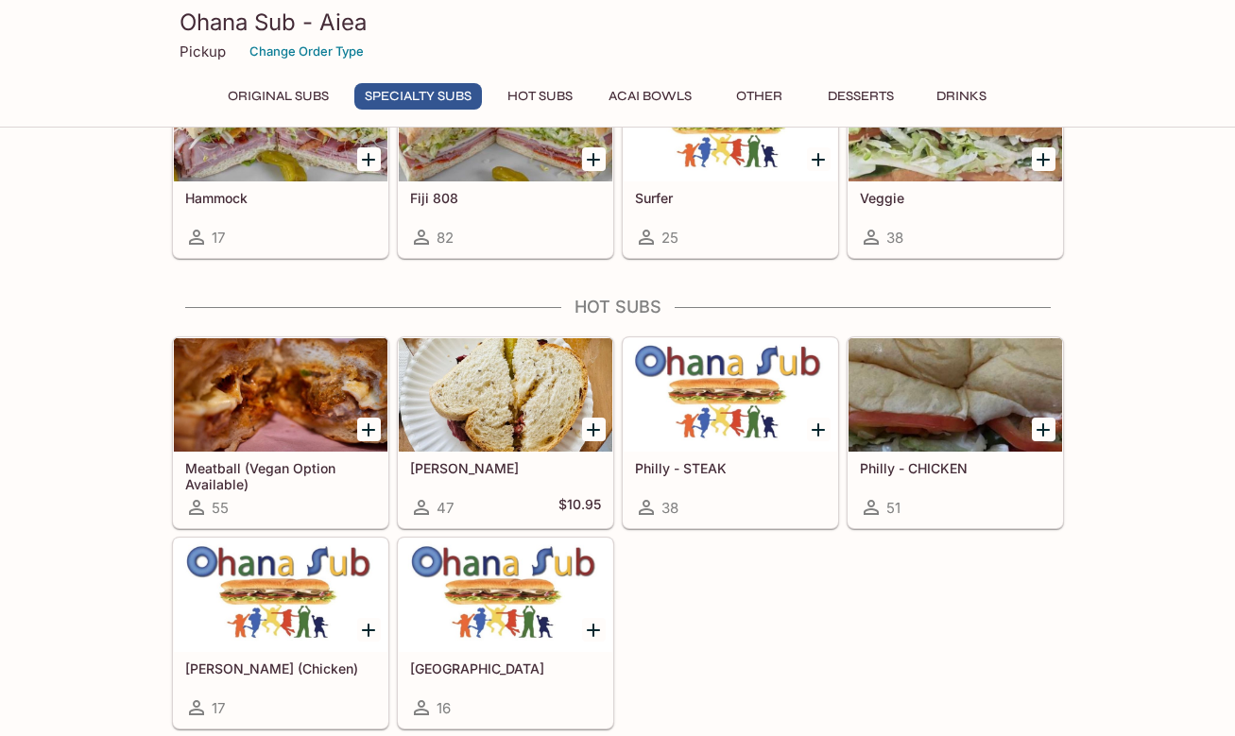
scroll to position [1421, 0]
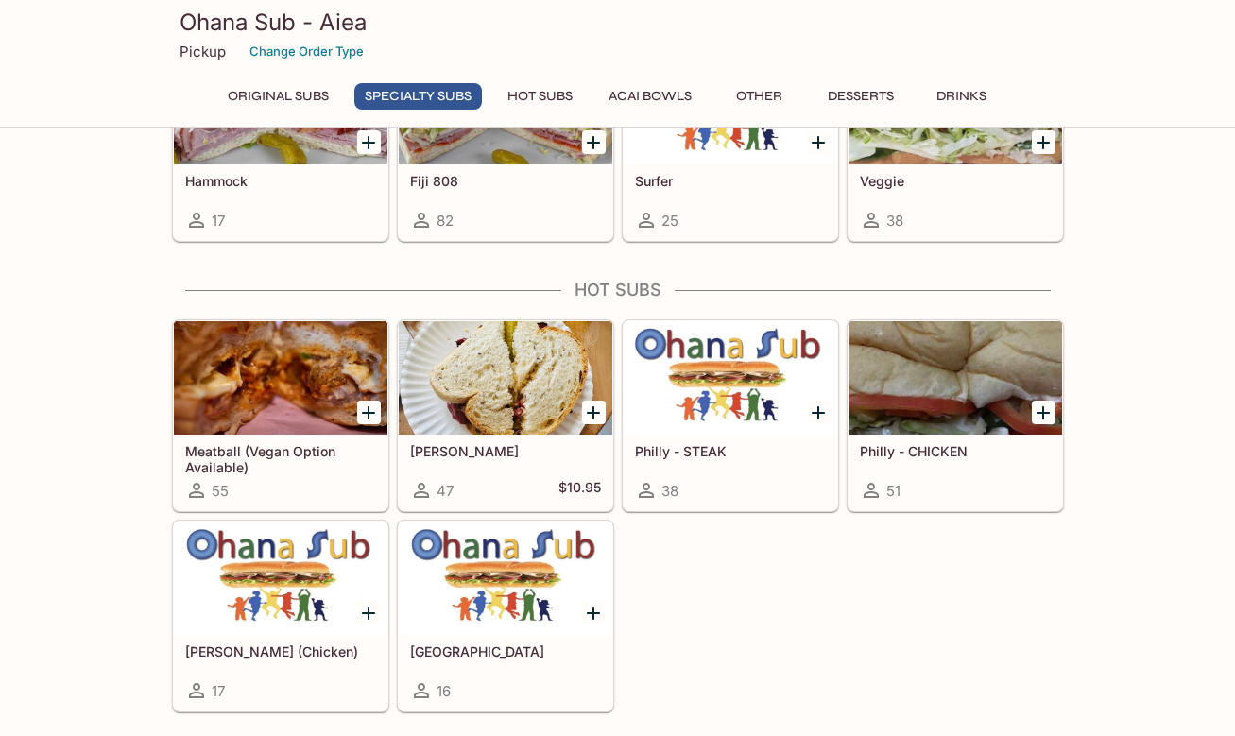
click at [509, 414] on div at bounding box center [505, 377] width 213 height 113
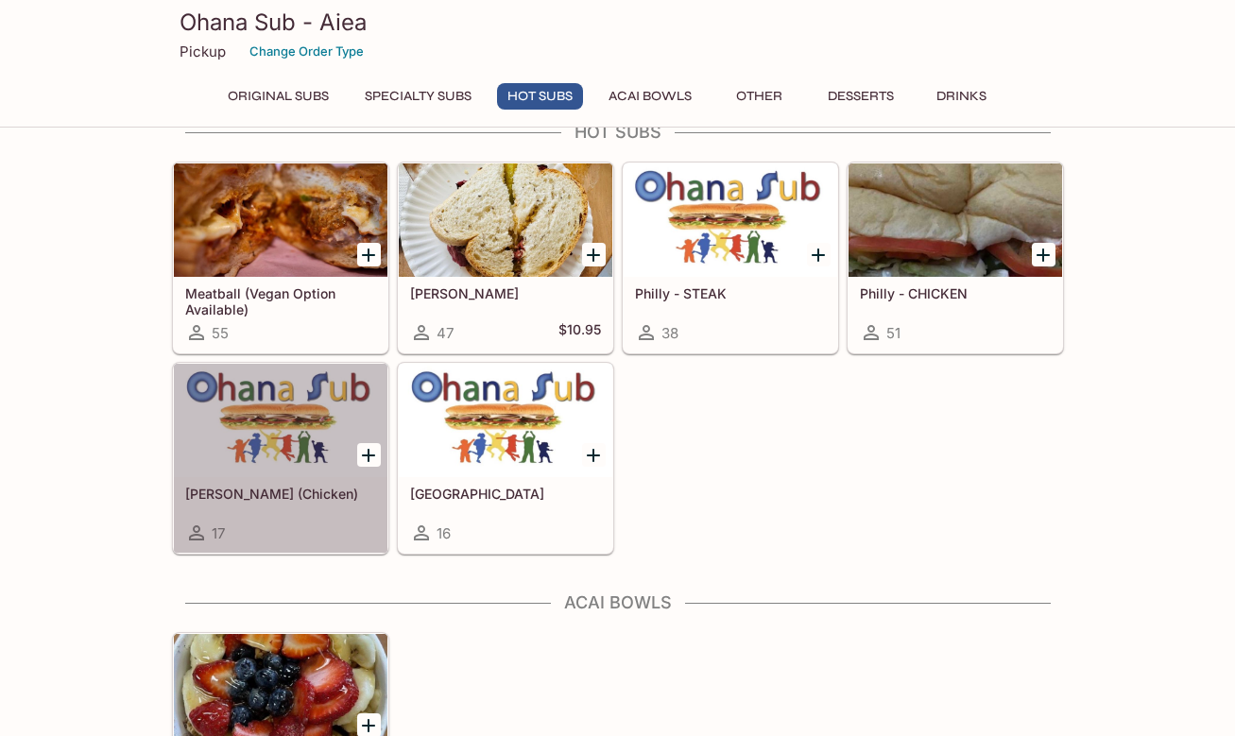
click at [293, 470] on div at bounding box center [280, 420] width 213 height 113
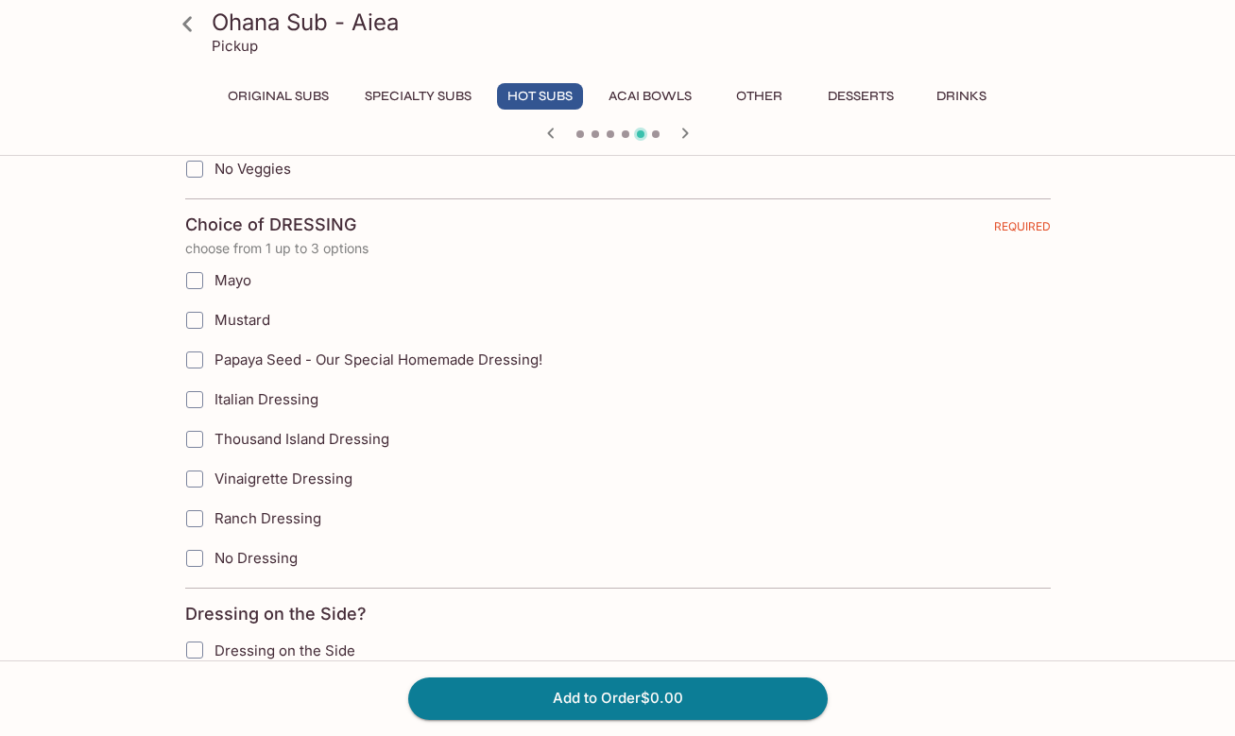
scroll to position [945, 0]
